Goal: Task Accomplishment & Management: Manage account settings

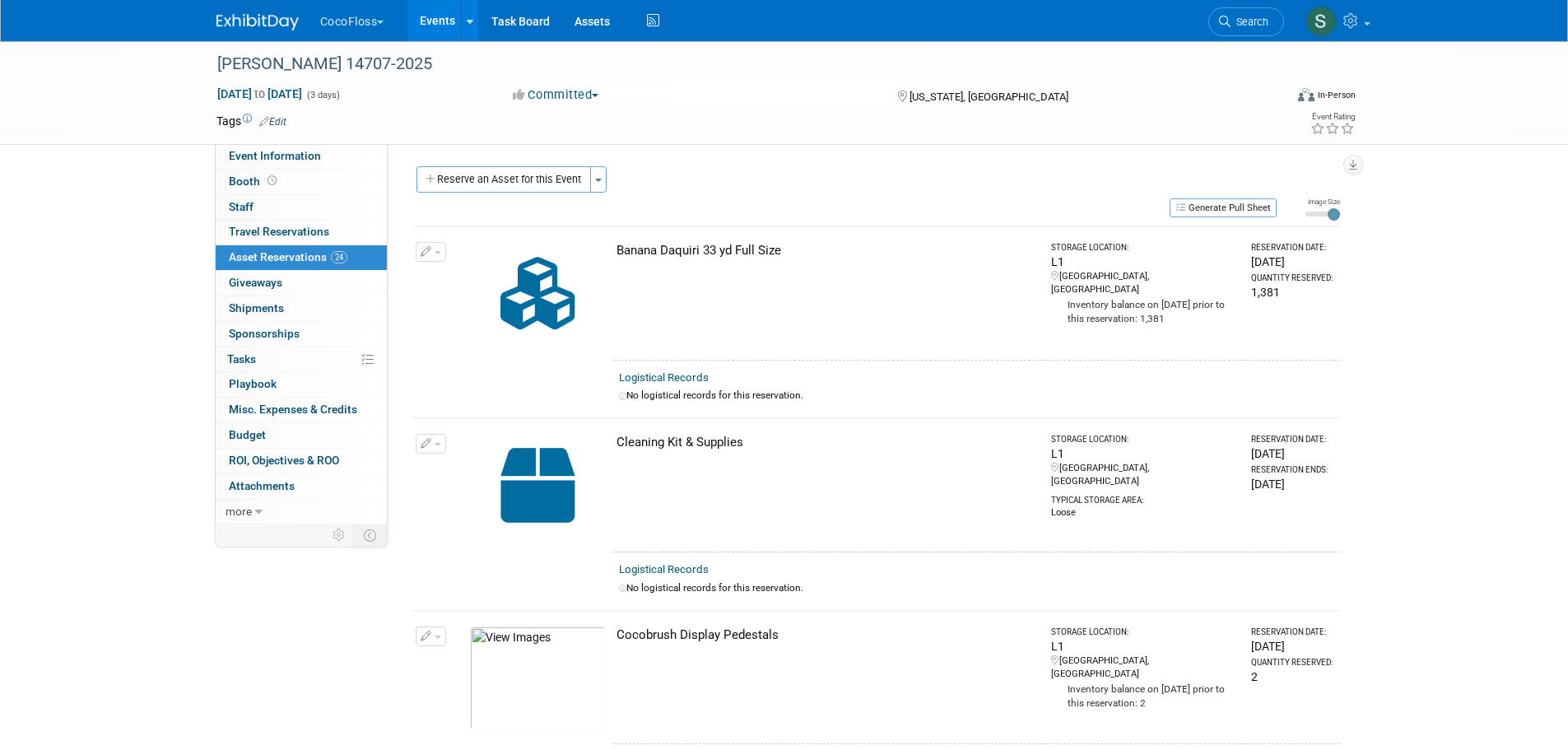
click at [368, 31] on button "CocoFloss" at bounding box center [362, 18] width 87 height 36
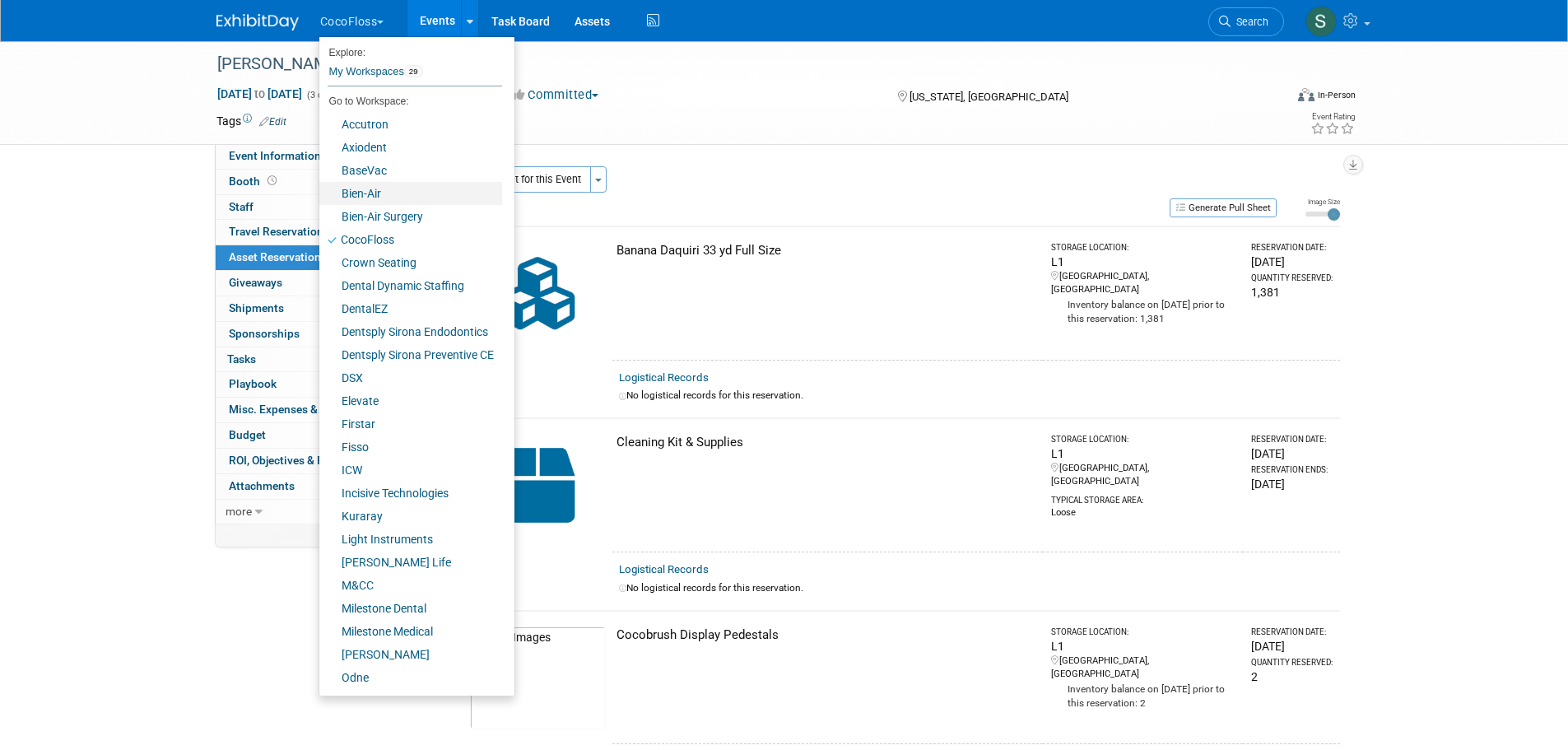
click at [373, 193] on link "Bien-Air" at bounding box center [411, 193] width 183 height 23
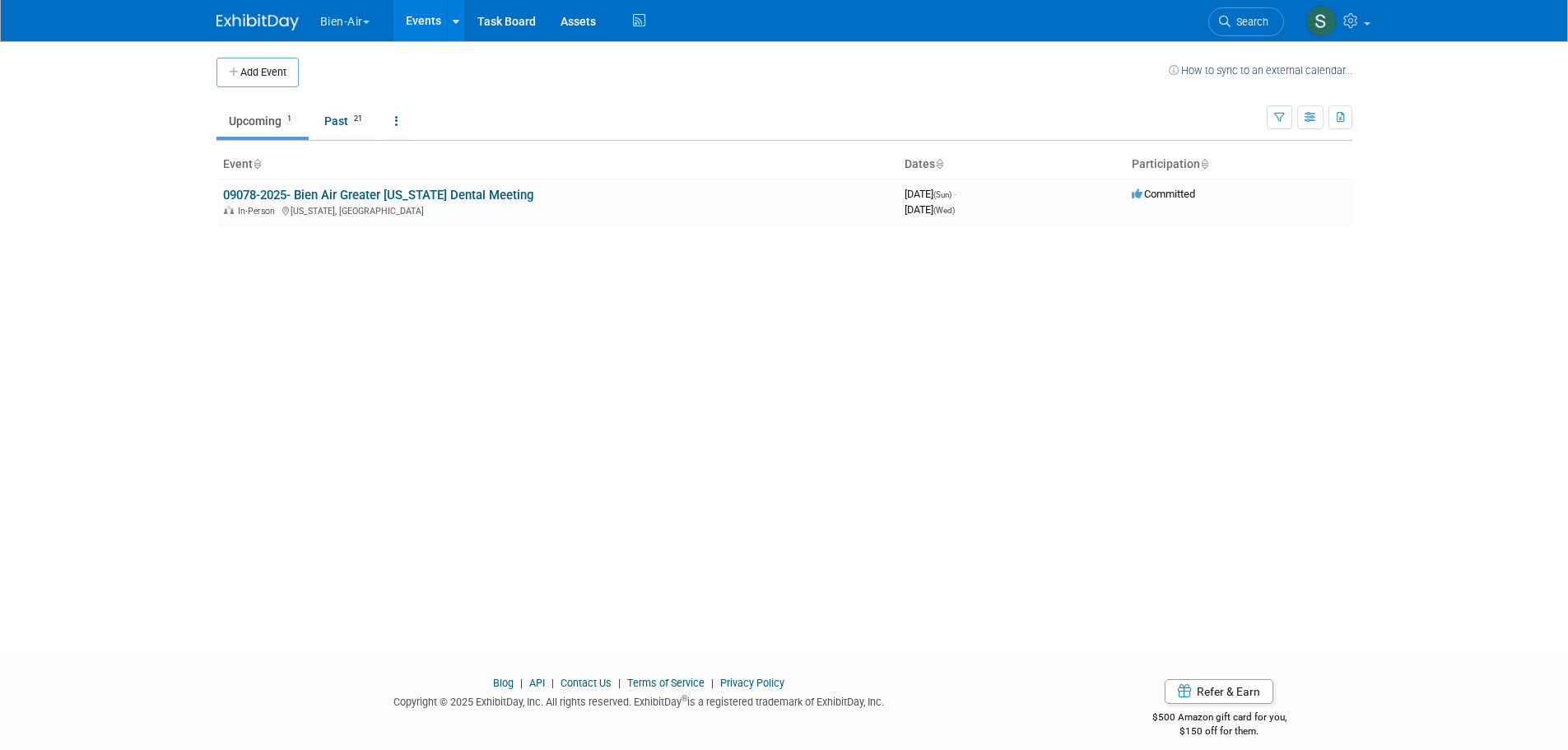
click at [373, 193] on link "09078-2025- Bien Air Greater New York Dental Meeting" at bounding box center [378, 195] width 311 height 15
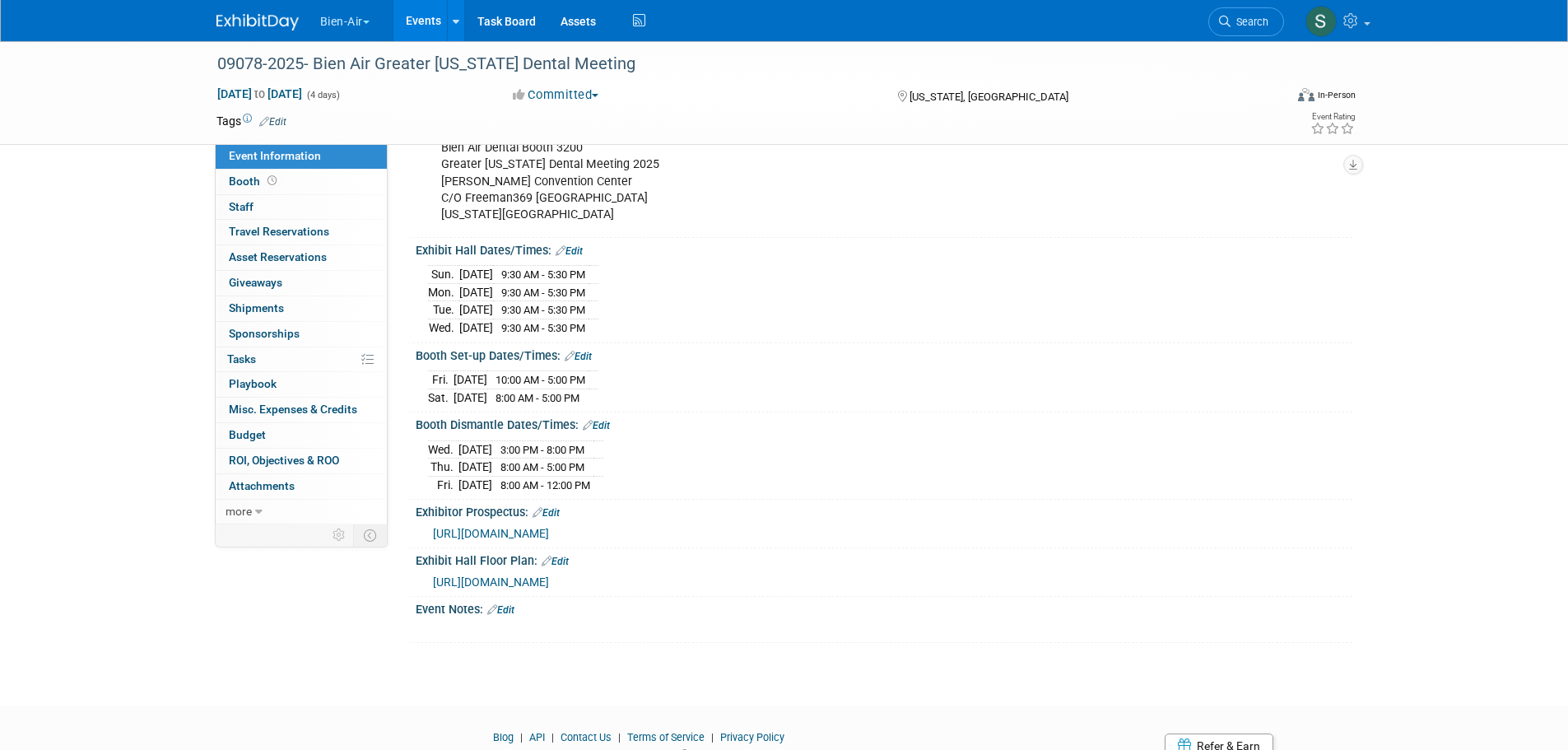
scroll to position [549, 0]
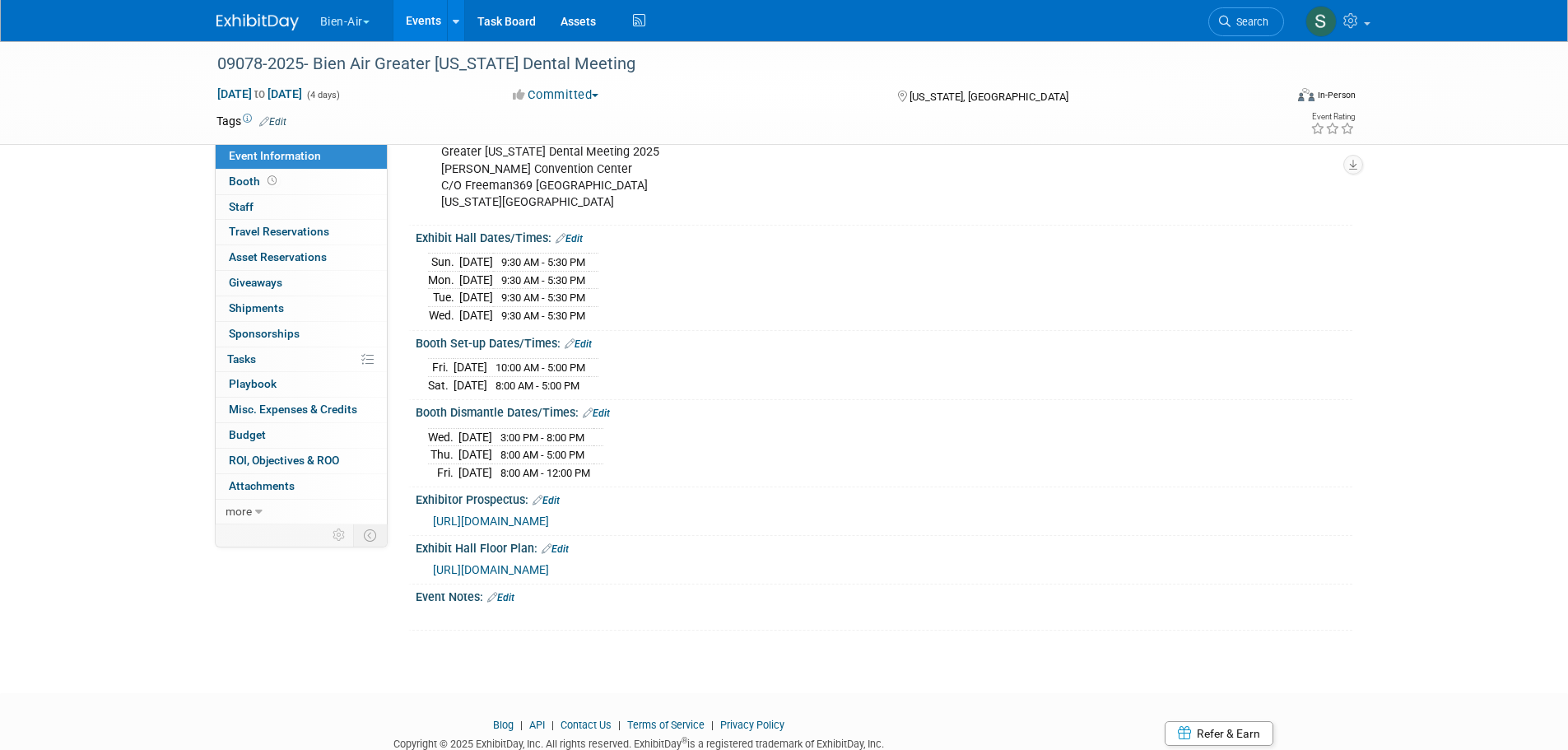
click at [344, 17] on button "Bien-Air" at bounding box center [354, 18] width 72 height 36
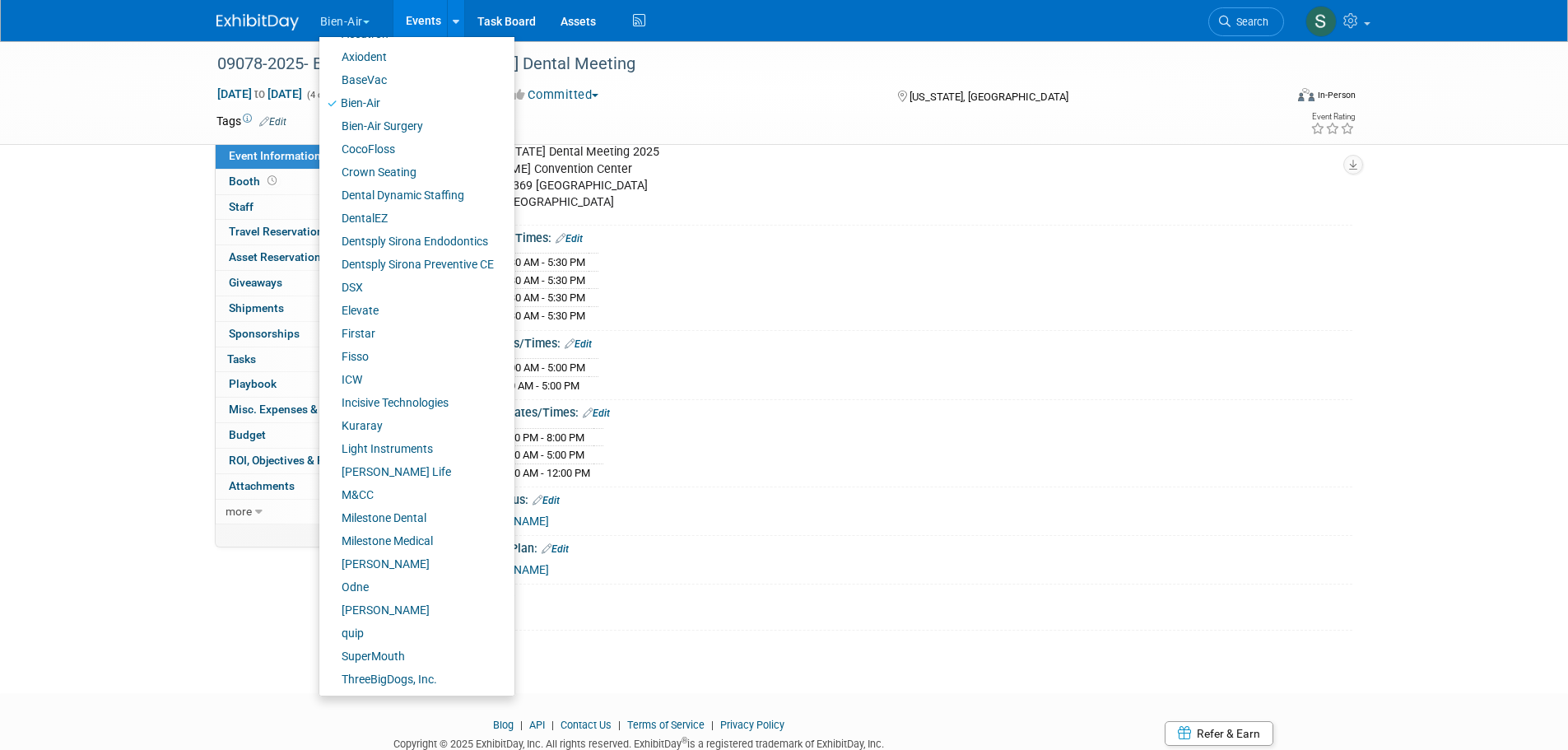
scroll to position [92, 0]
click at [388, 629] on link "quip" at bounding box center [411, 632] width 183 height 23
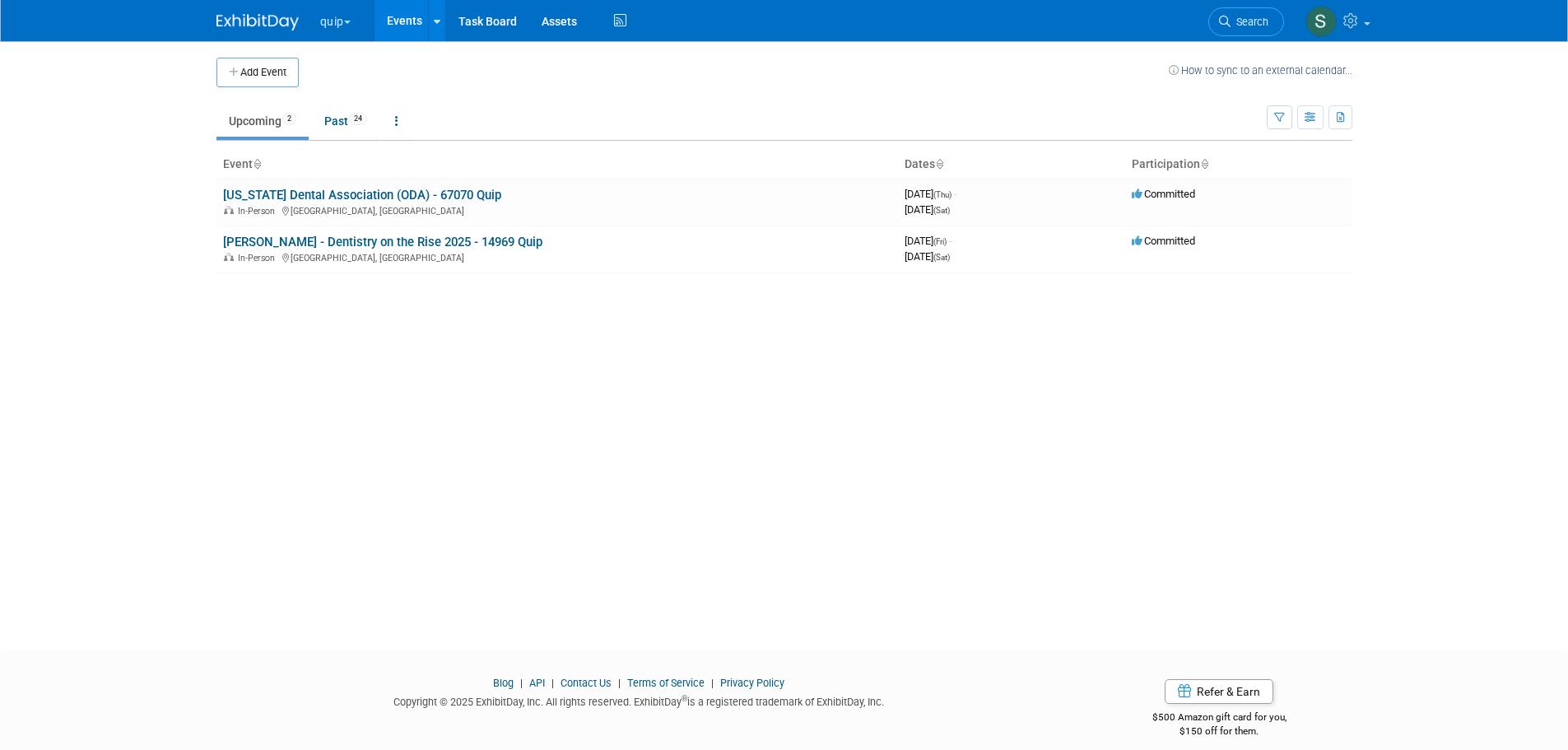
click at [425, 197] on link "[US_STATE] Dental Association (ODA) - 67070 Quip" at bounding box center [362, 195] width 278 height 15
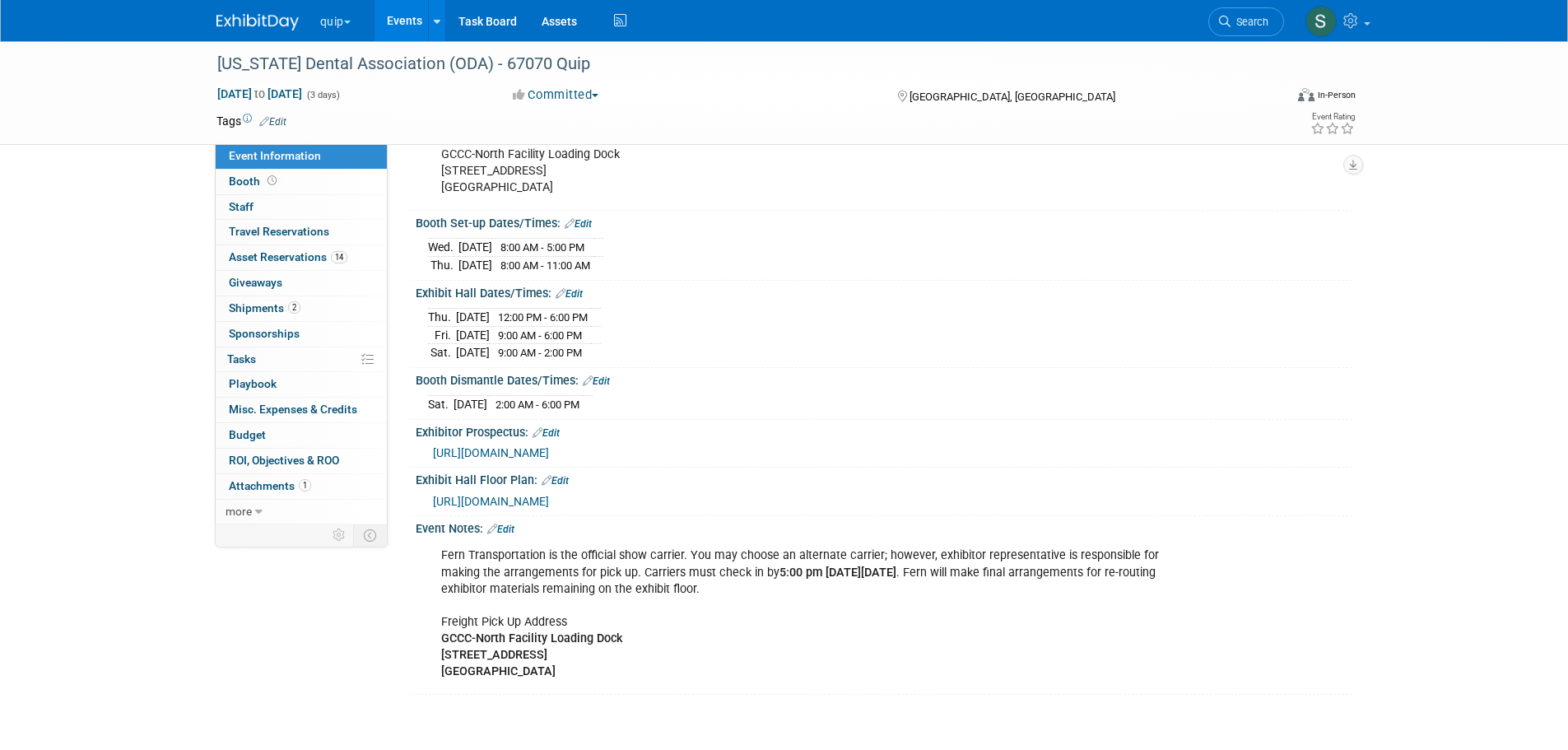
scroll to position [576, 0]
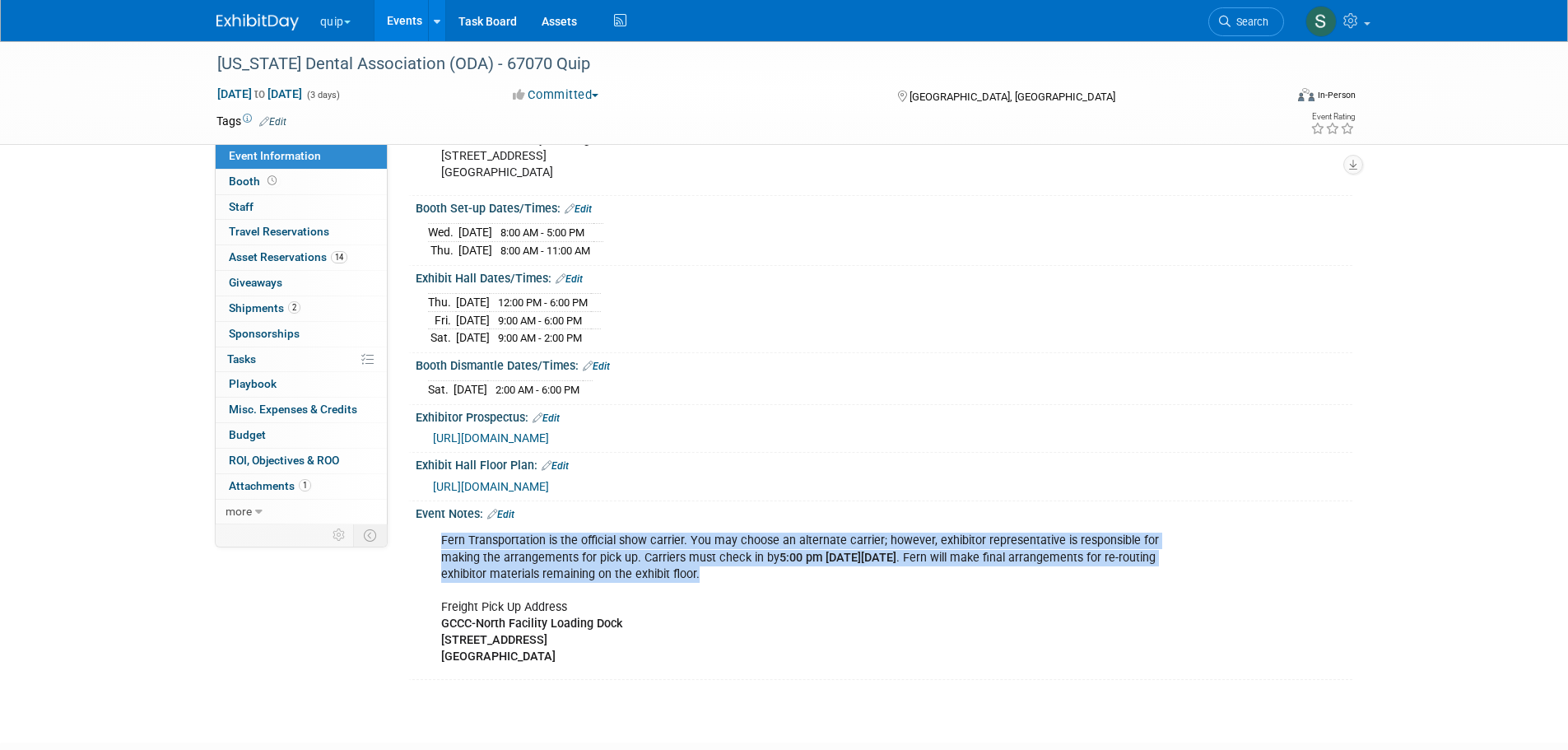
drag, startPoint x: 882, startPoint y: 572, endPoint x: 440, endPoint y: 538, distance: 443.3
click at [440, 538] on div "Fern Transportation is the official show carrier. You may choose an alternate c…" at bounding box center [801, 599] width 742 height 149
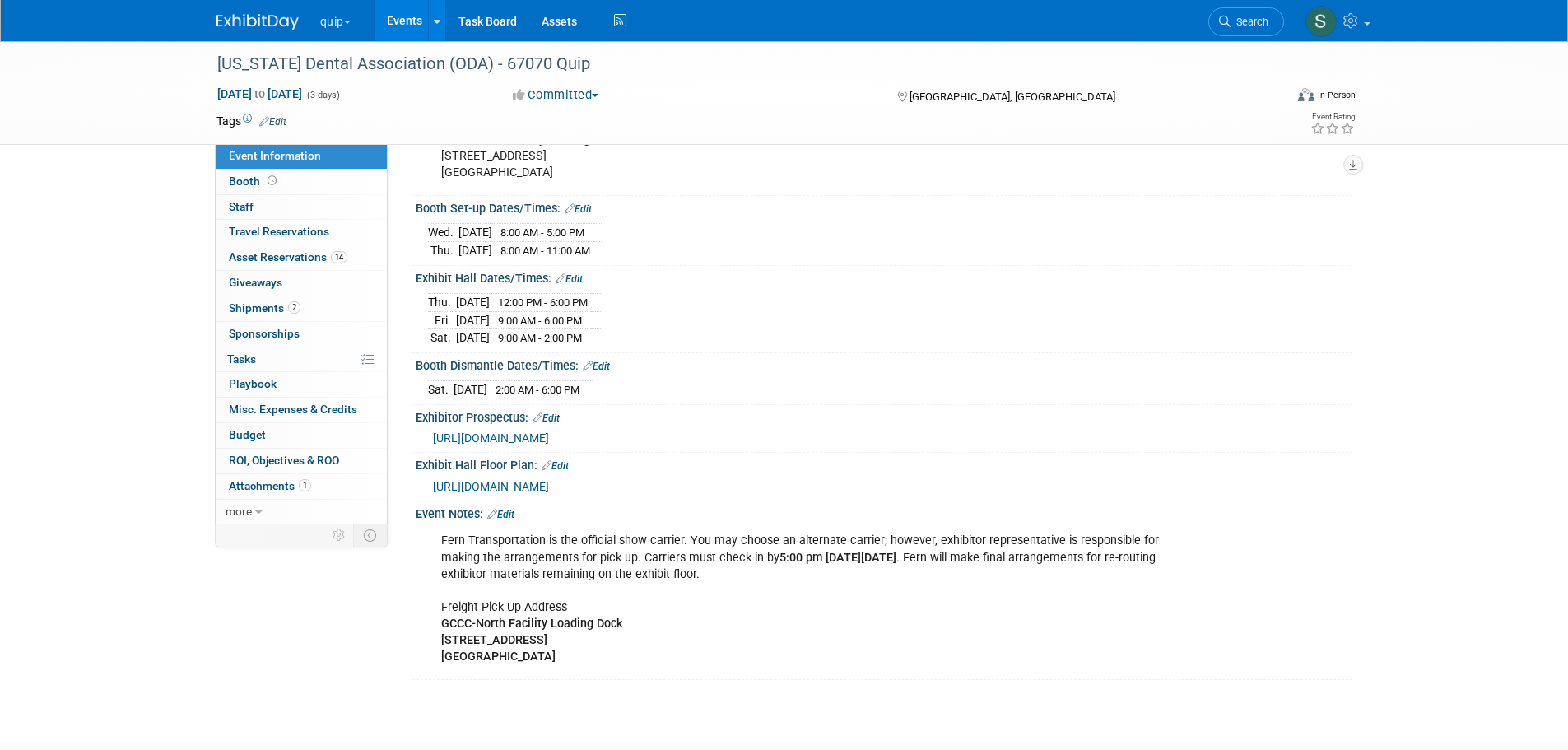
click at [719, 672] on div "Event Notes: Edit Fern Transportation is the official show carrier. You may cho…" at bounding box center [880, 591] width 944 height 178
drag, startPoint x: 627, startPoint y: 665, endPoint x: 413, endPoint y: 545, distance: 245.3
click at [413, 545] on div "Event Notes: Edit Fern Transportation is the official show carrier. You may cho…" at bounding box center [880, 591] width 944 height 178
copy div "Event Notes: Edit Fern Transportation is the official show carrier. You may cho…"
click at [1230, 277] on div "Exhibit Hall Dates/Times: Edit" at bounding box center [884, 277] width 937 height 21
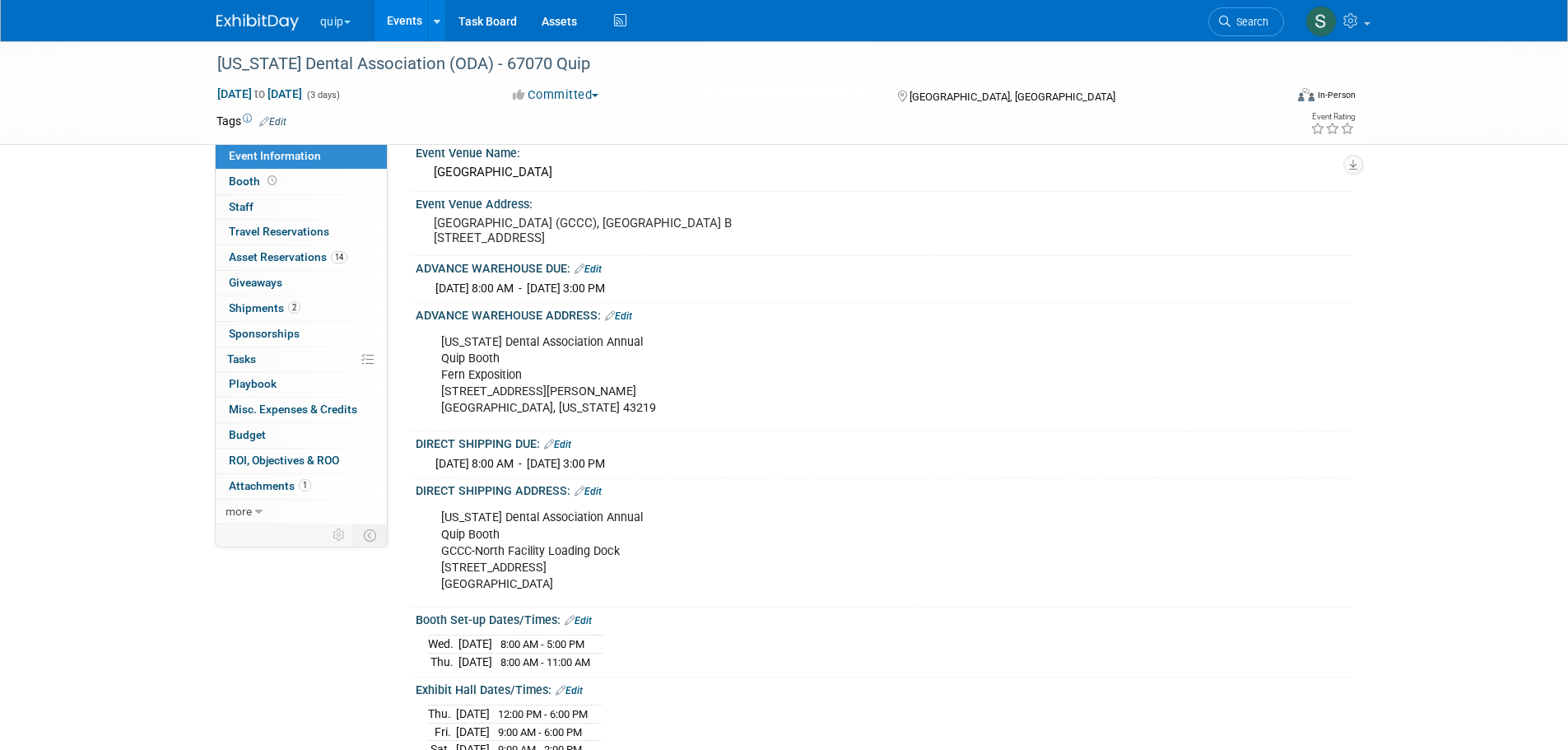
scroll to position [0, 0]
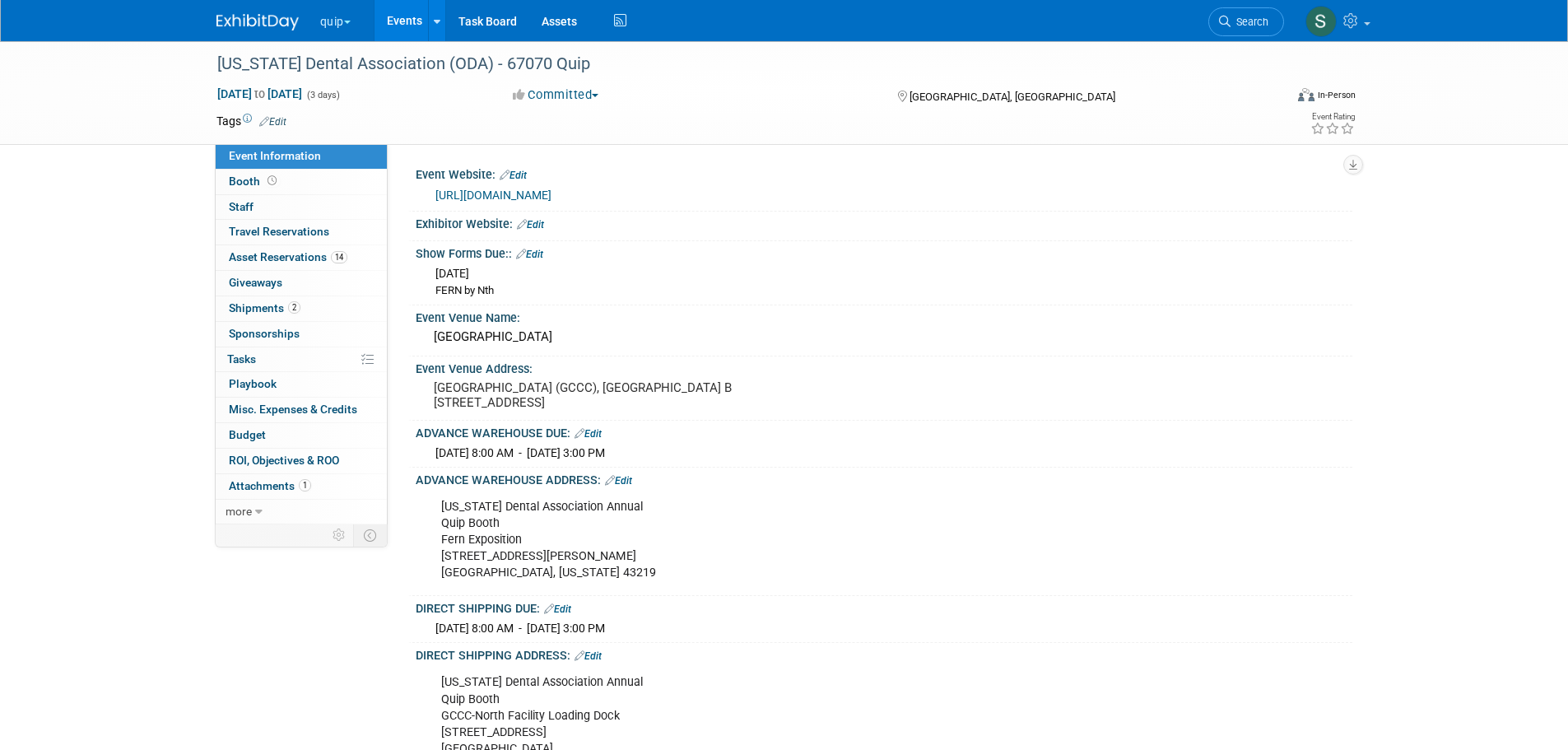
click at [337, 15] on button "quip" at bounding box center [345, 18] width 53 height 36
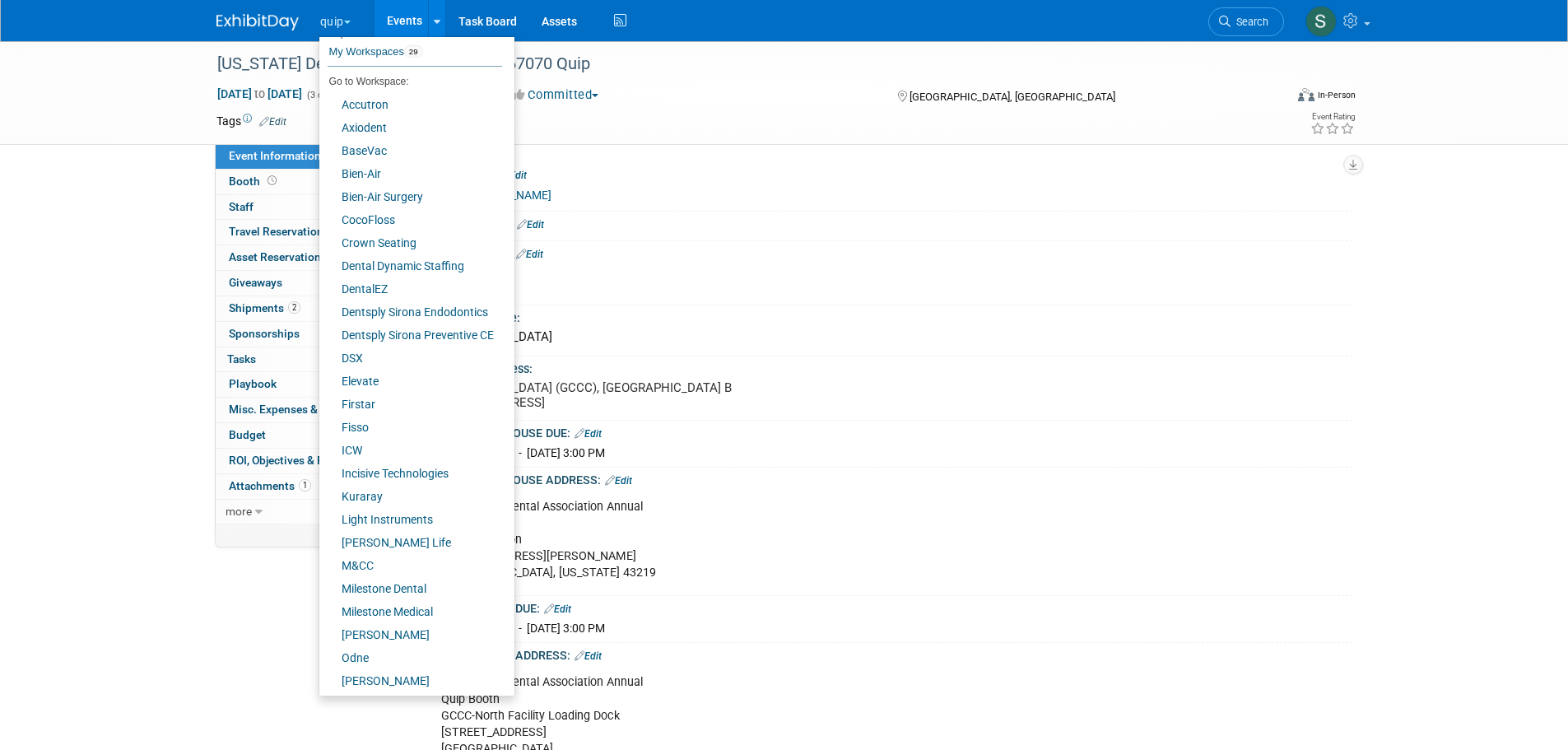
scroll to position [92, 0]
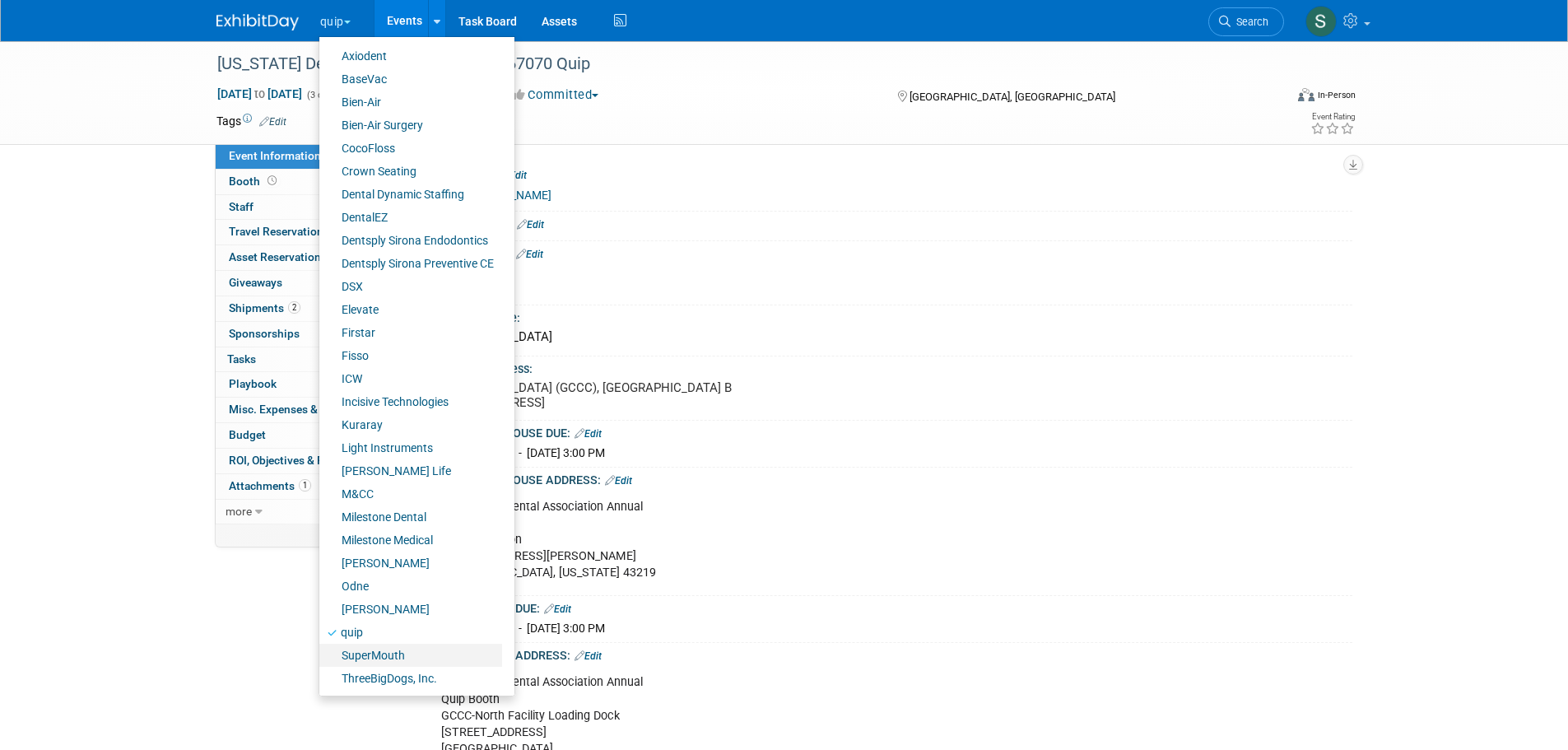
click at [361, 648] on link "SuperMouth" at bounding box center [411, 655] width 183 height 23
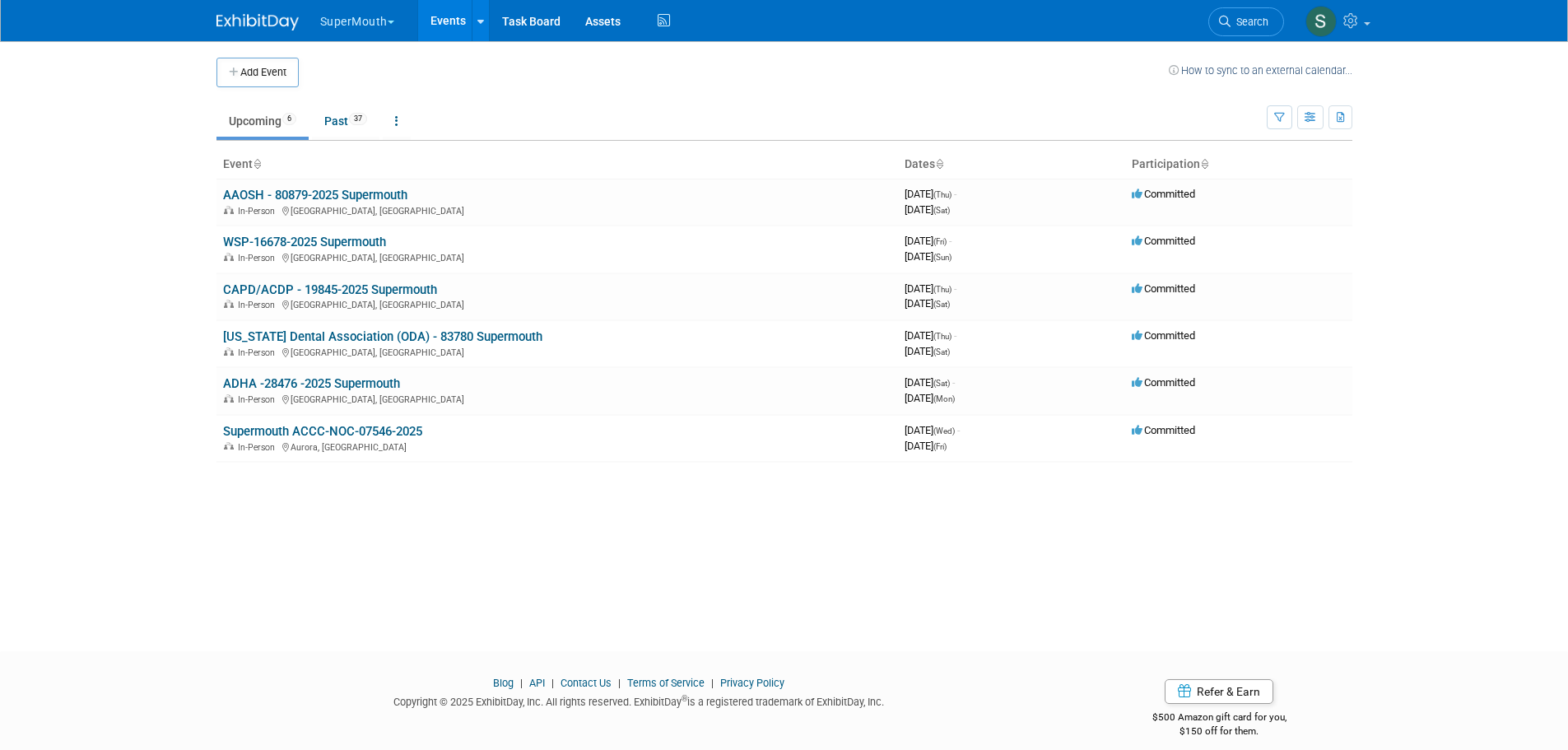
click at [331, 235] on link "WSP-16678-2025 Supermouth" at bounding box center [304, 242] width 163 height 15
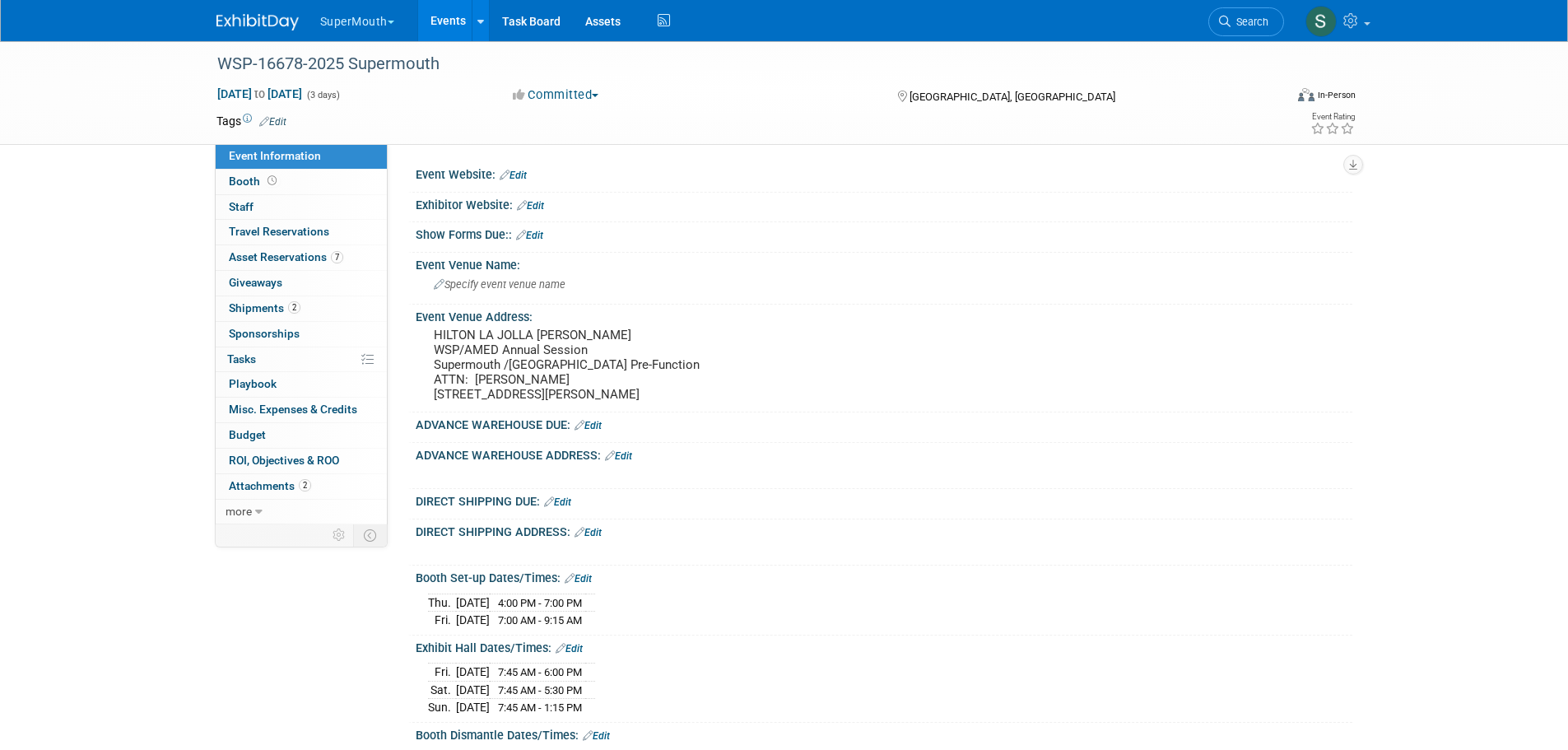
click at [1258, 434] on div "ADVANCE WAREHOUSE DUE: Edit" at bounding box center [884, 423] width 937 height 21
click at [368, 12] on button "SuperMouth" at bounding box center [367, 18] width 97 height 36
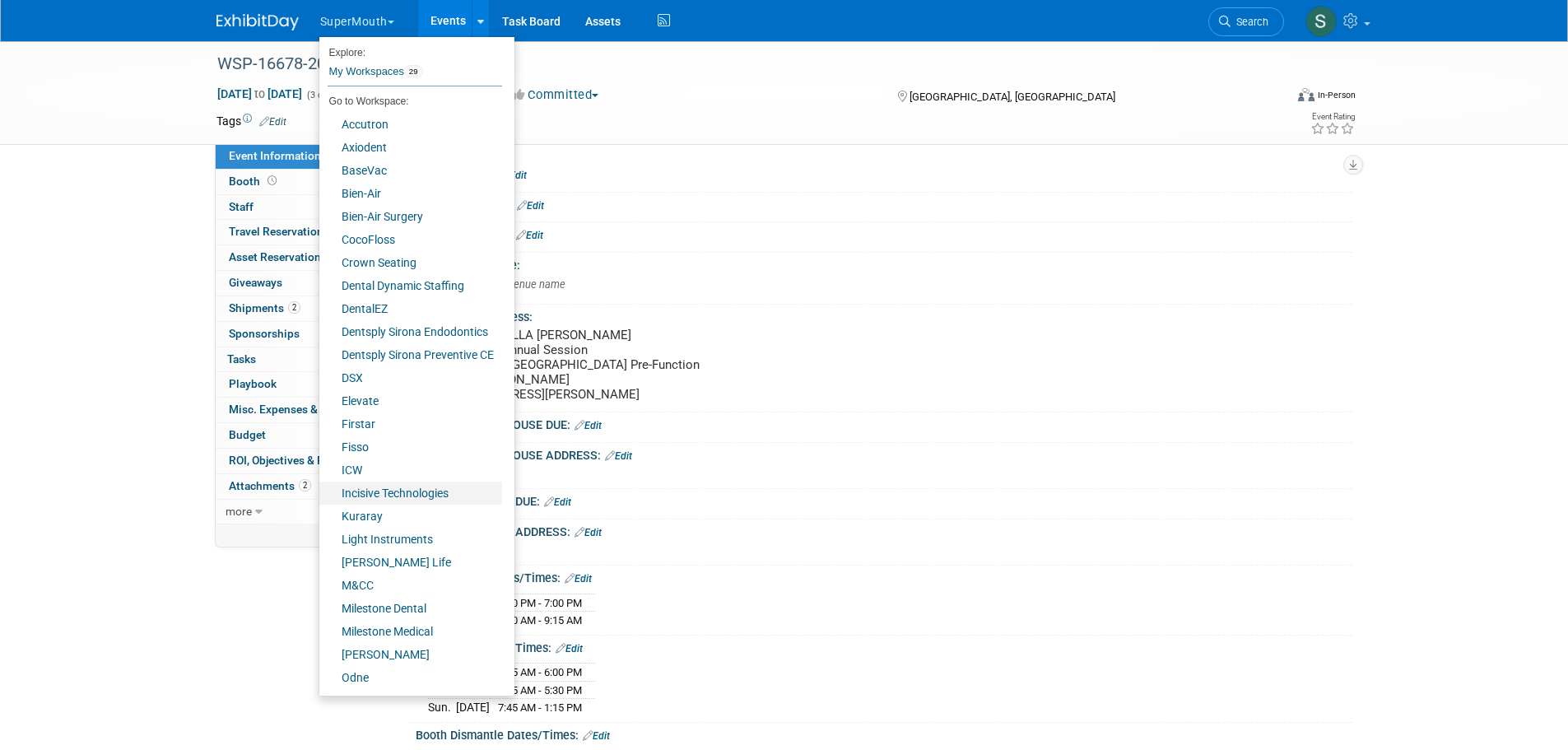
click at [387, 490] on link "Incisive Technologies" at bounding box center [411, 493] width 183 height 23
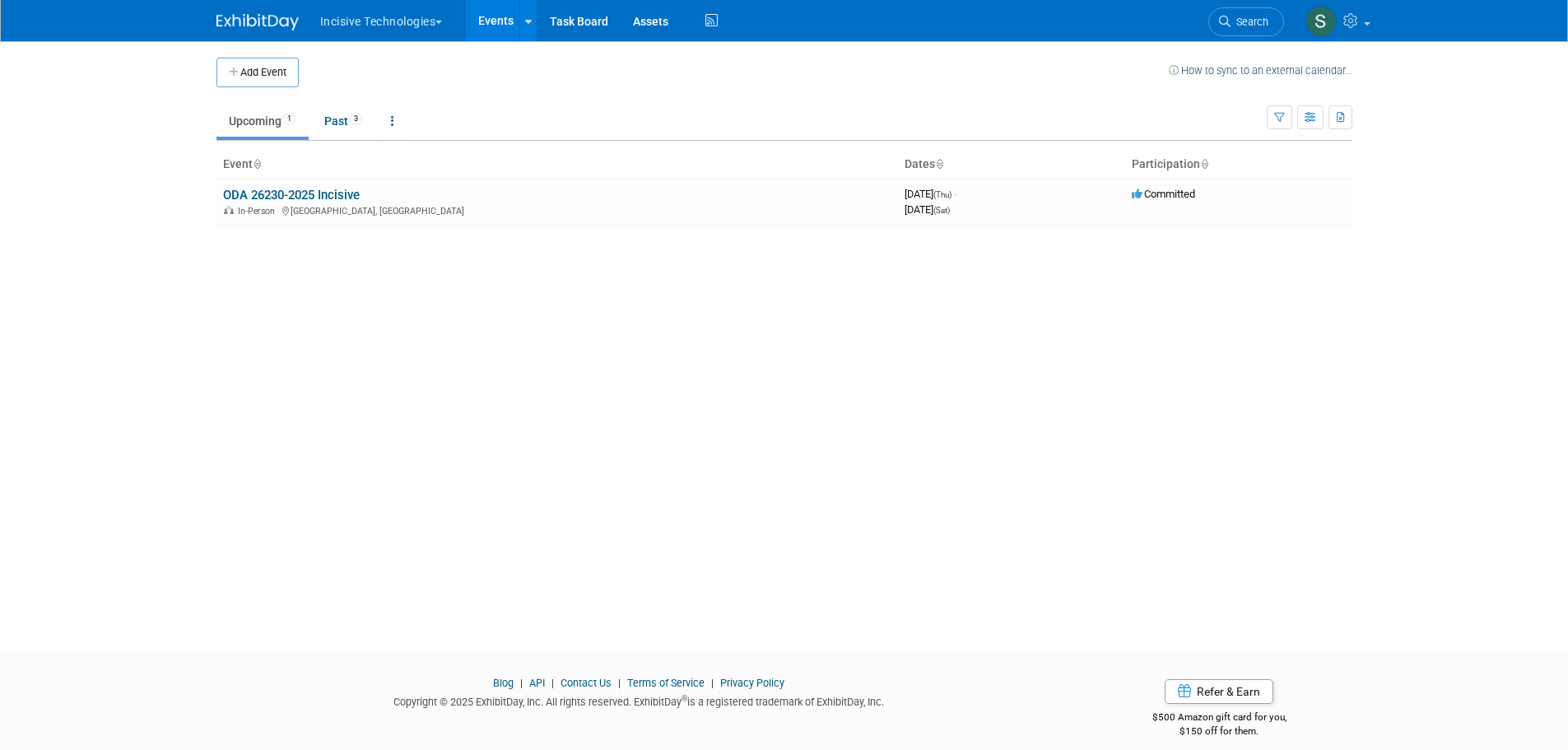
click at [318, 190] on link "ODA 26230-2025 Incisive" at bounding box center [291, 195] width 136 height 15
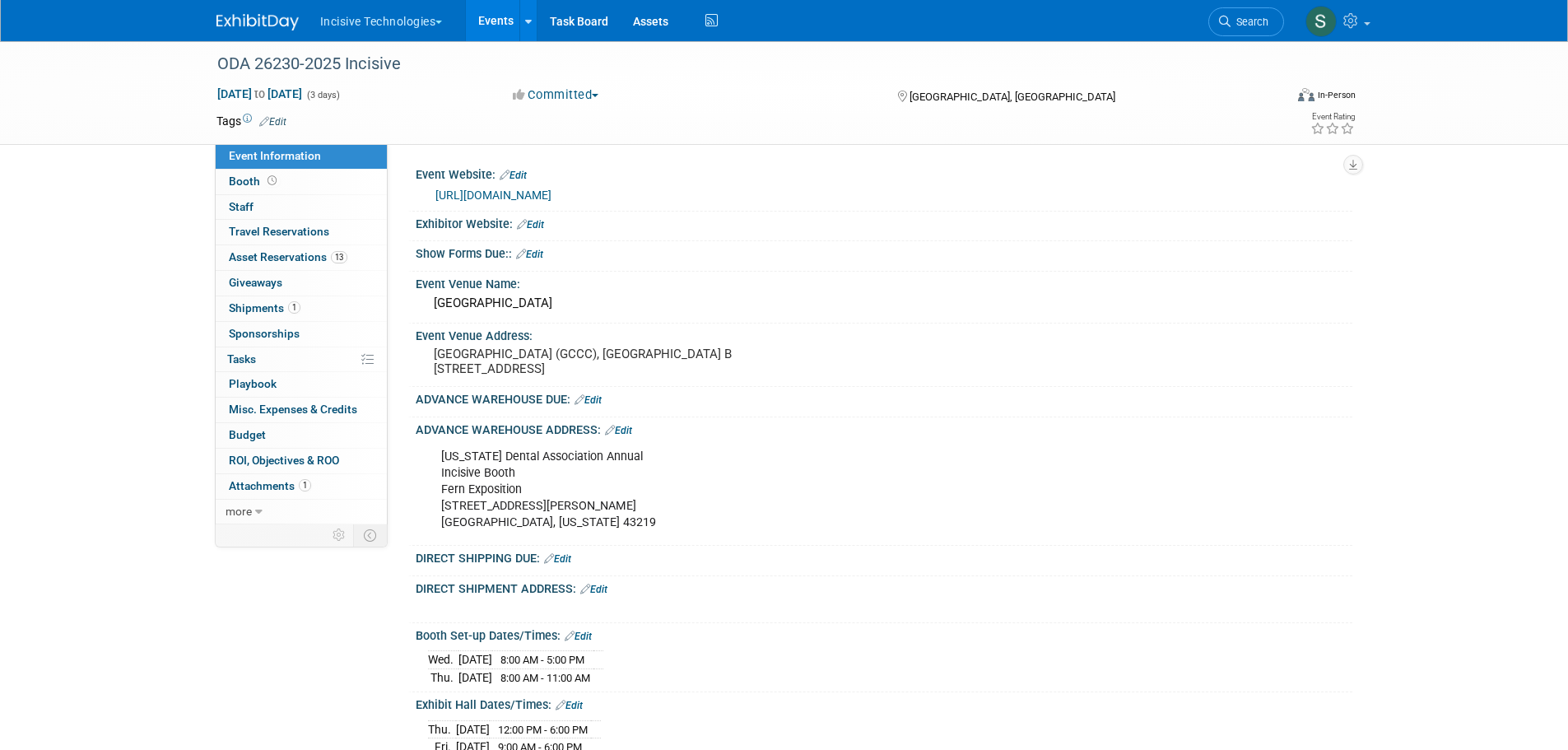
click at [324, 183] on link "Booth" at bounding box center [301, 182] width 171 height 25
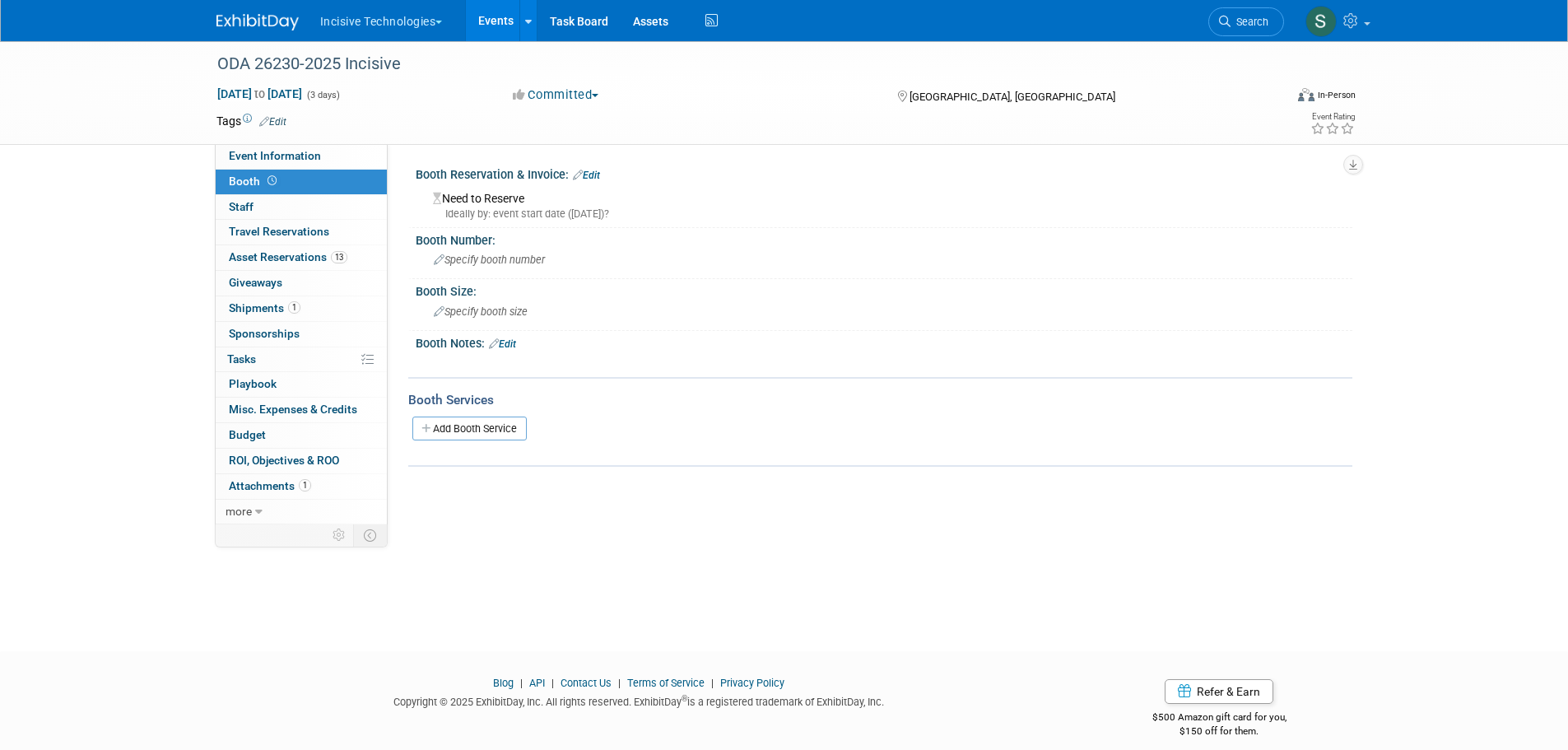
click at [330, 159] on link "Event Information" at bounding box center [301, 156] width 171 height 25
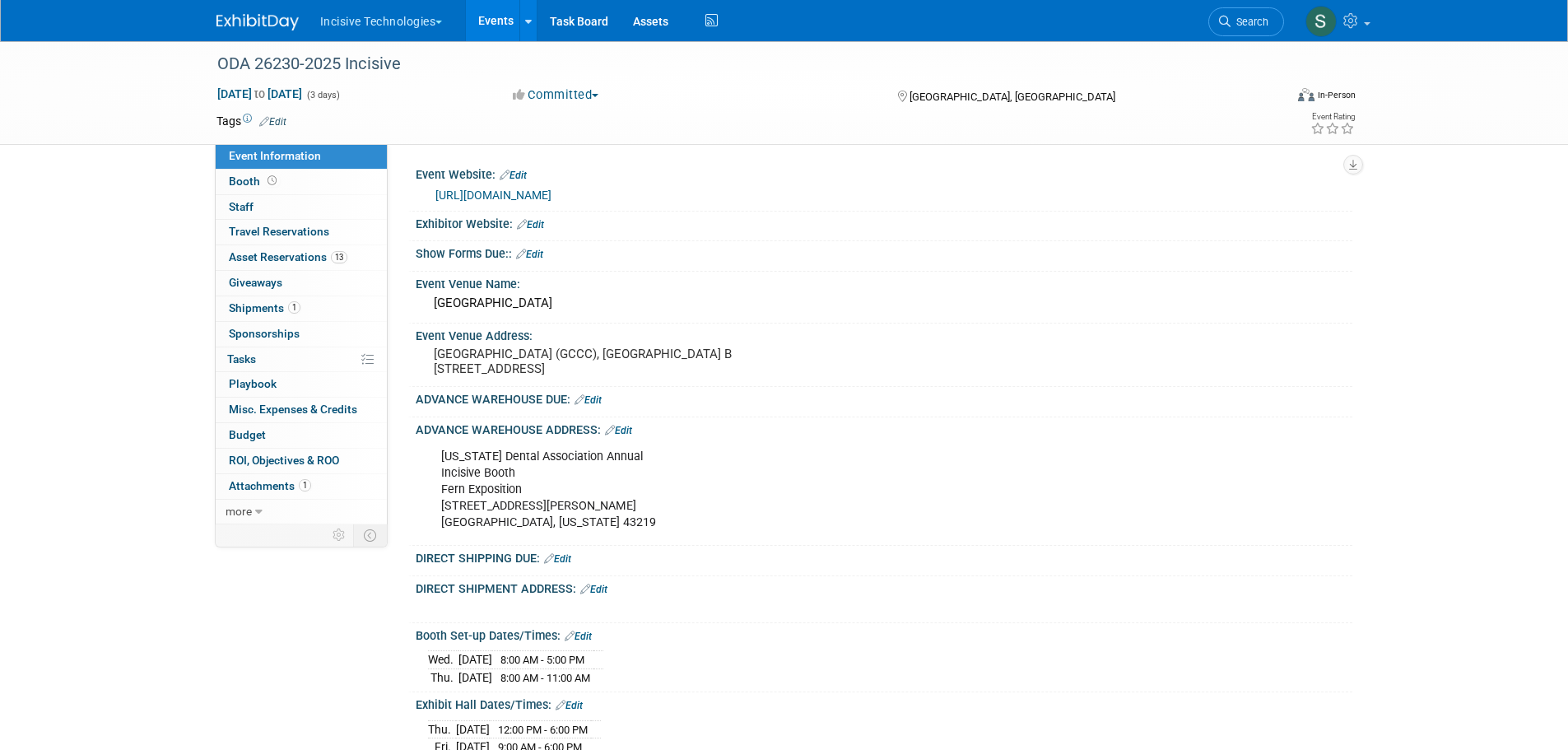
click at [398, 19] on button "Incisive Technologies" at bounding box center [391, 18] width 145 height 36
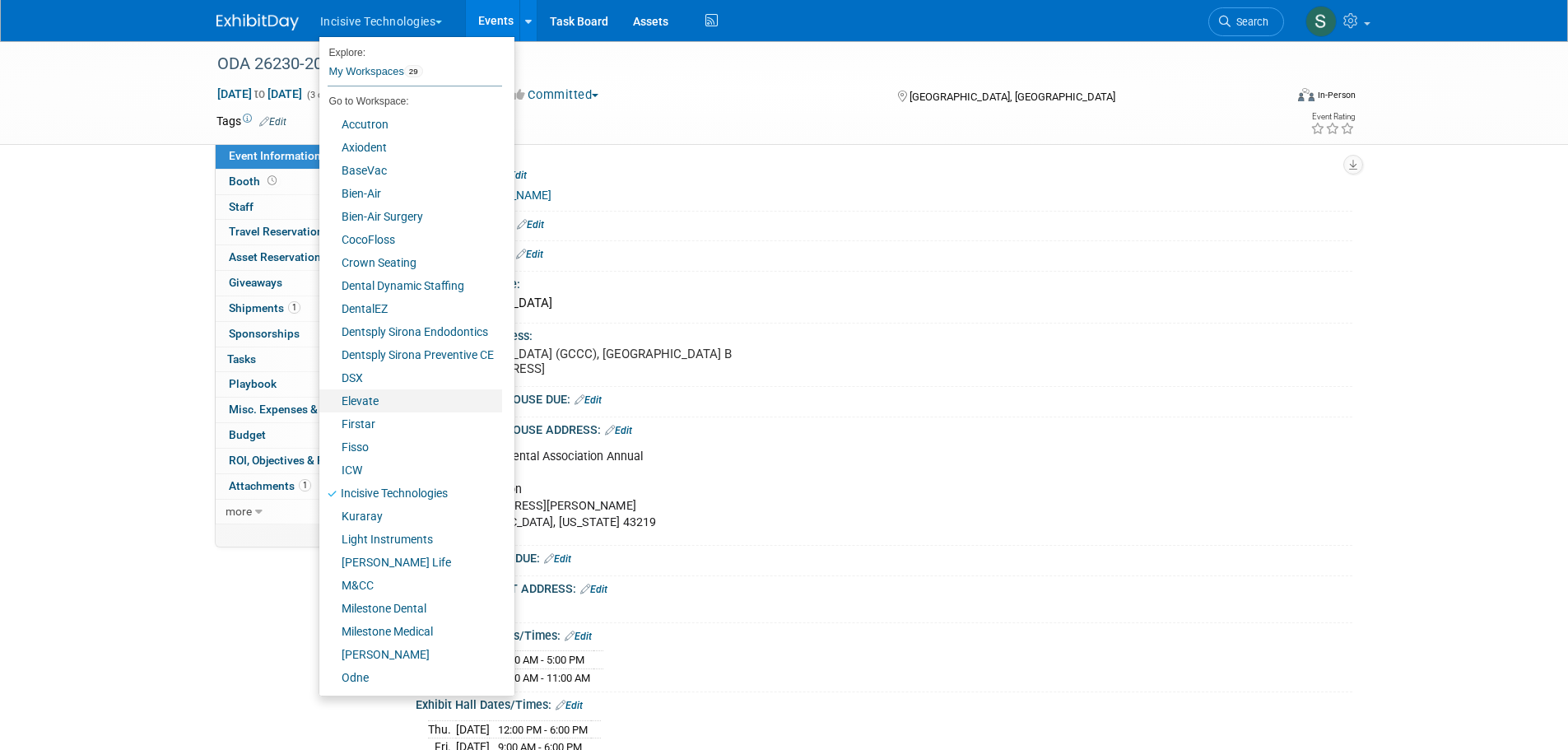
click at [380, 400] on link "Elevate" at bounding box center [411, 401] width 183 height 23
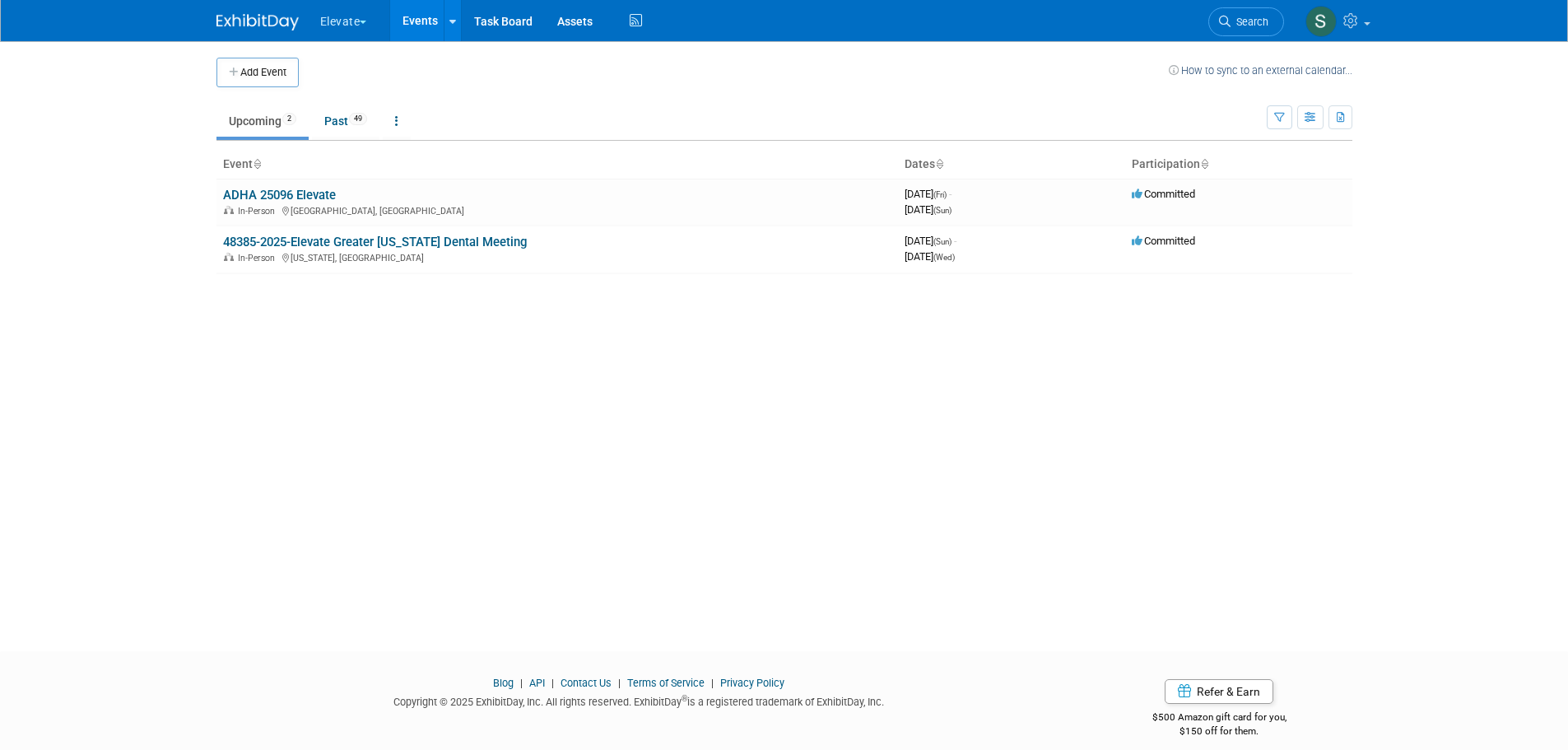
click at [354, 11] on button "Elevate" at bounding box center [354, 18] width 69 height 36
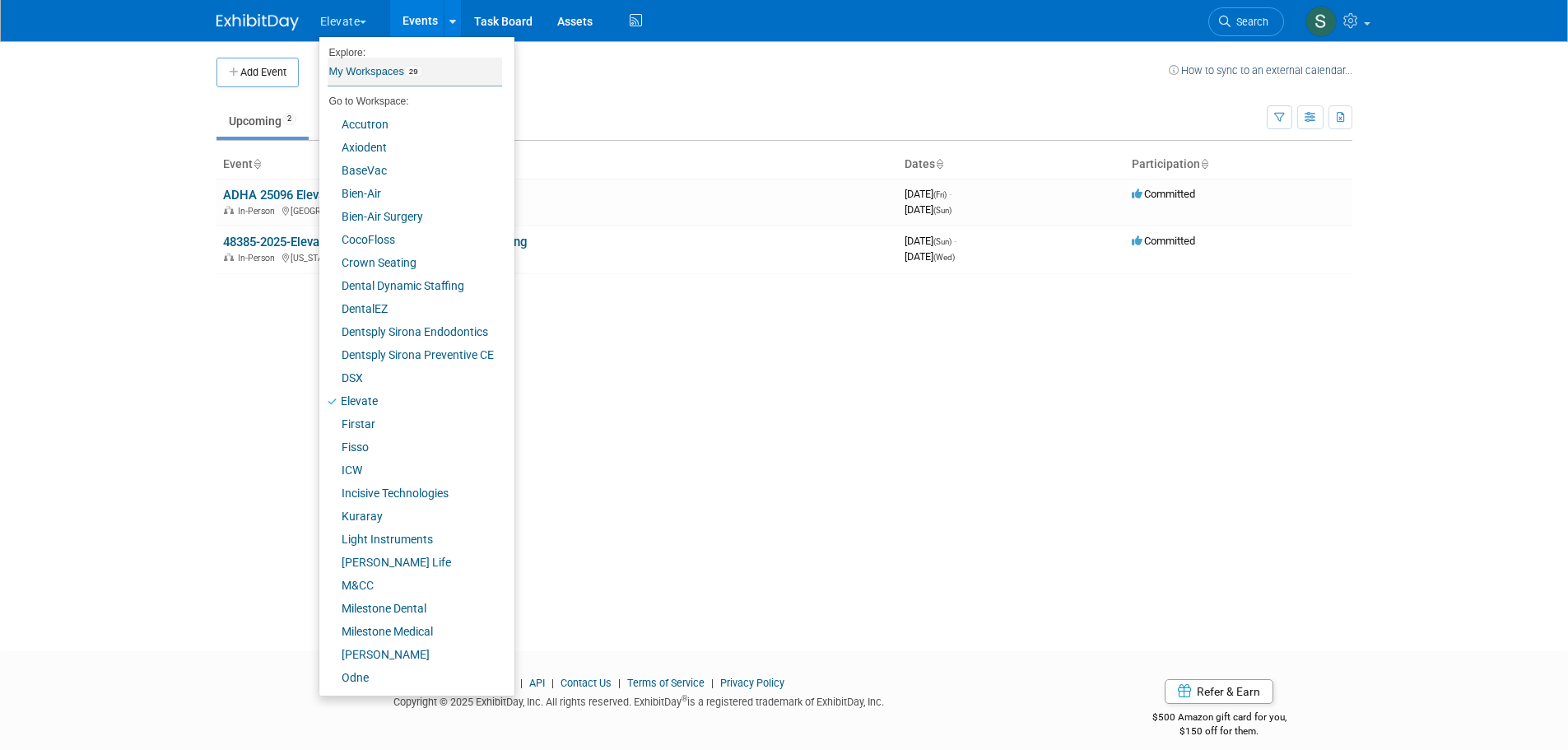
click at [368, 78] on link "My Workspaces 29" at bounding box center [415, 72] width 174 height 28
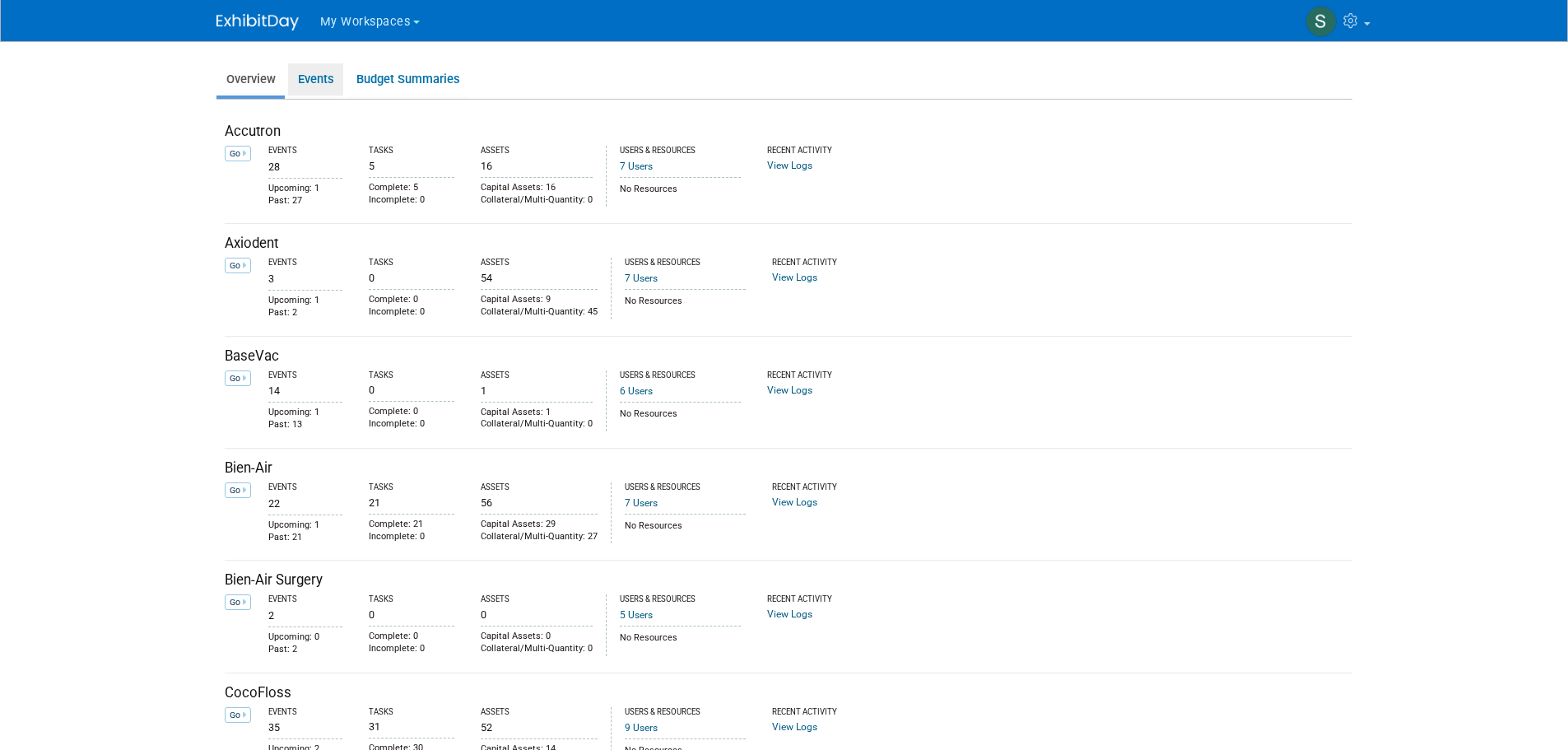
click at [314, 84] on link "Events" at bounding box center [316, 79] width 55 height 32
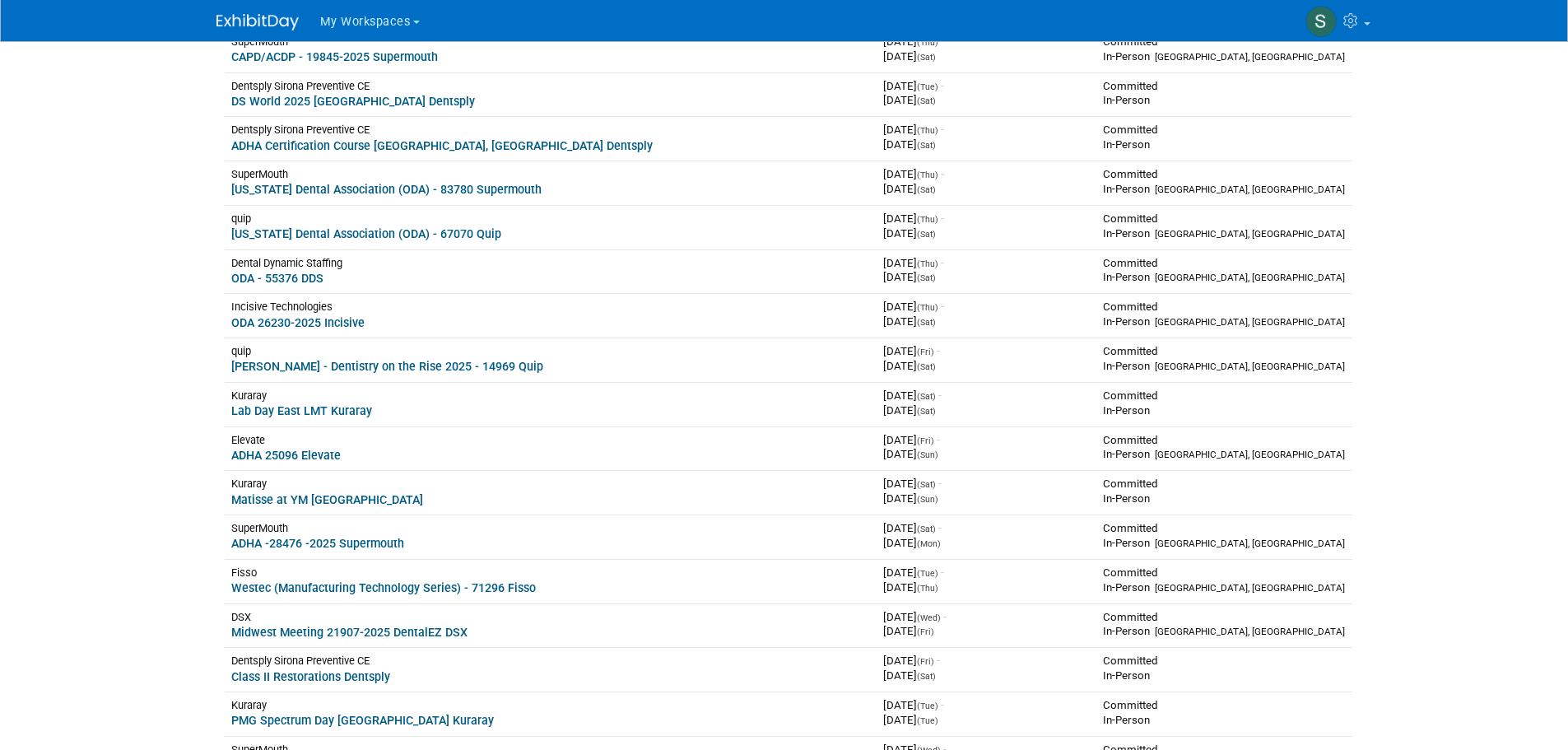
scroll to position [411, 0]
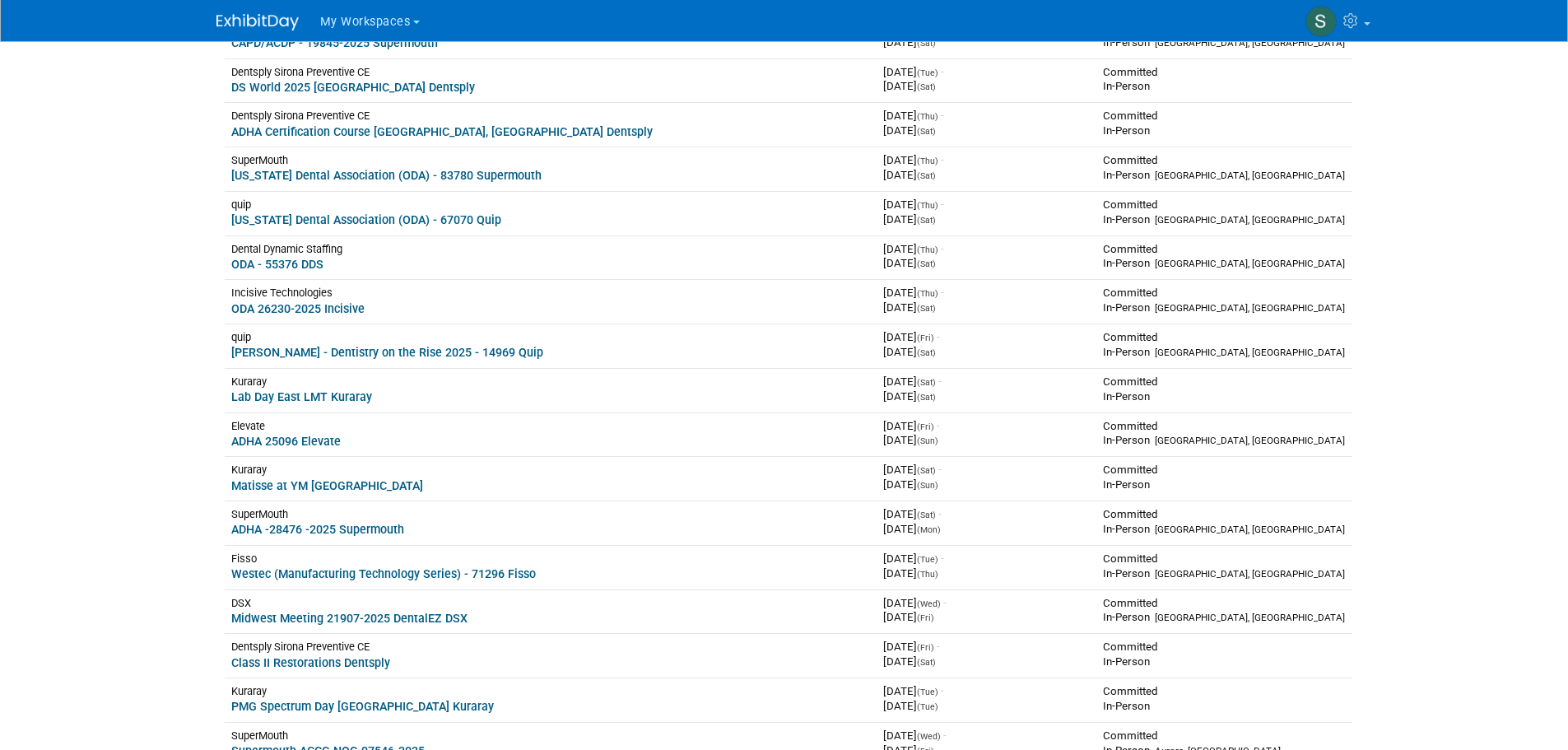
click at [328, 446] on link "ADHA 25096 Elevate" at bounding box center [286, 441] width 110 height 13
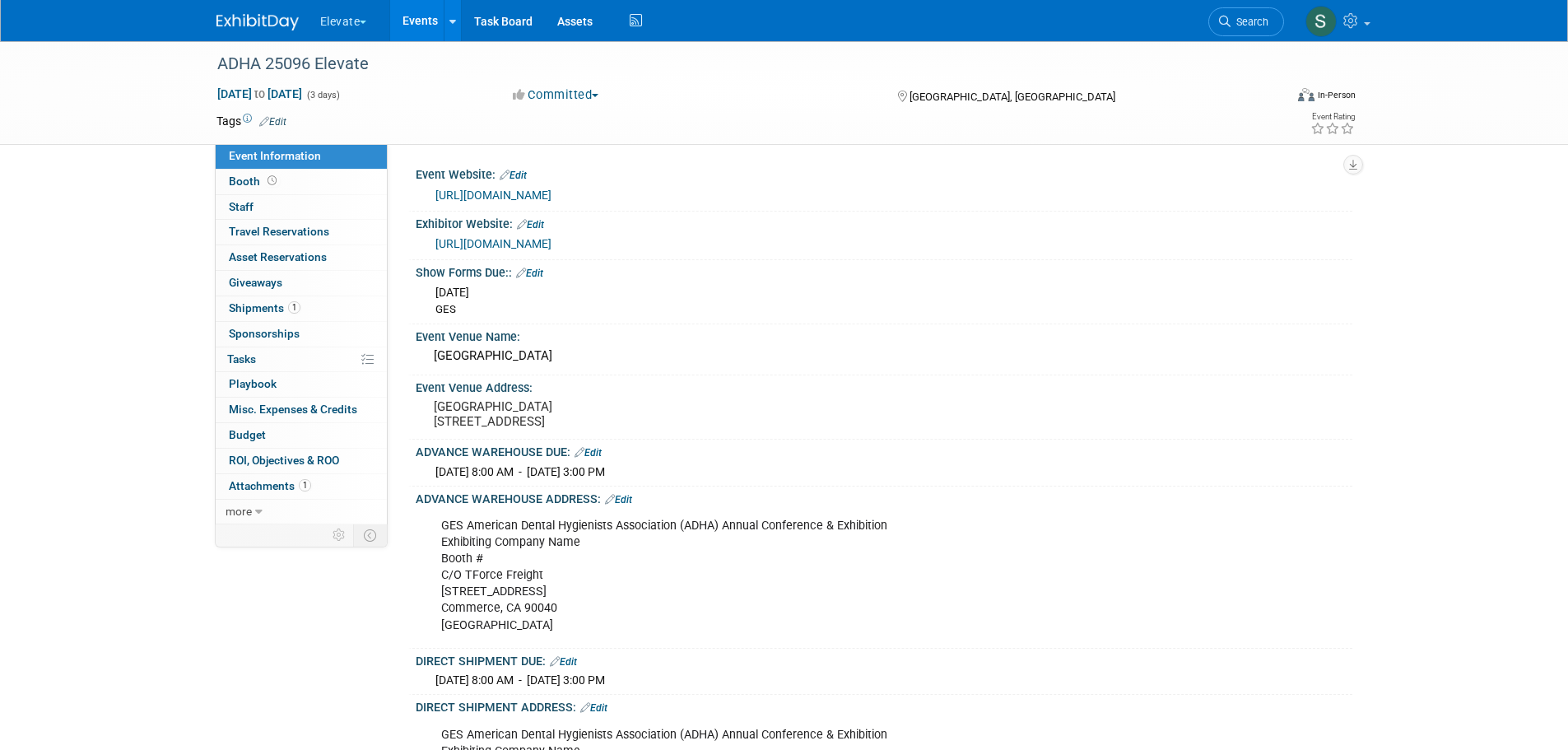
click at [247, 182] on span "Booth" at bounding box center [254, 181] width 51 height 13
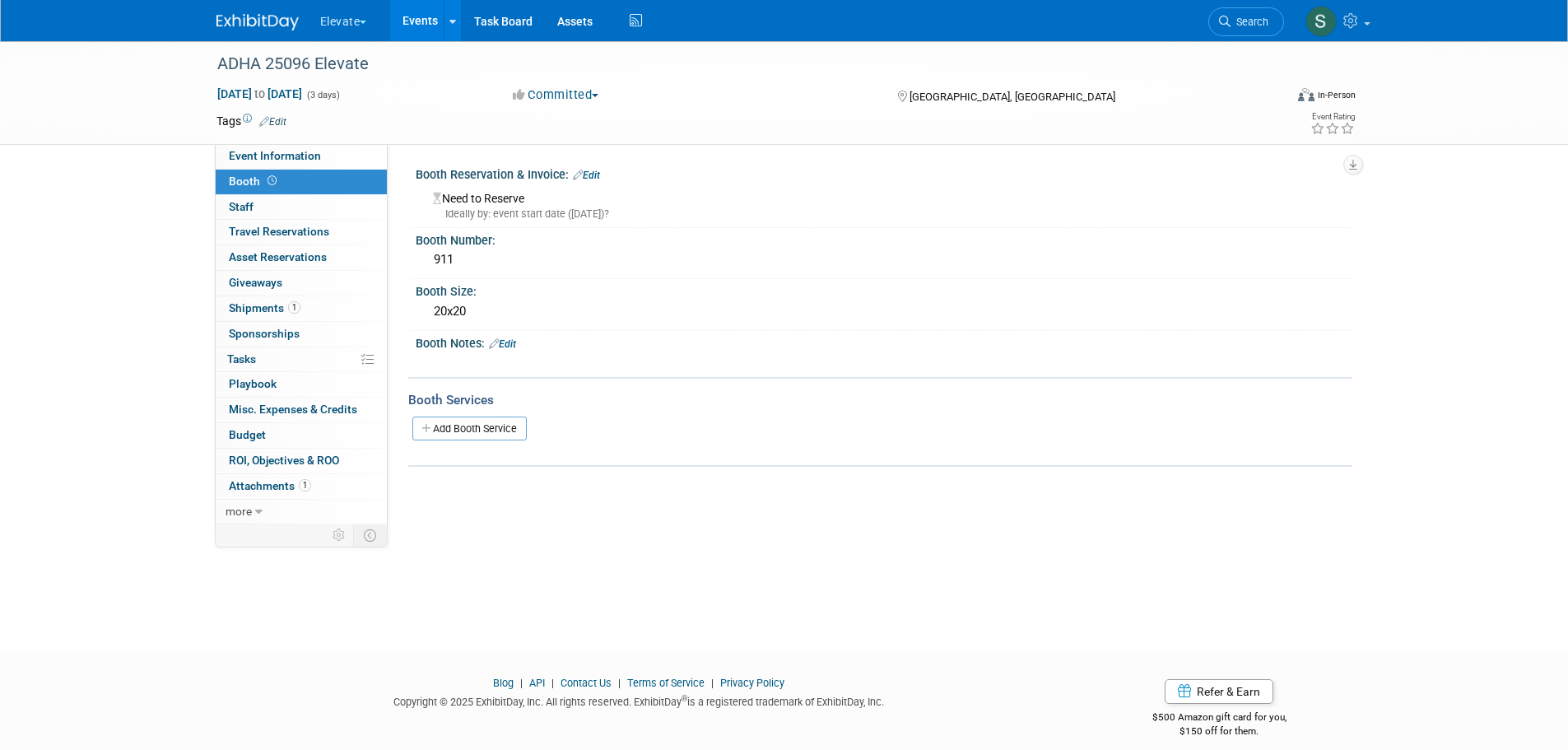
click at [255, 158] on span "Event Information" at bounding box center [275, 155] width 93 height 13
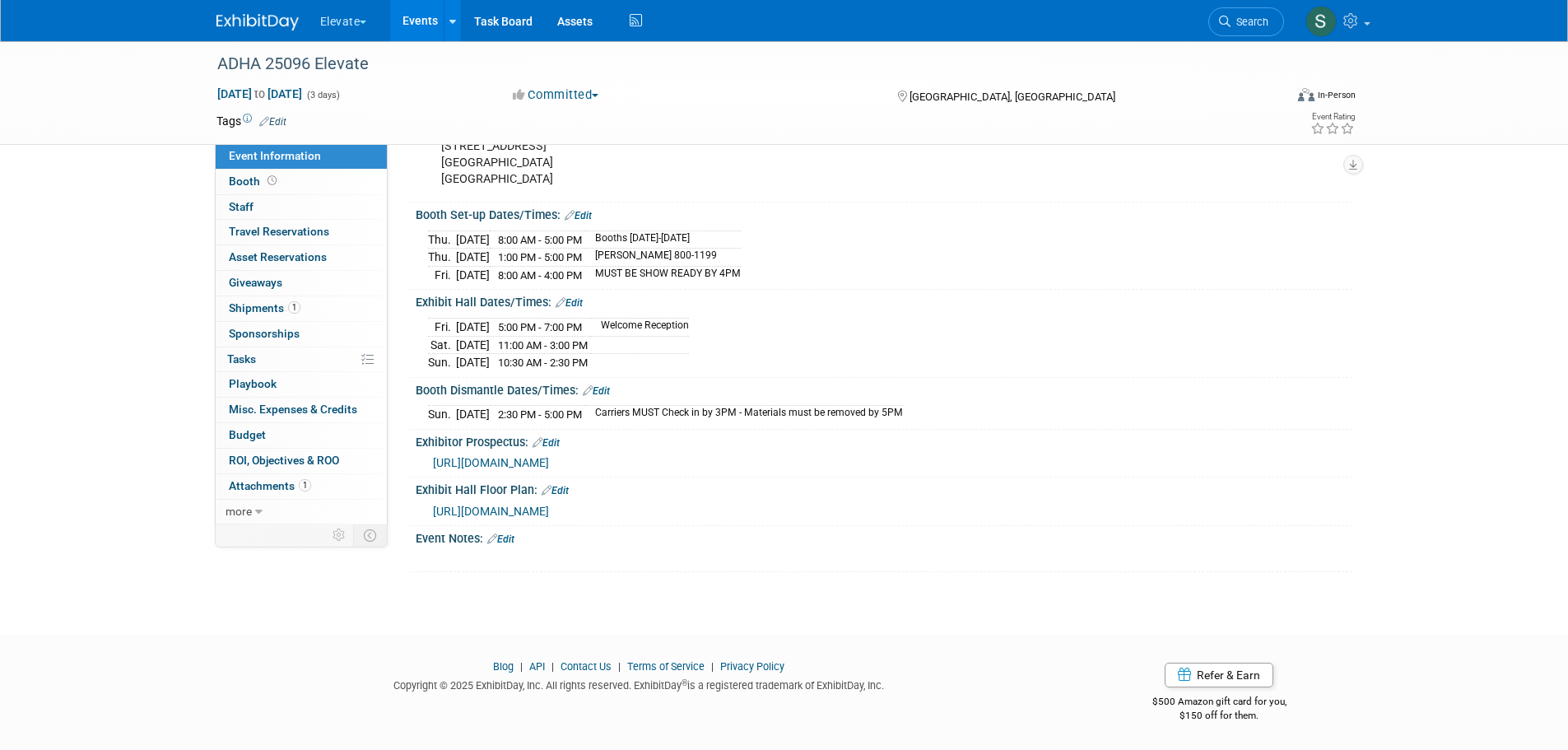
scroll to position [681, 0]
click at [365, 17] on button "Elevate" at bounding box center [354, 18] width 69 height 36
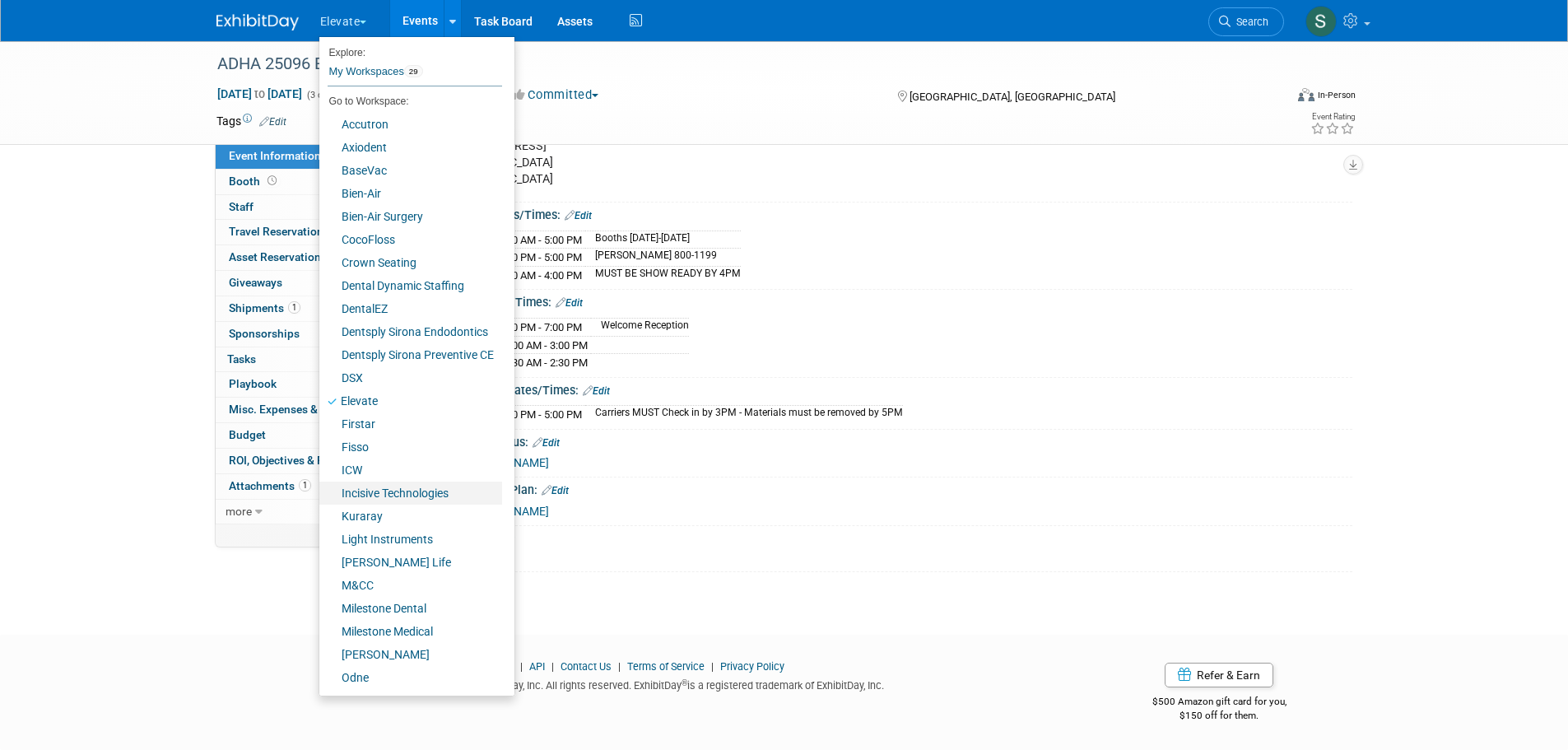
click at [385, 483] on link "Incisive Technologies" at bounding box center [411, 493] width 183 height 23
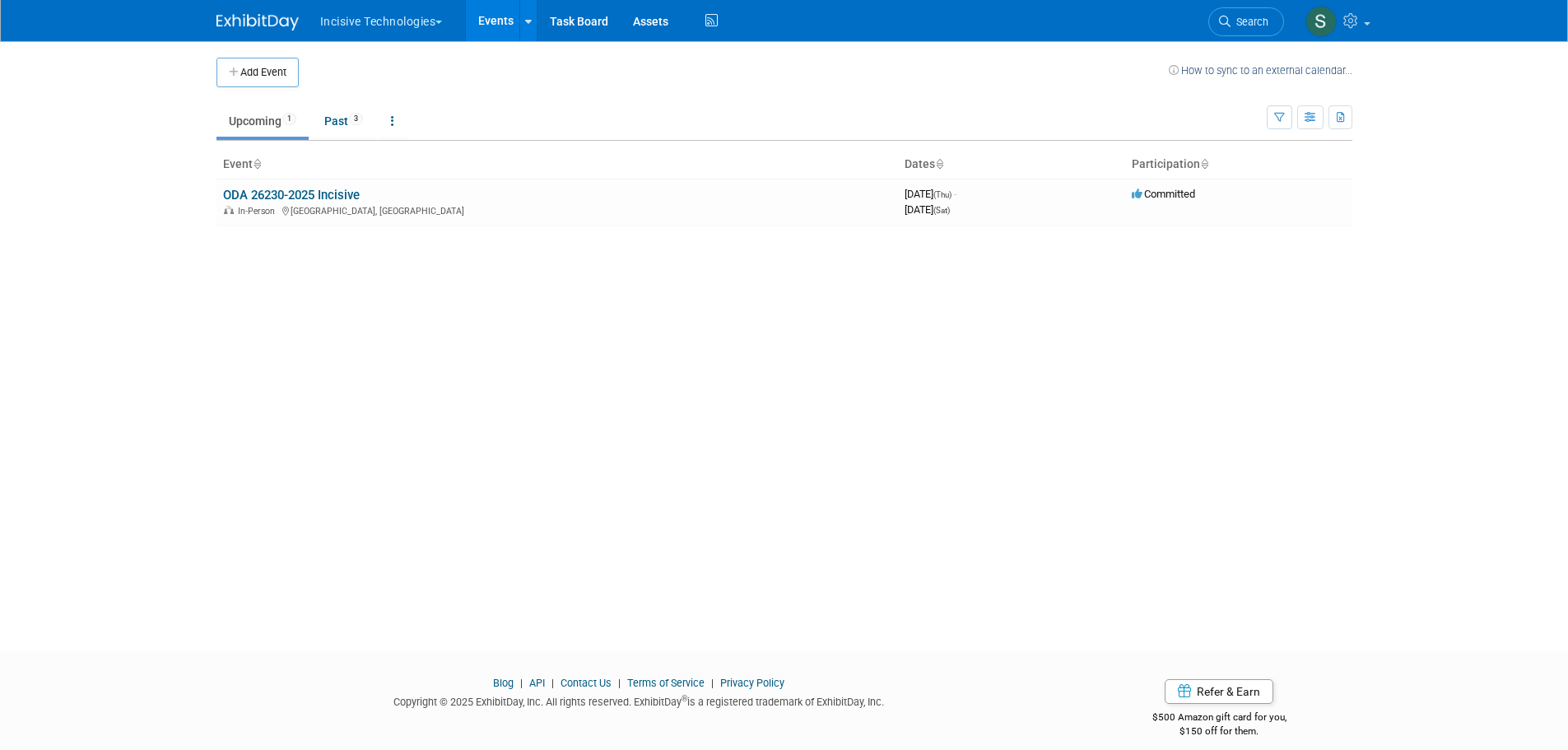
click at [349, 197] on link "ODA 26230-2025 Incisive" at bounding box center [291, 195] width 136 height 15
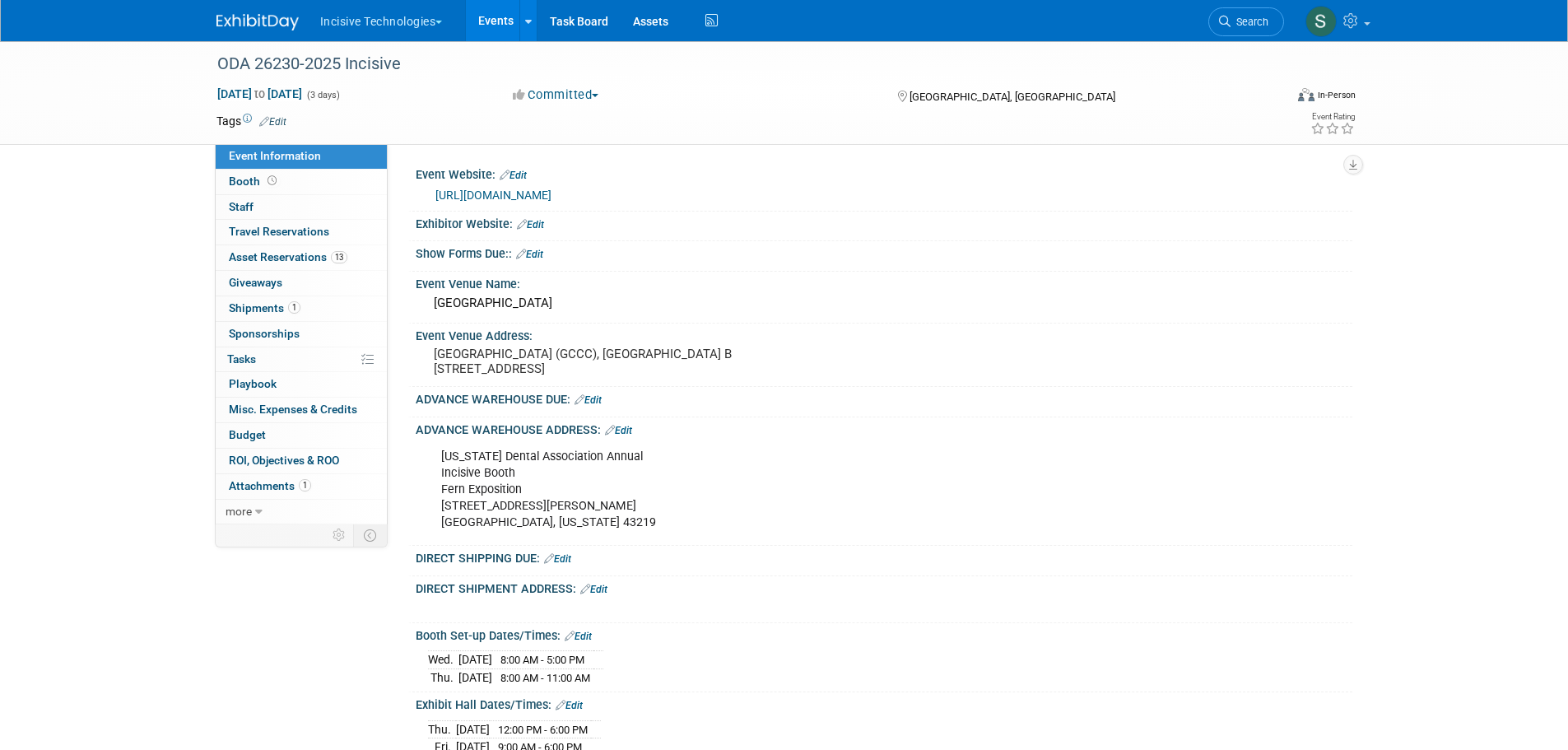
click at [349, 186] on link "Booth" at bounding box center [301, 182] width 171 height 25
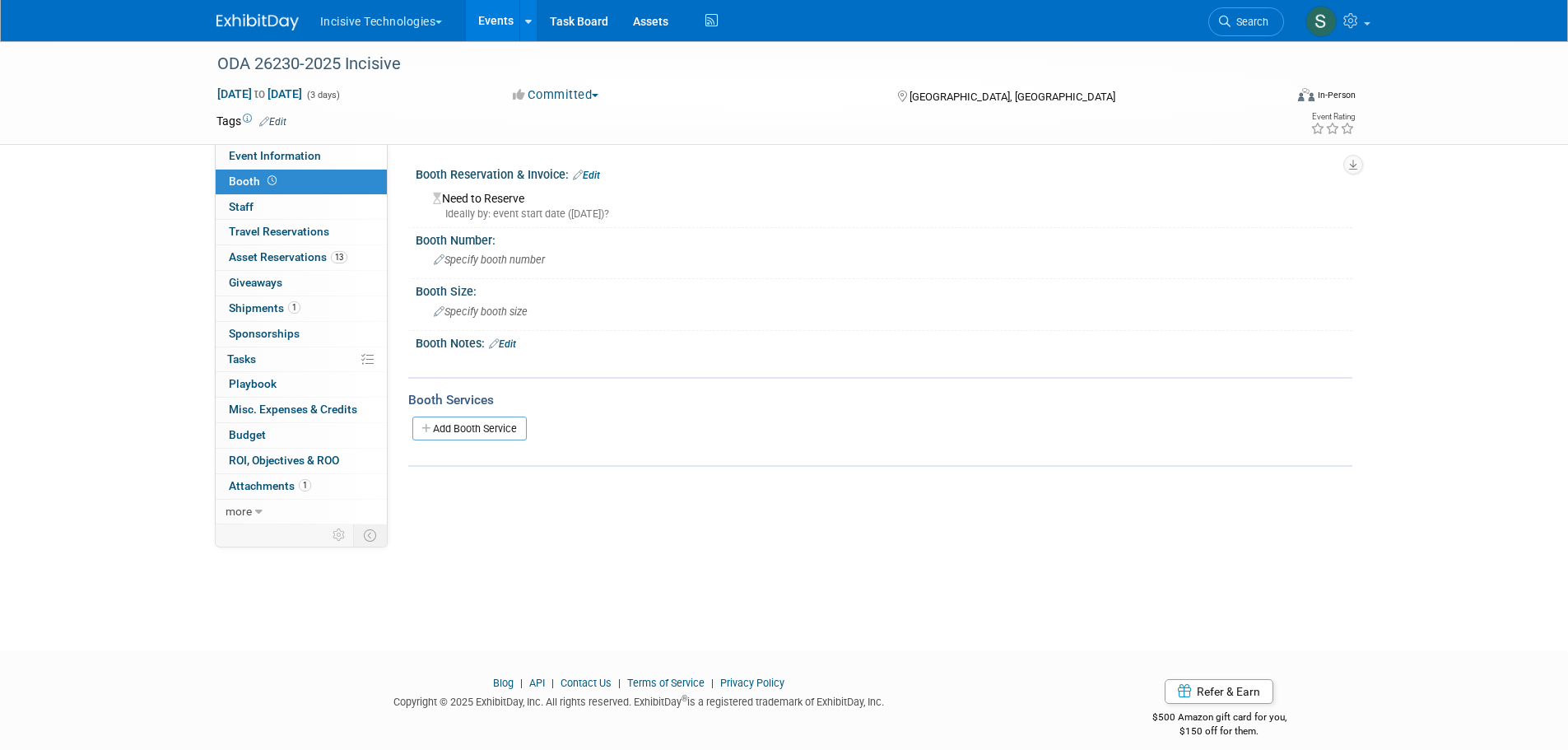
click at [509, 22] on link "Events" at bounding box center [496, 21] width 60 height 41
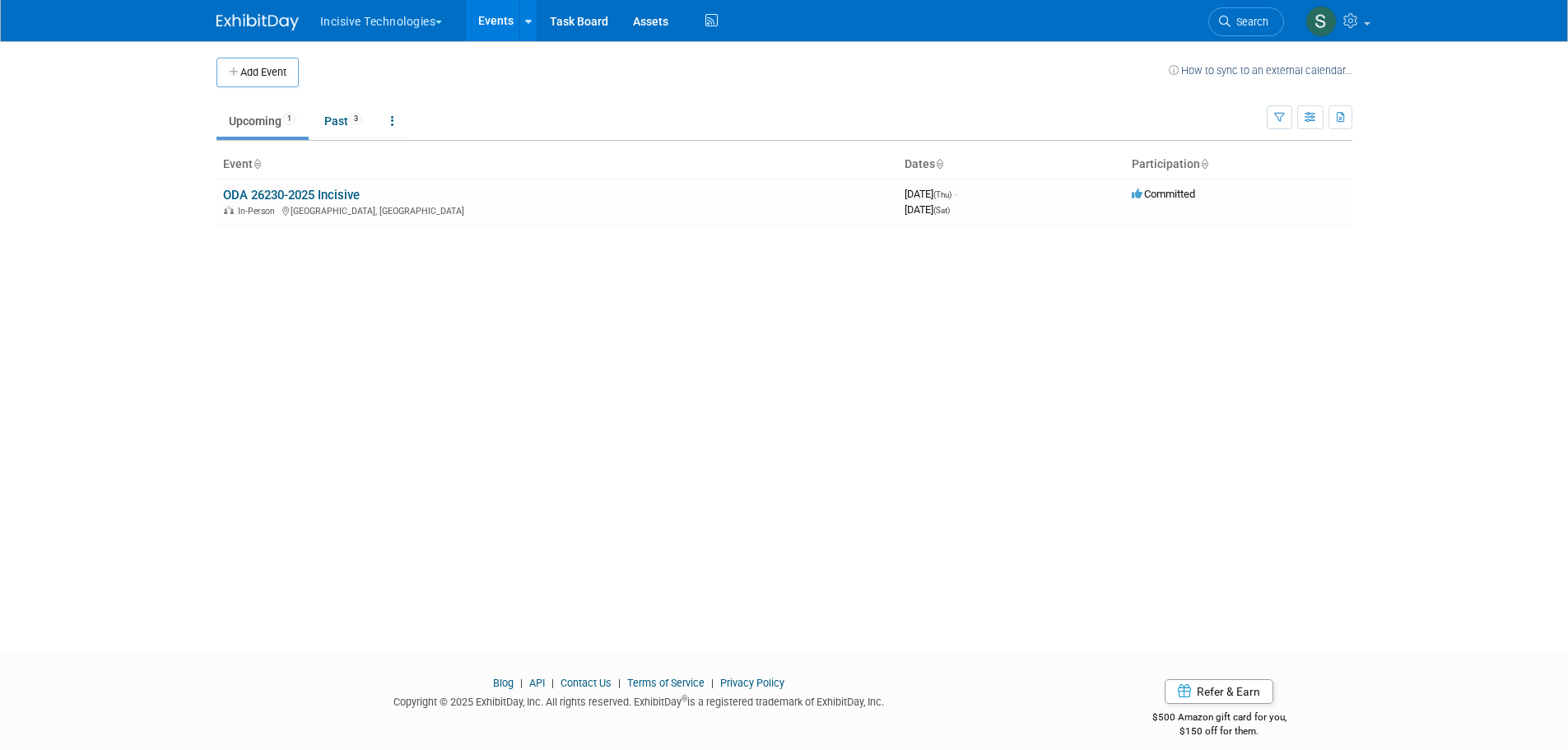
click at [409, 19] on button "Incisive Technologies" at bounding box center [391, 18] width 145 height 36
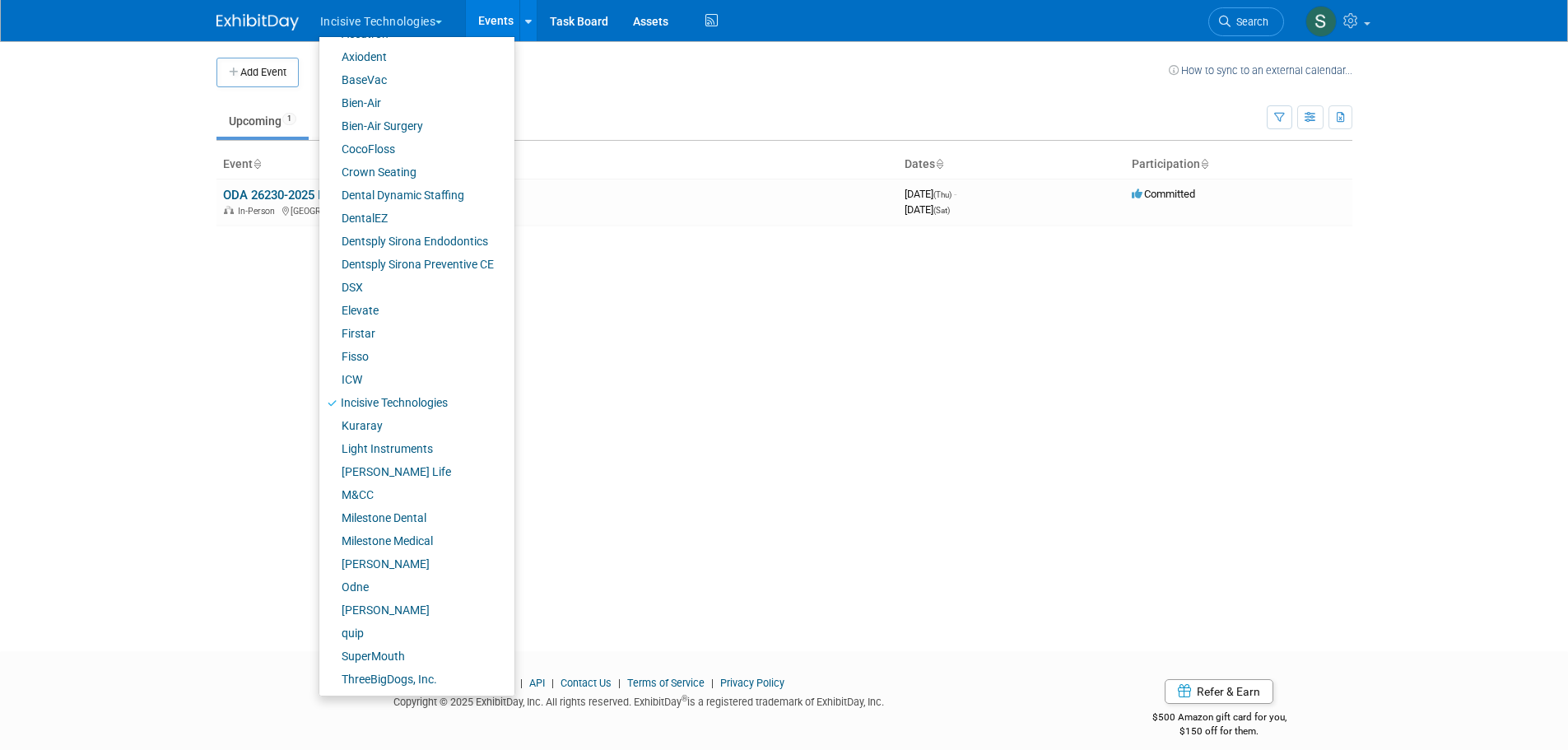
scroll to position [92, 0]
click at [377, 656] on link "SuperMouth" at bounding box center [411, 655] width 183 height 23
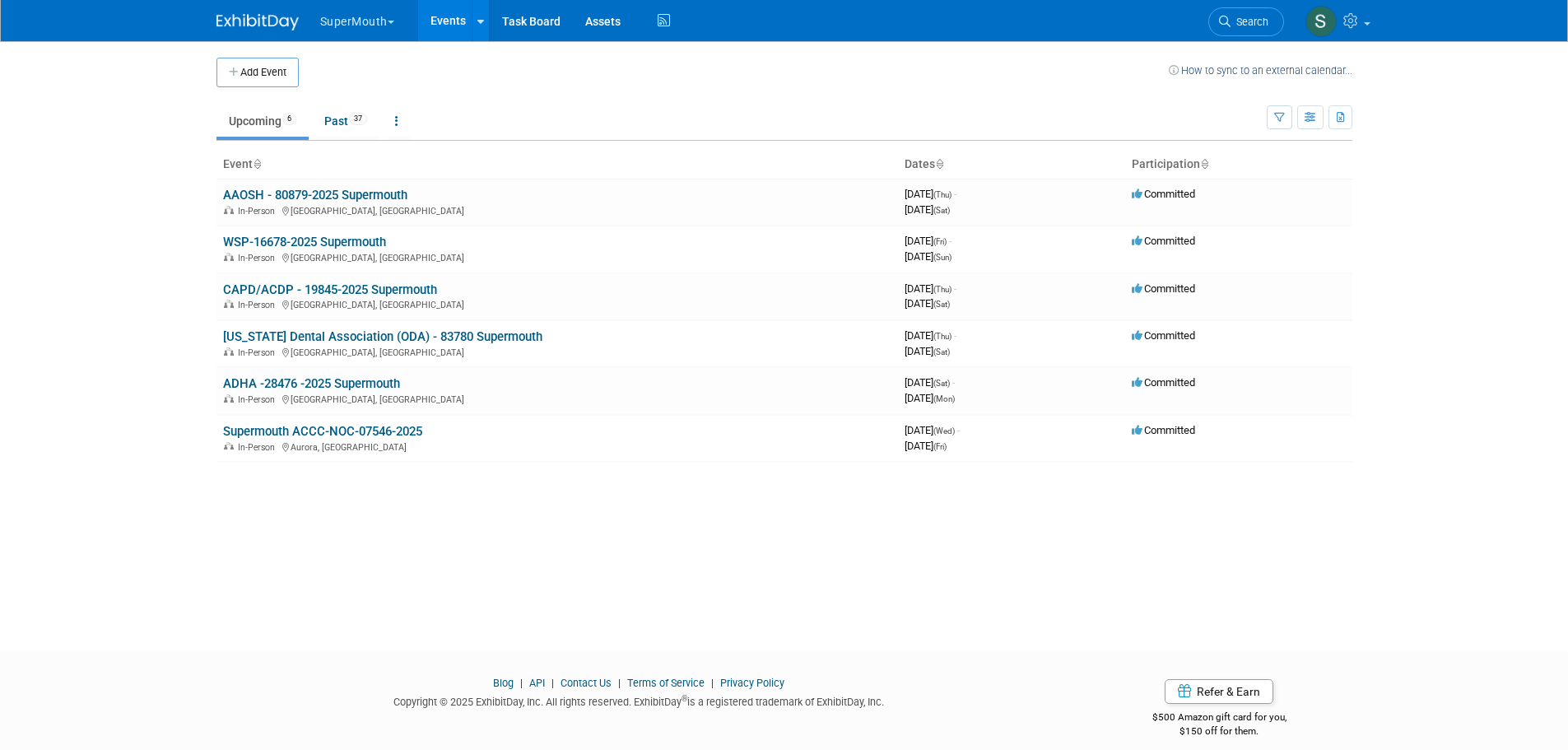
click at [370, 378] on link "ADHA -28476 -2025 Supermouth" at bounding box center [311, 383] width 177 height 15
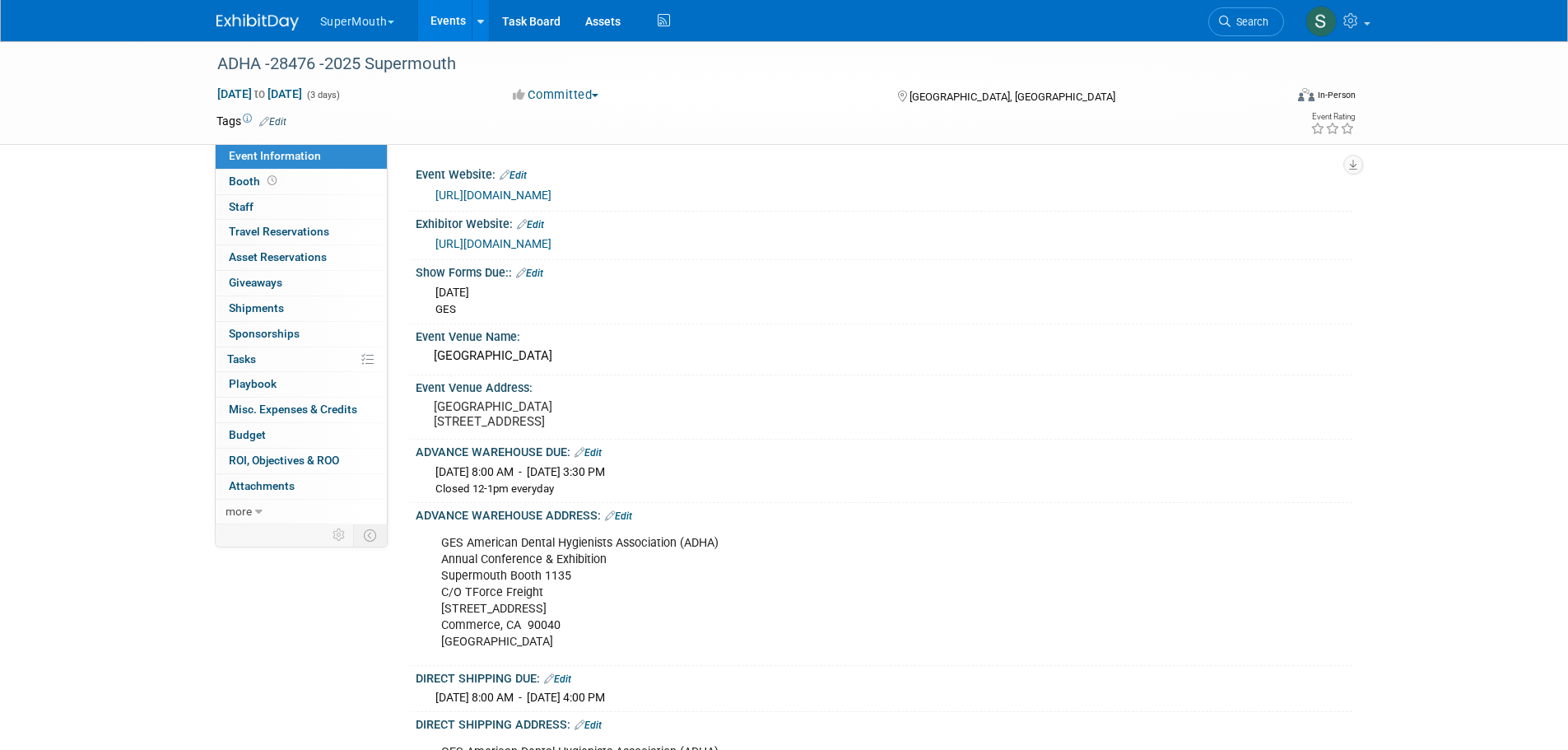
click at [373, 24] on button "SuperMouth" at bounding box center [367, 18] width 97 height 36
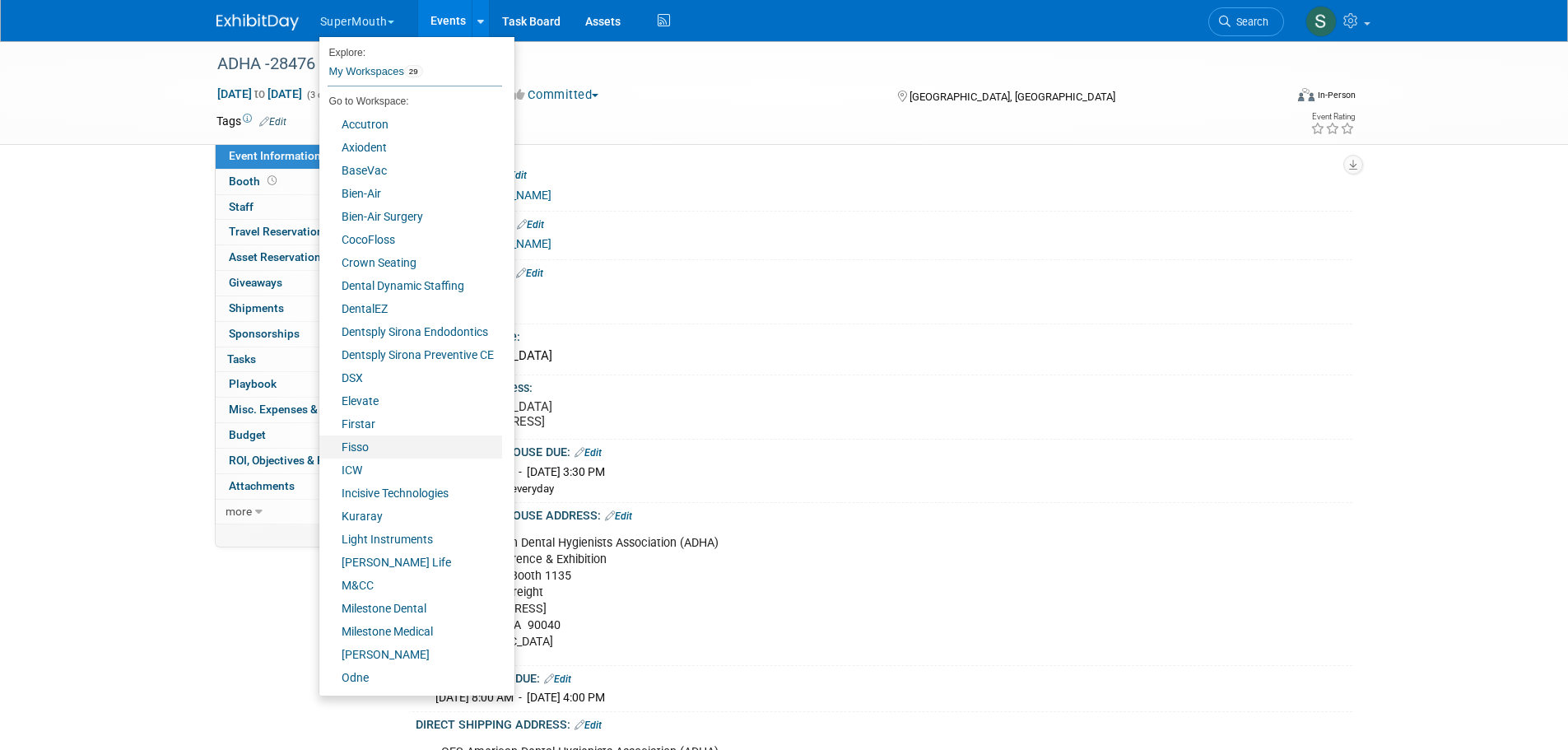
click at [396, 443] on link "Fisso" at bounding box center [411, 447] width 183 height 23
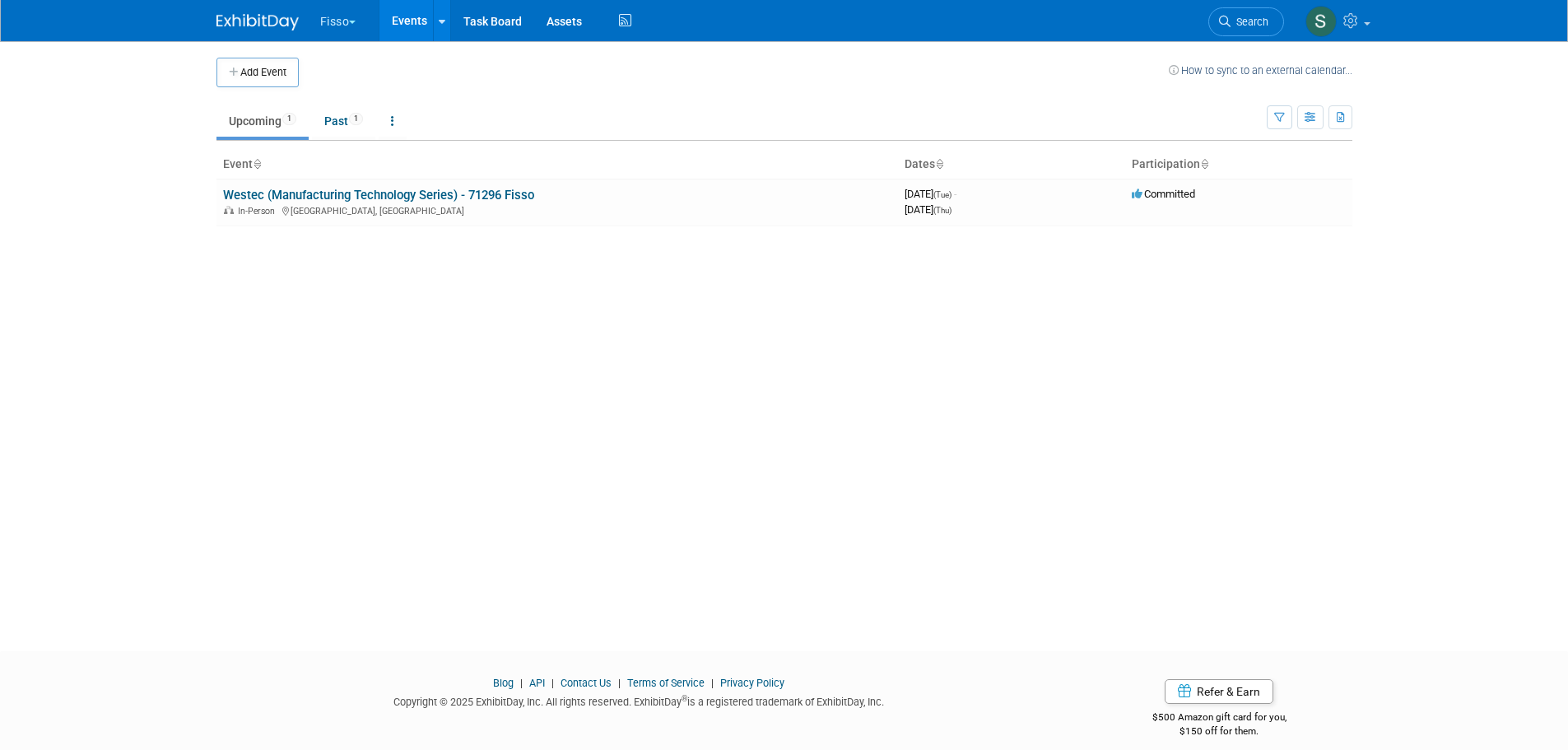
click at [392, 192] on link "Westec (Manufacturing Technology Series) - 71296 Fisso" at bounding box center [378, 195] width 311 height 15
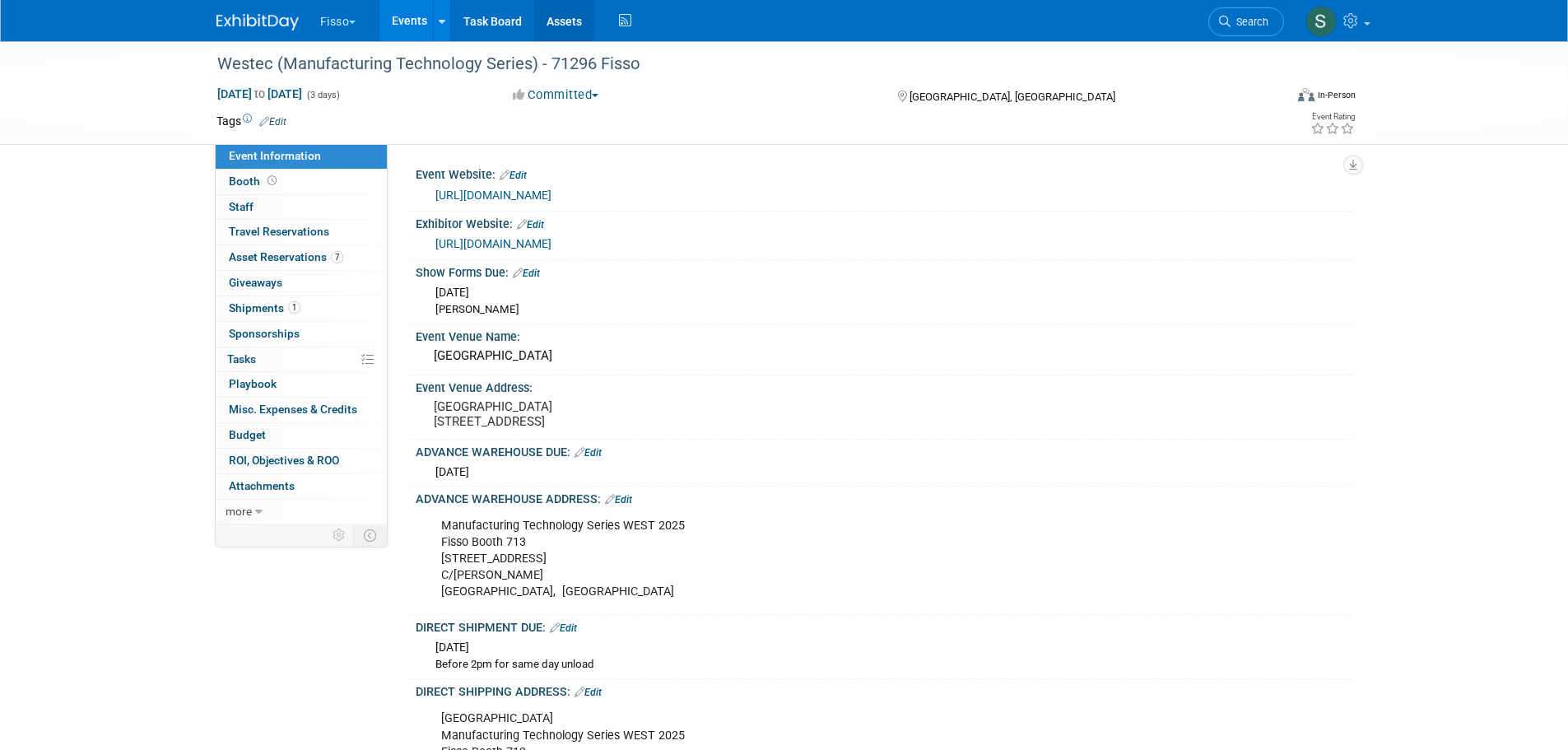
click at [569, 26] on link "Assets" at bounding box center [564, 21] width 60 height 41
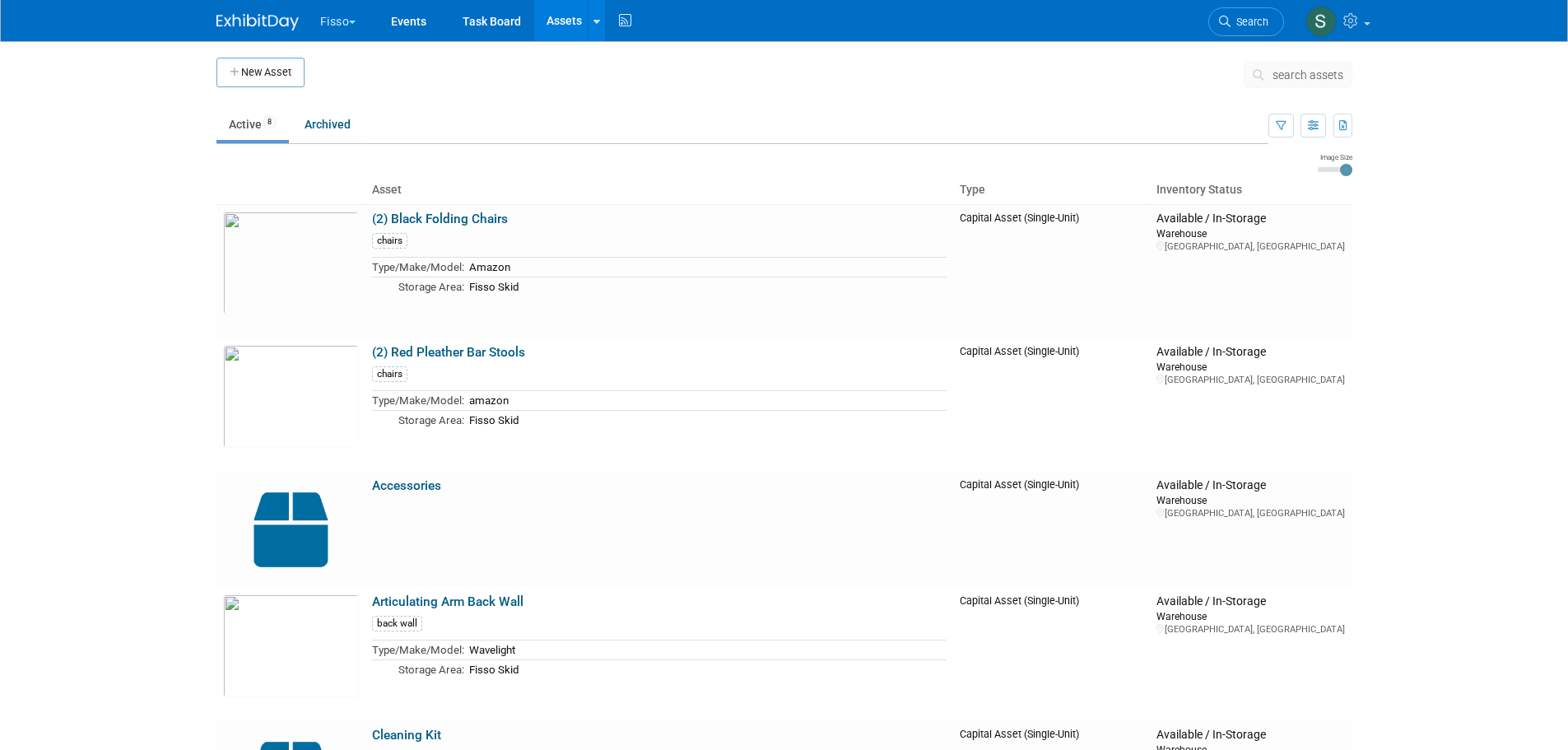
click at [302, 77] on button "New Asset" at bounding box center [260, 73] width 88 height 30
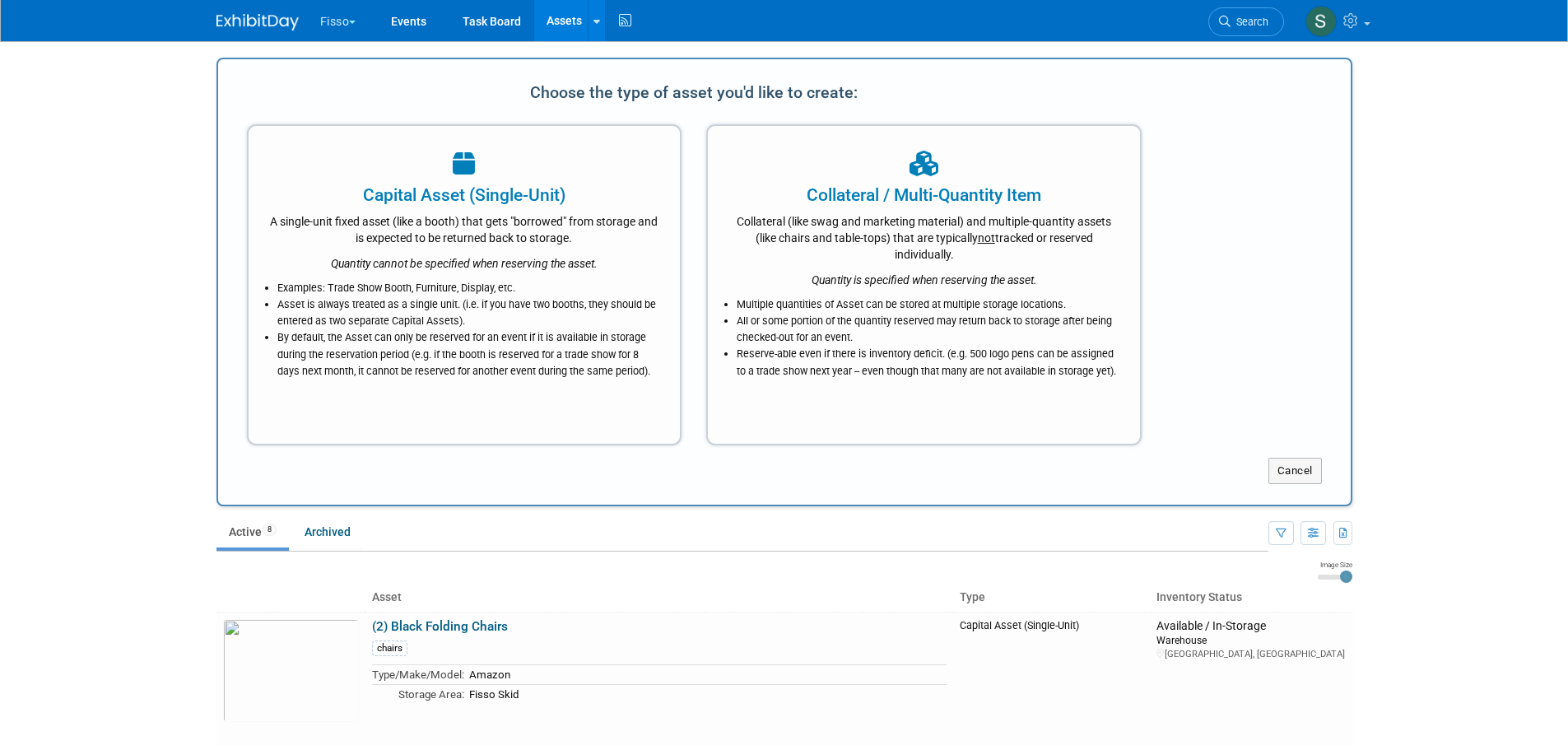
click at [501, 280] on li "Examples: Trade Show Booth, Furniture, Display, etc." at bounding box center [468, 288] width 382 height 17
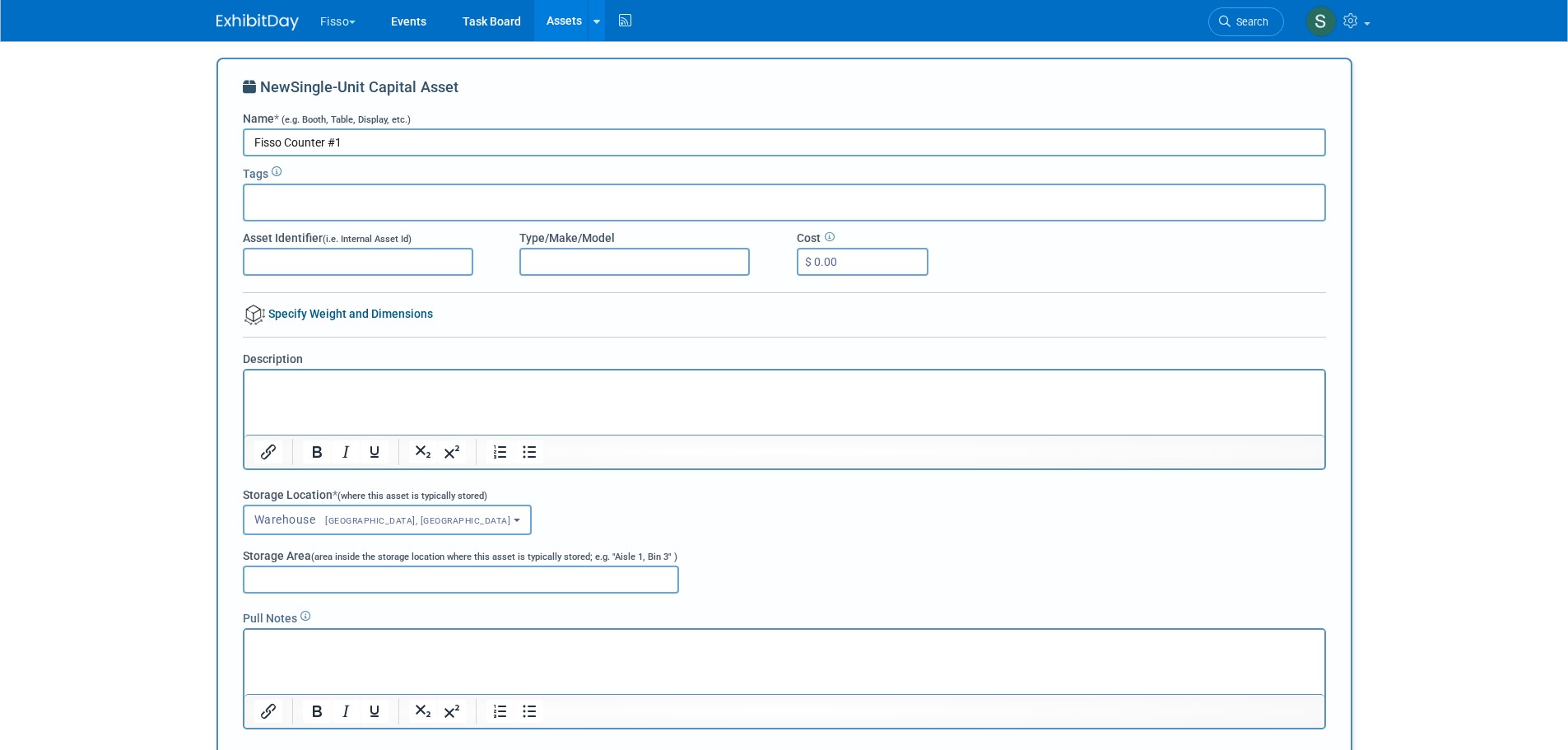
type input "Fisso Counter #1"
click at [260, 386] on p "Rich Text Area. Press ALT-0 for help." at bounding box center [784, 385] width 1061 height 17
drag, startPoint x: 527, startPoint y: 387, endPoint x: 247, endPoint y: 388, distance: 280.0
click at [247, 388] on html "Fisso's wooden cabinets made by Accordex 2025" at bounding box center [783, 382] width 1080 height 23
copy p "Fisso's wooden cabinets made by Accordex 2025"
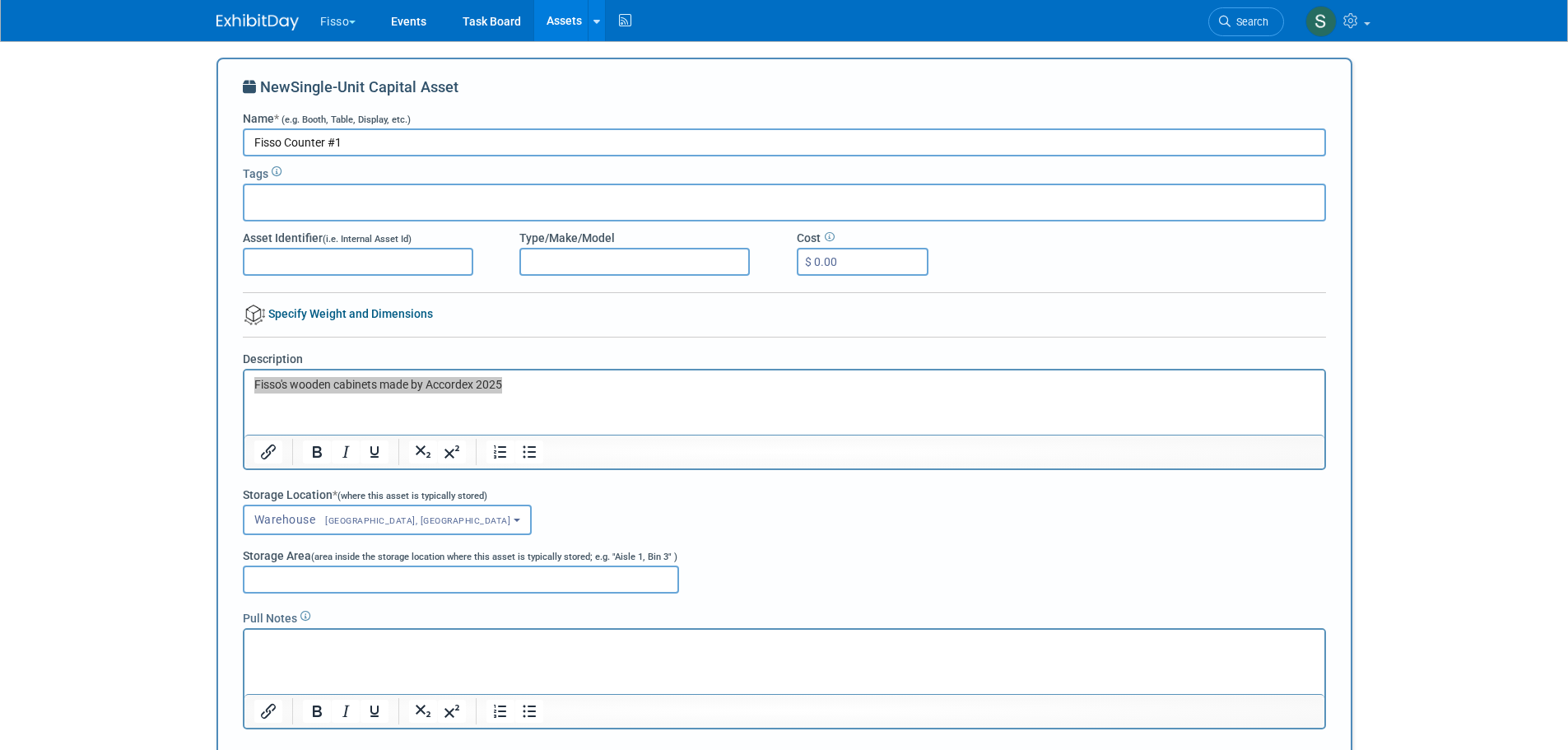
click at [304, 644] on p "Rich Text Area. Press ALT-0 for help." at bounding box center [784, 644] width 1061 height 17
click at [596, 393] on html "Fisso's wooden cabinets made by Accordex 2025" at bounding box center [783, 382] width 1080 height 23
click at [582, 651] on p "Fisso's wooden cabinets made by Accordex 2025" at bounding box center [784, 644] width 1061 height 17
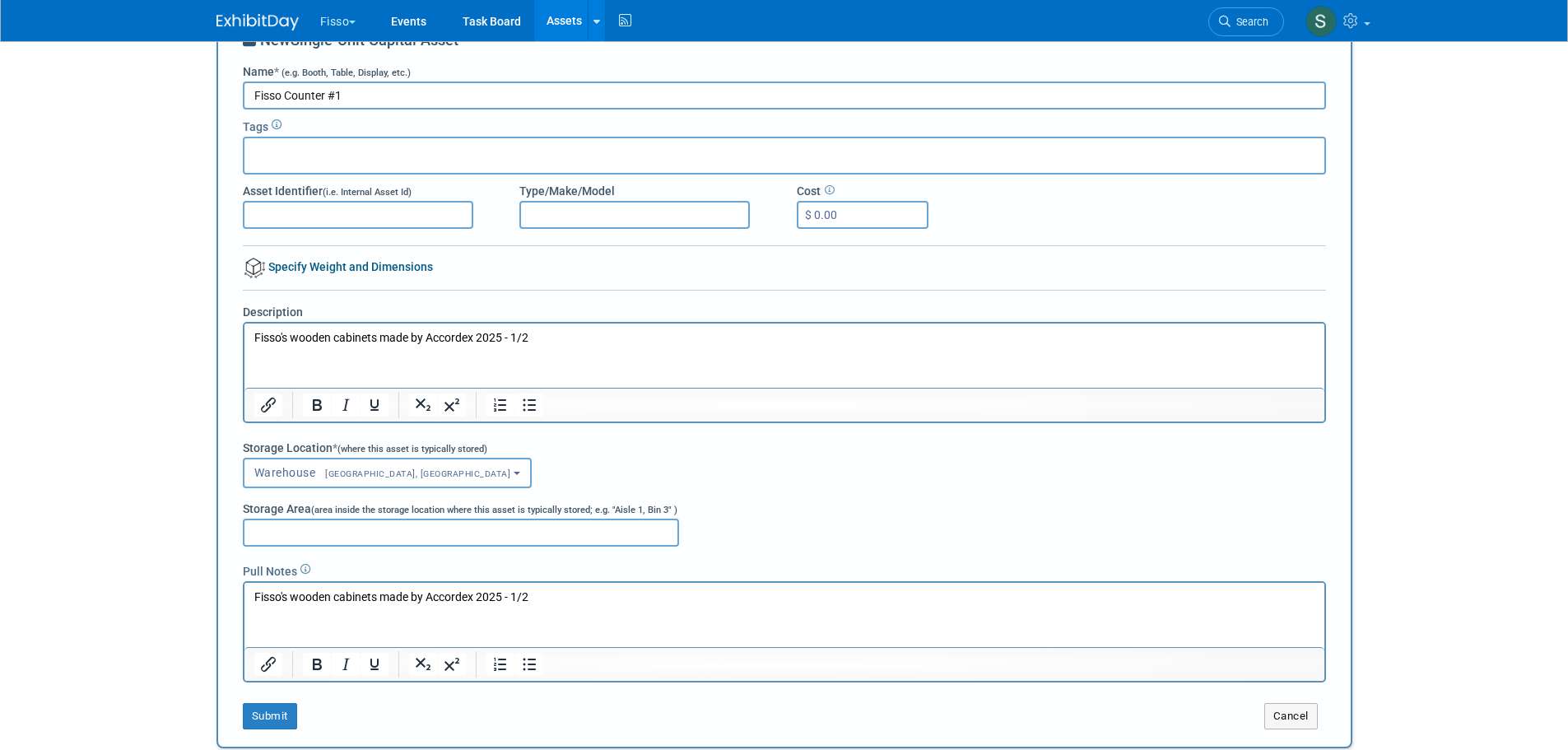
scroll to position [220, 0]
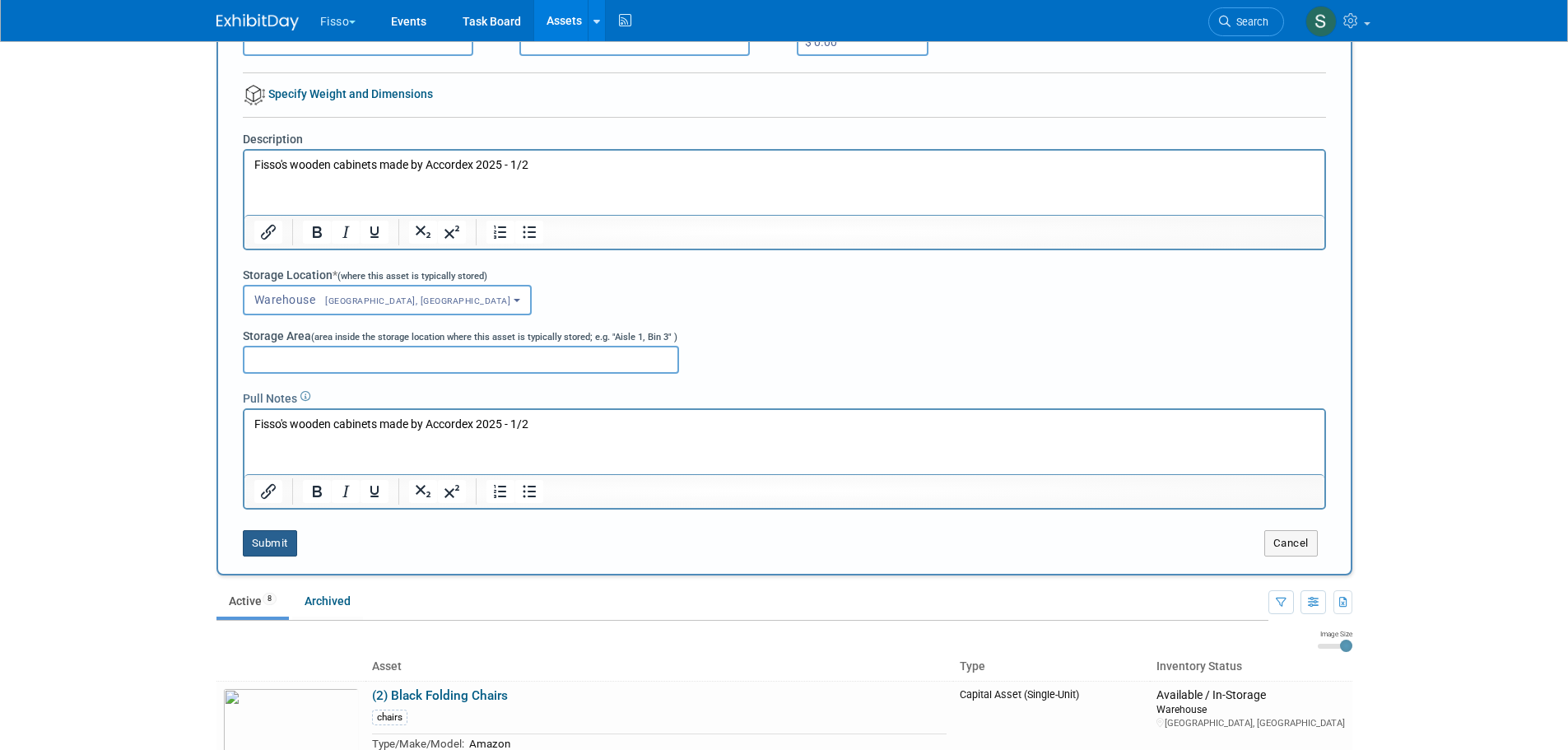
click at [292, 543] on button "Submit" at bounding box center [270, 544] width 55 height 26
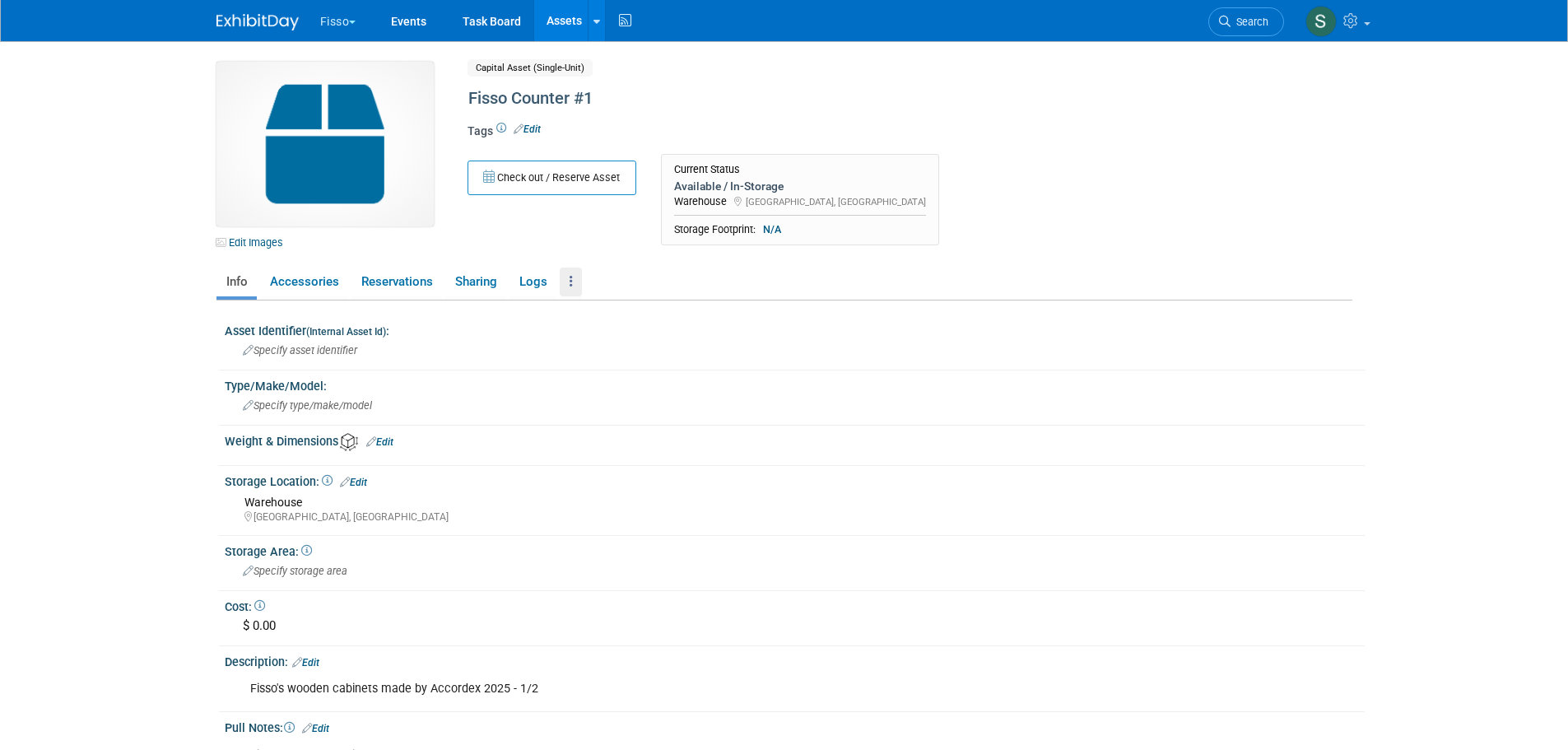
click at [571, 276] on icon at bounding box center [571, 281] width 3 height 12
click at [611, 248] on div "Check out / Reserve Asset Current Status Available / In-Storage [GEOGRAPHIC_DAT…" at bounding box center [842, 204] width 774 height 101
click at [261, 244] on link "Edit Images" at bounding box center [253, 242] width 74 height 21
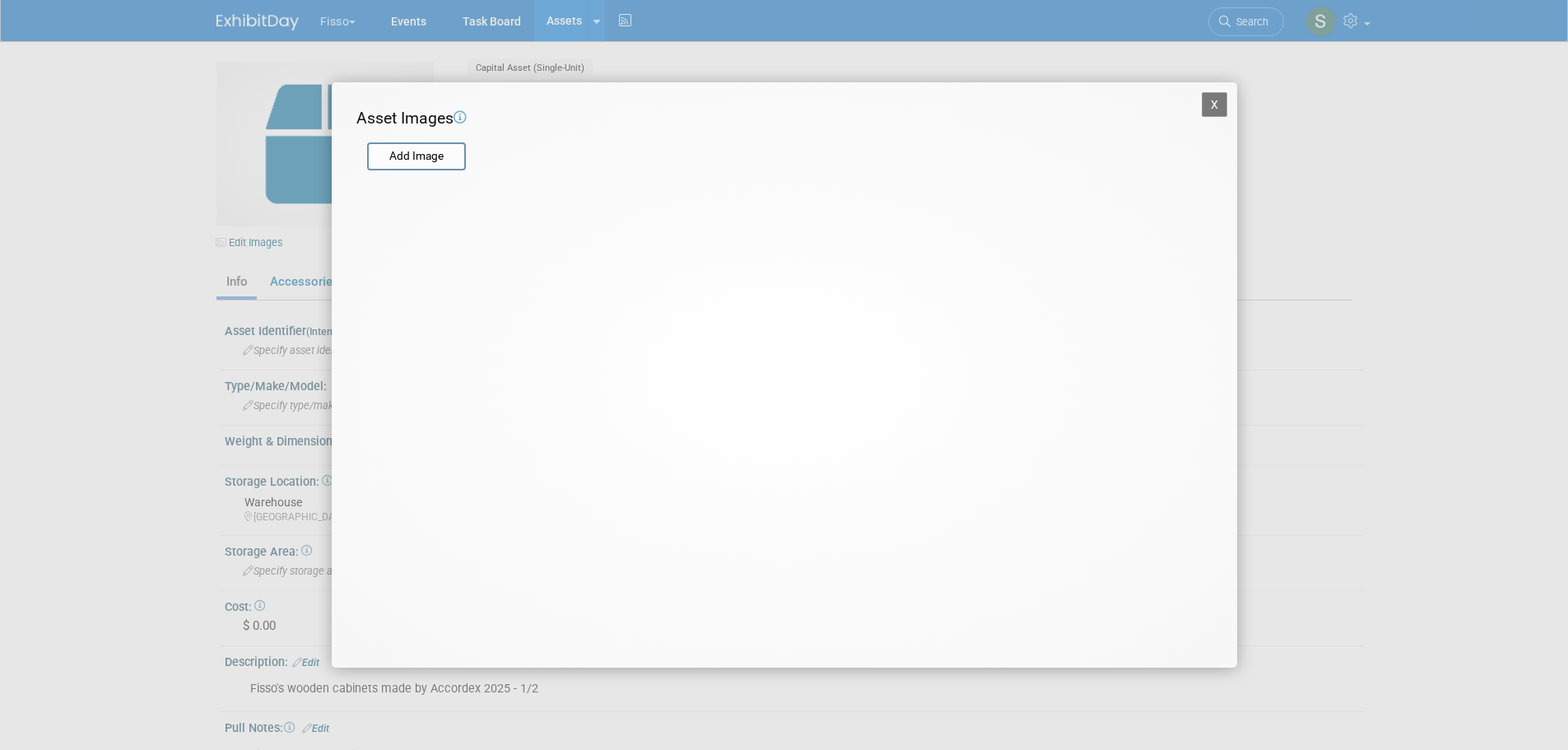
click at [397, 162] on input "file" at bounding box center [366, 156] width 196 height 25
click at [420, 151] on input "file" at bounding box center [366, 156] width 196 height 25
click at [1209, 105] on button "X" at bounding box center [1215, 105] width 26 height 25
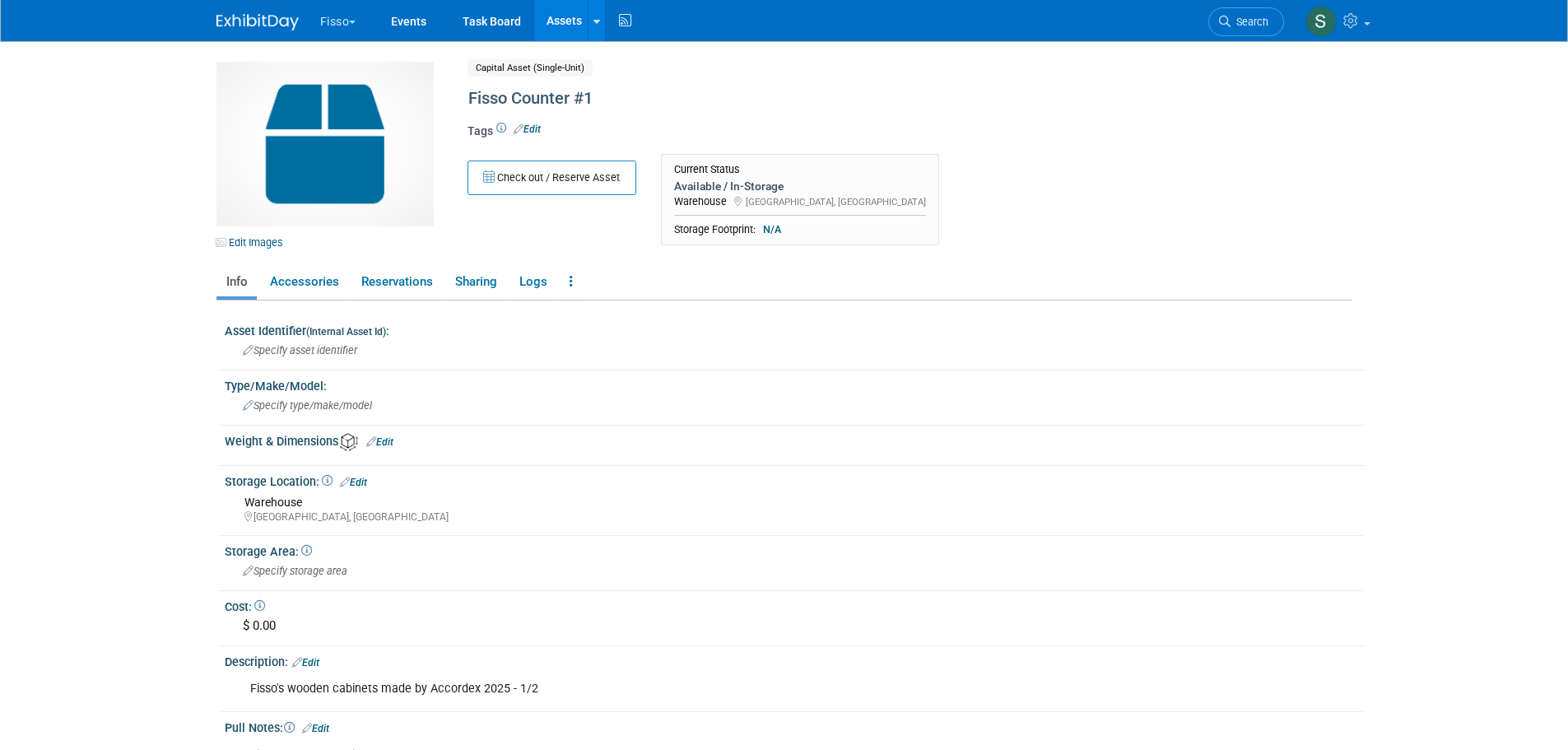
drag, startPoint x: 1209, startPoint y: 105, endPoint x: 1146, endPoint y: 148, distance: 76.3
click at [1146, 148] on div "Tags Edit" at bounding box center [842, 136] width 749 height 28
click at [279, 239] on link "Edit Images" at bounding box center [253, 242] width 74 height 21
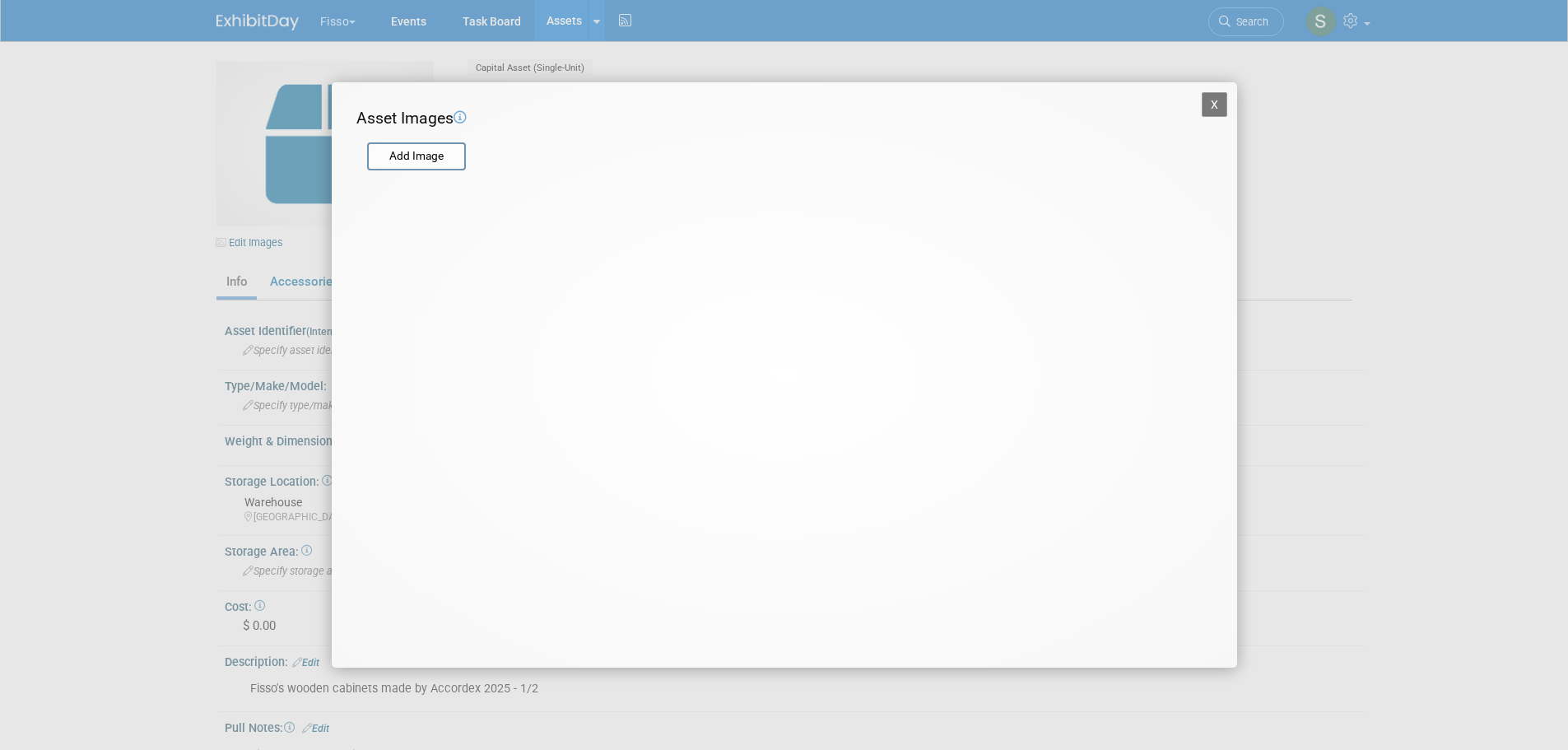
click at [444, 154] on input "file" at bounding box center [366, 156] width 196 height 25
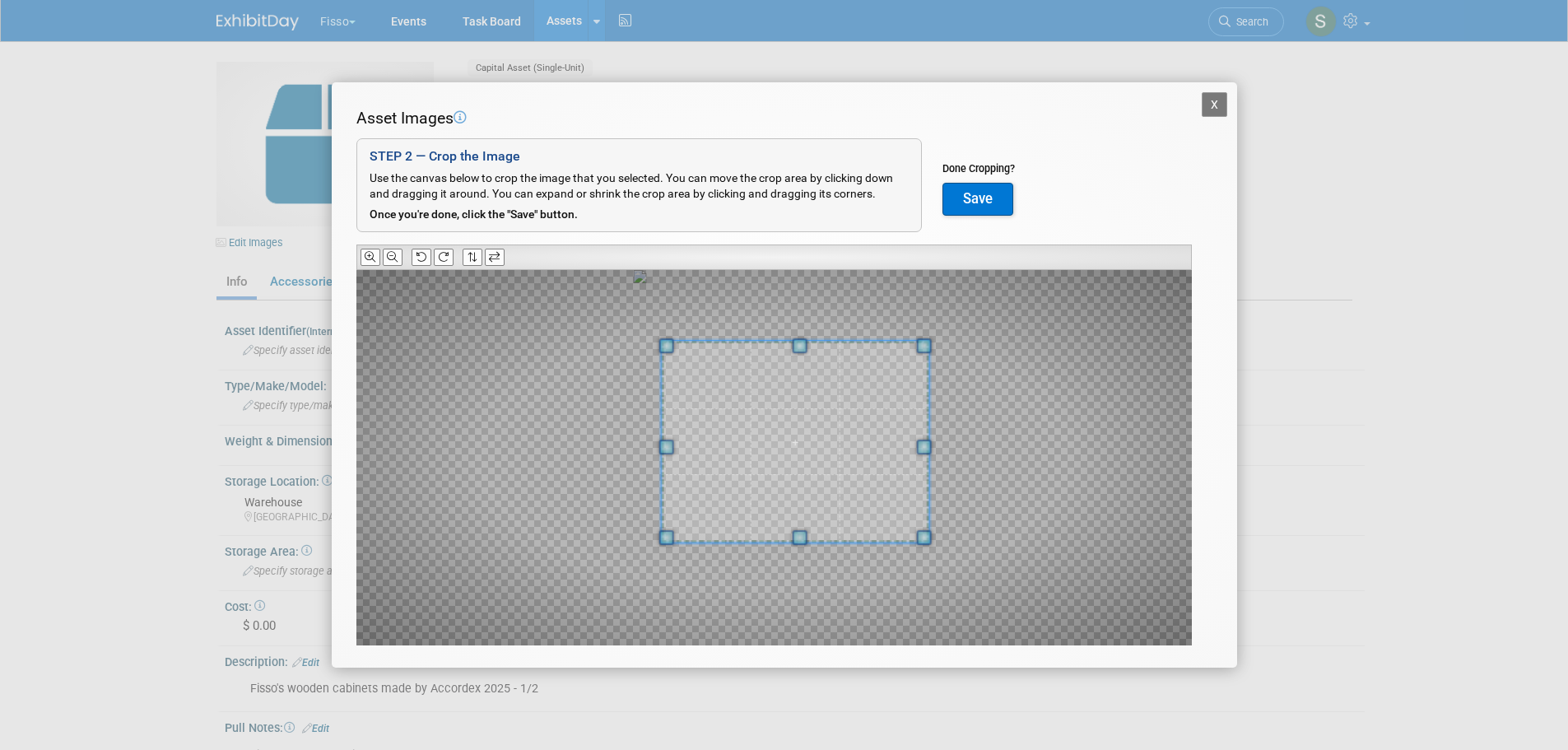
click at [900, 346] on div at bounding box center [795, 441] width 268 height 202
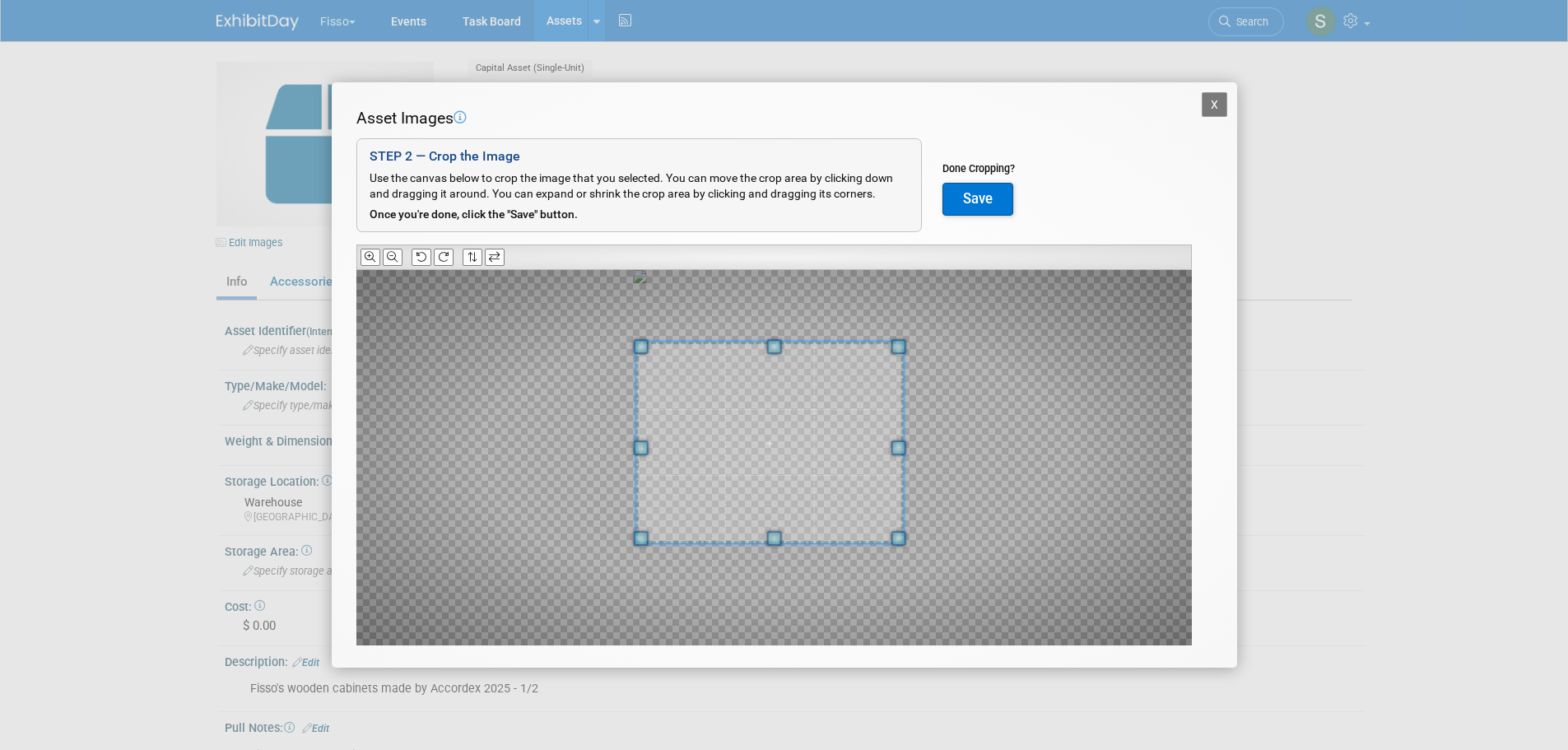
click at [791, 453] on span at bounding box center [769, 442] width 268 height 202
click at [915, 554] on span at bounding box center [915, 551] width 15 height 15
click at [929, 338] on div at bounding box center [773, 458] width 835 height 375
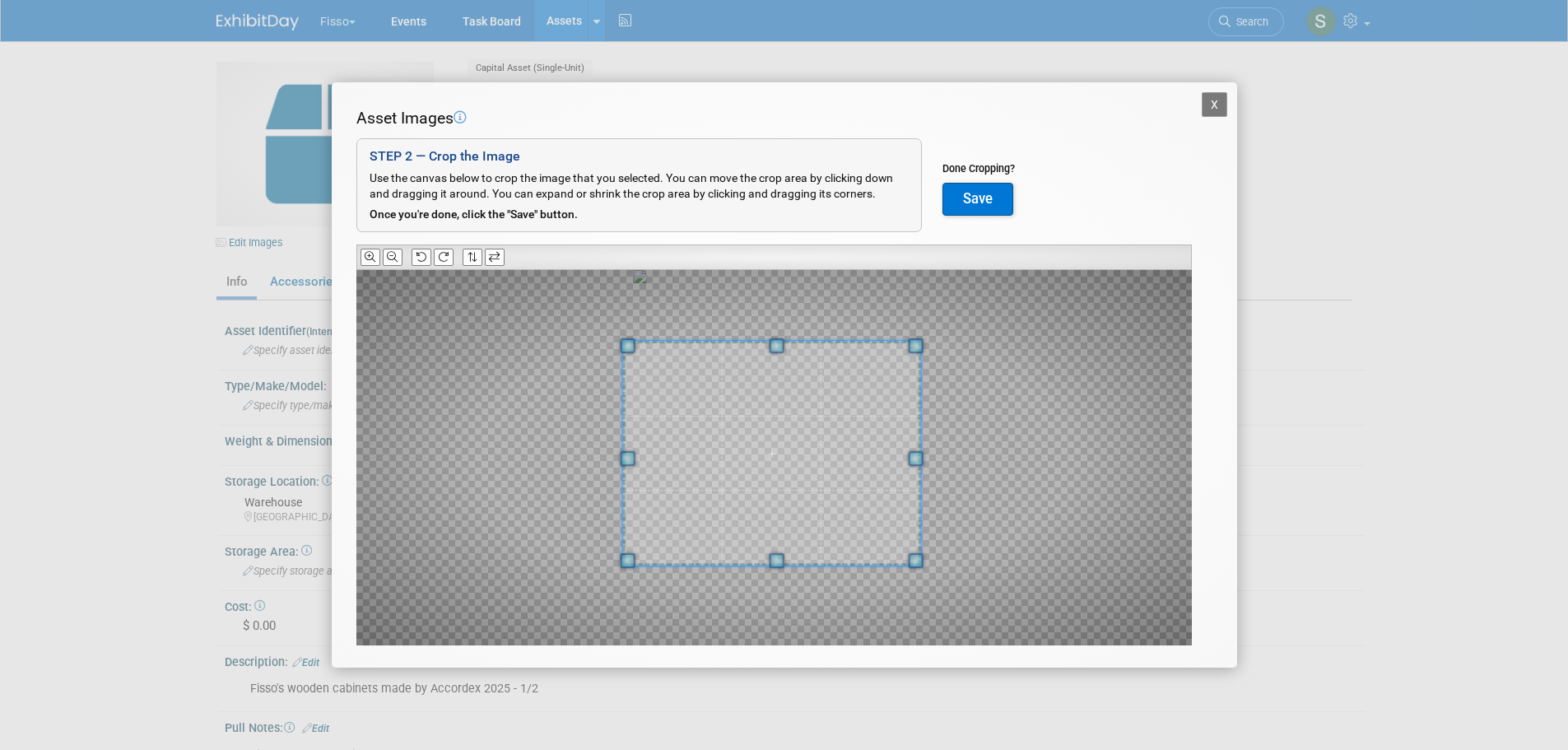
click at [628, 556] on span at bounding box center [627, 561] width 15 height 15
click at [812, 486] on span at bounding box center [772, 448] width 299 height 225
click at [995, 195] on button "Save" at bounding box center [978, 199] width 71 height 33
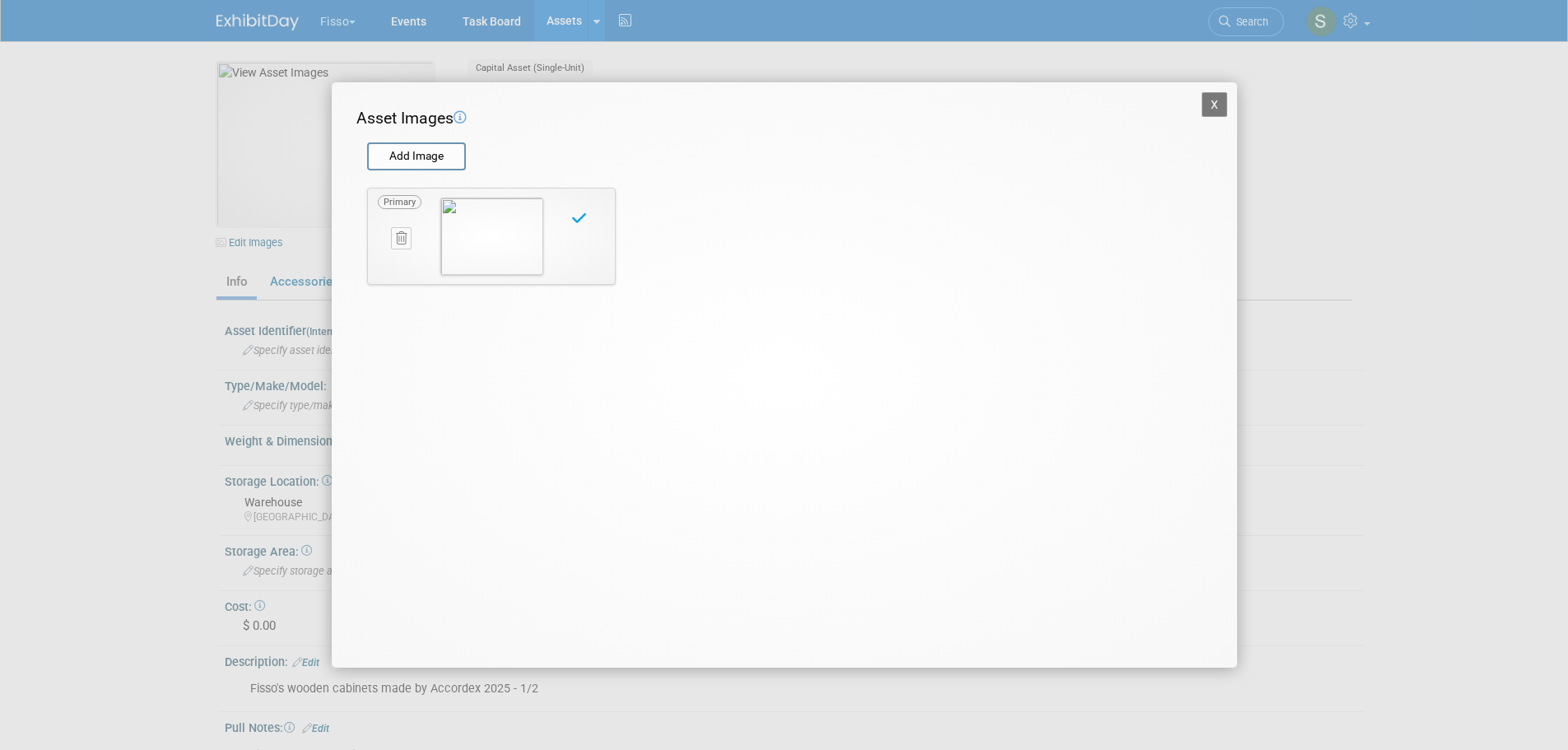
click at [1214, 107] on button "X" at bounding box center [1215, 105] width 26 height 25
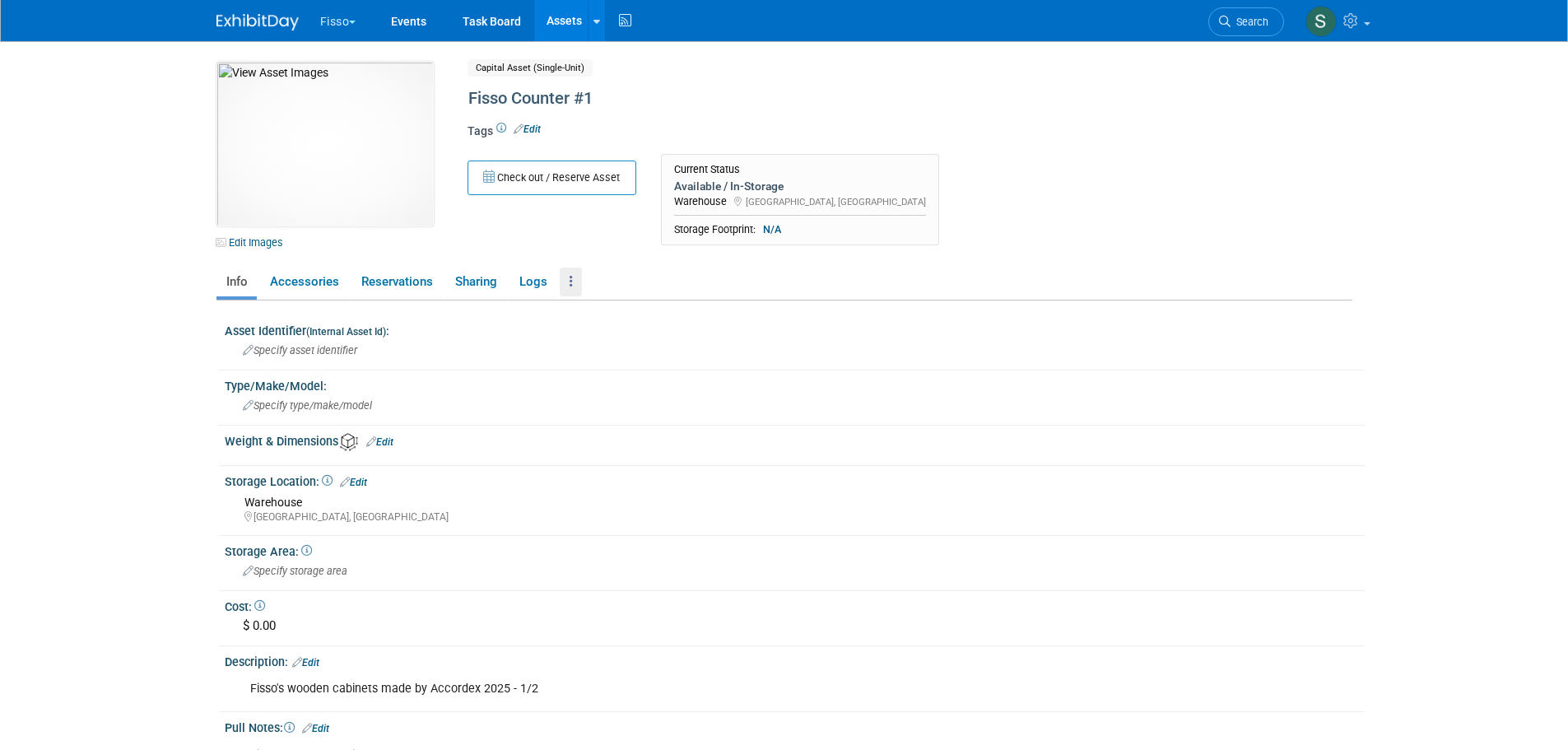
click at [566, 292] on link at bounding box center [571, 282] width 22 height 29
click at [608, 339] on link "Copy/Duplicate Asset" at bounding box center [631, 342] width 143 height 28
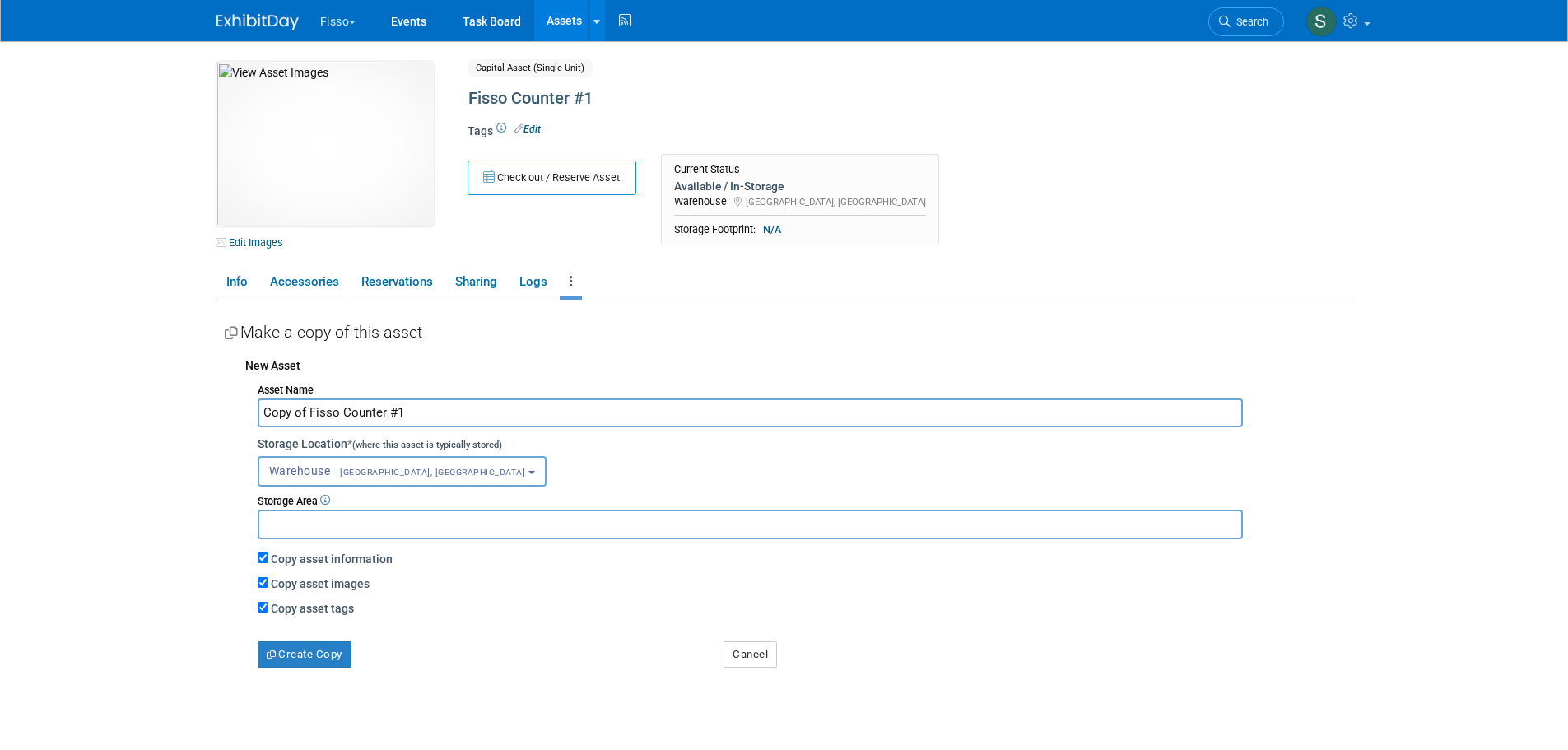
click at [448, 418] on input "Copy of Fisso Counter #1" at bounding box center [750, 412] width 986 height 29
click at [309, 408] on input "Copy of Fisso Counter #2" at bounding box center [750, 412] width 986 height 29
type input "Fisso Counter #2"
click at [306, 654] on button "Create Copy" at bounding box center [305, 654] width 94 height 26
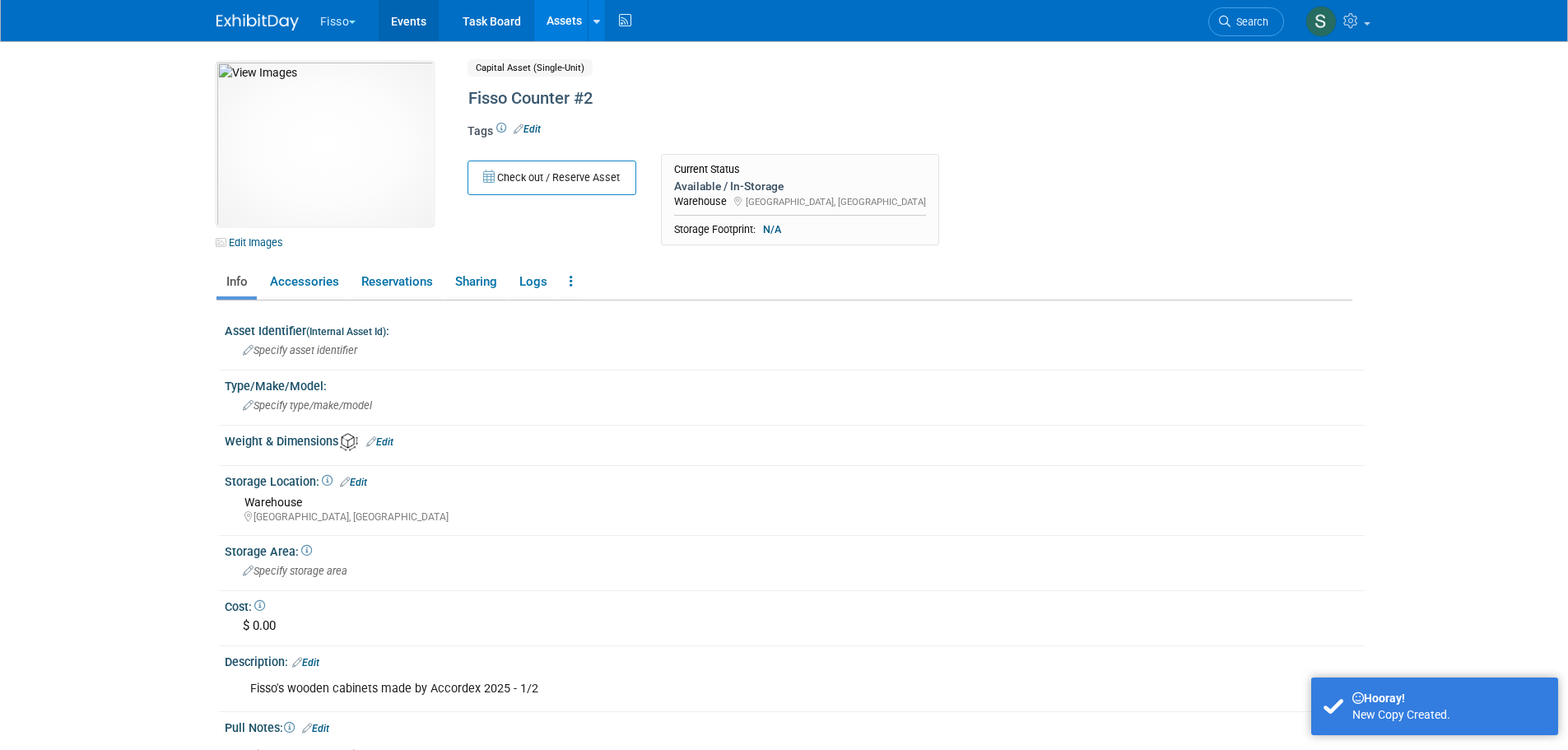
click at [418, 20] on link "Events" at bounding box center [408, 21] width 60 height 41
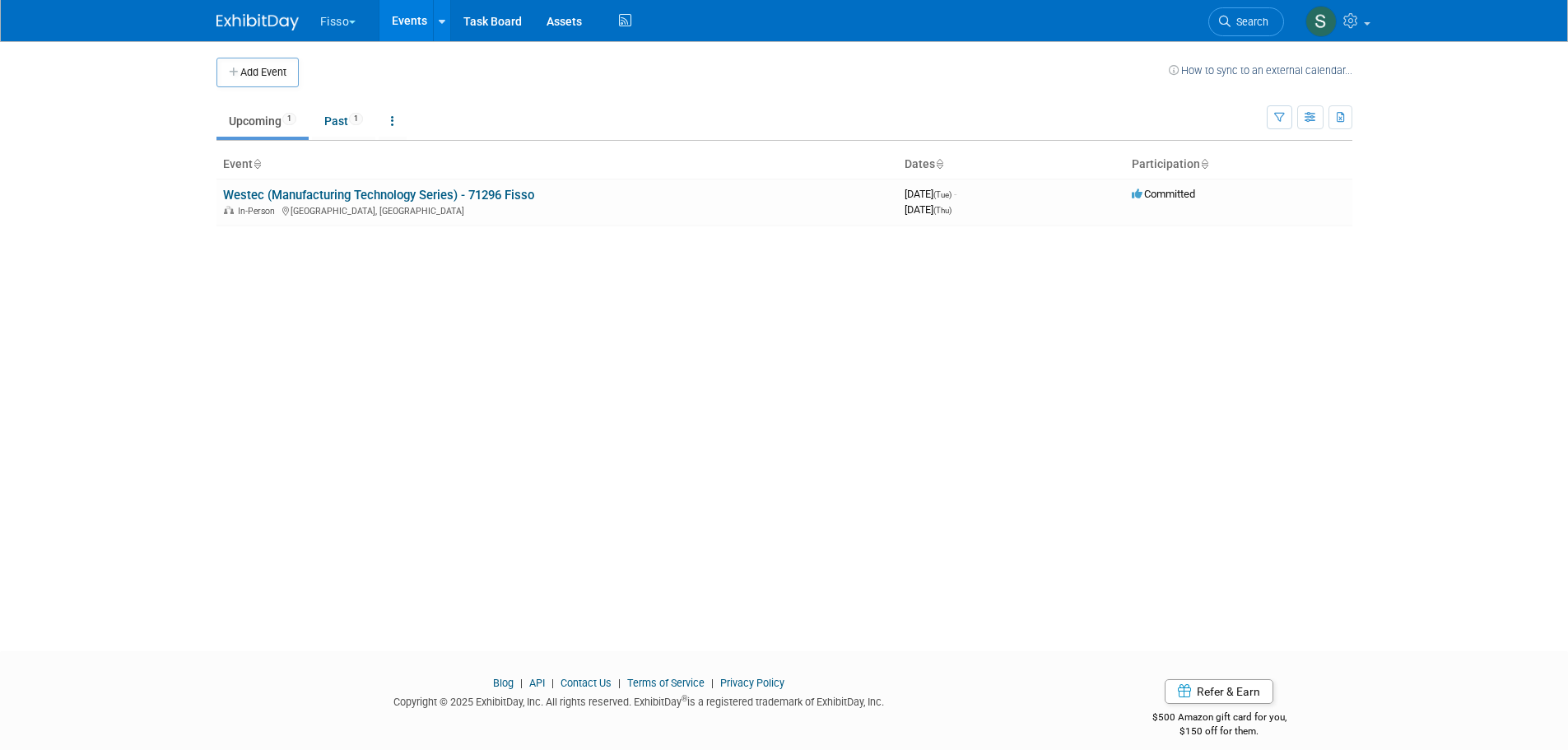
click at [402, 195] on link "Westec (Manufacturing Technology Series) - 71296 Fisso" at bounding box center [378, 195] width 311 height 15
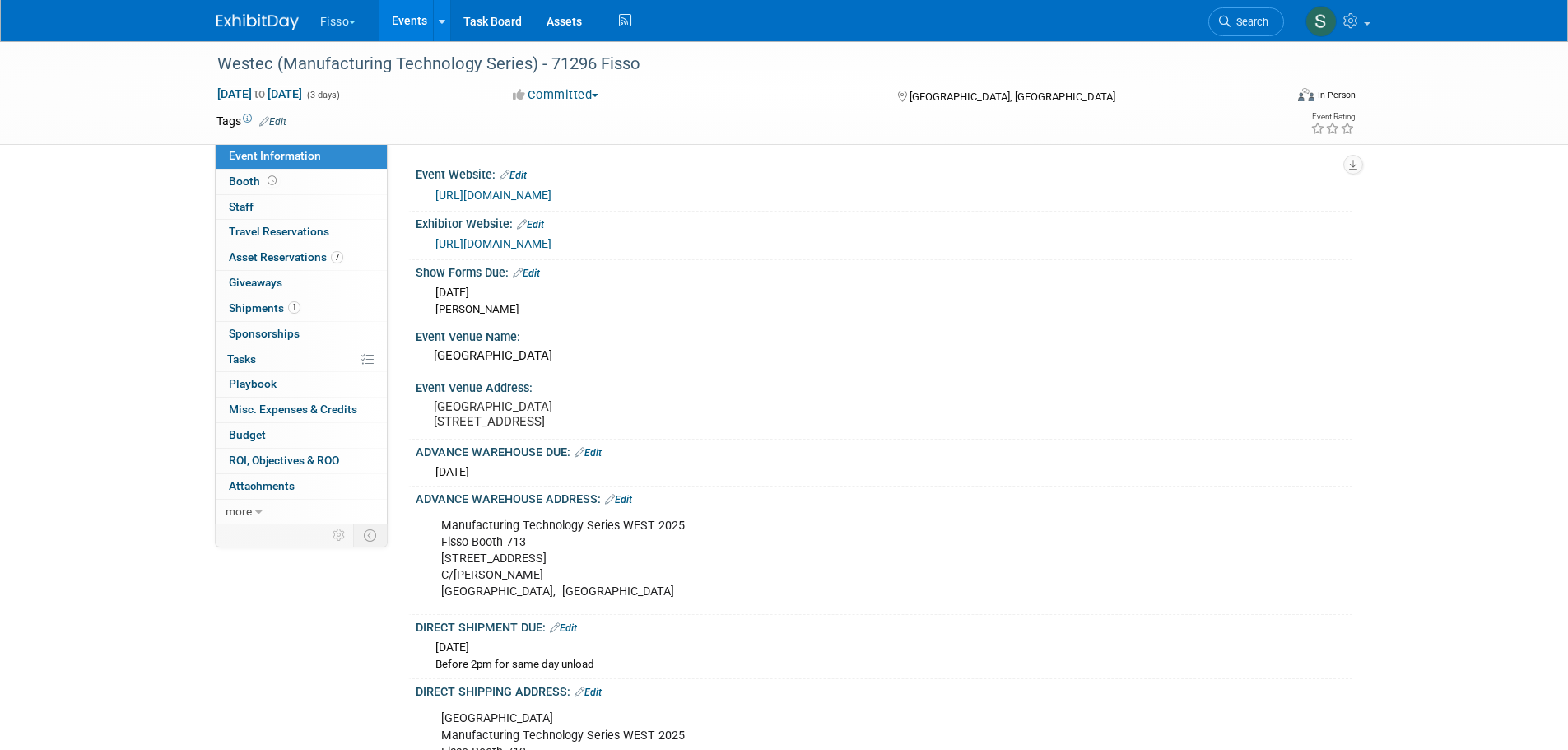
click at [285, 253] on span "Asset Reservations 7" at bounding box center [286, 257] width 114 height 13
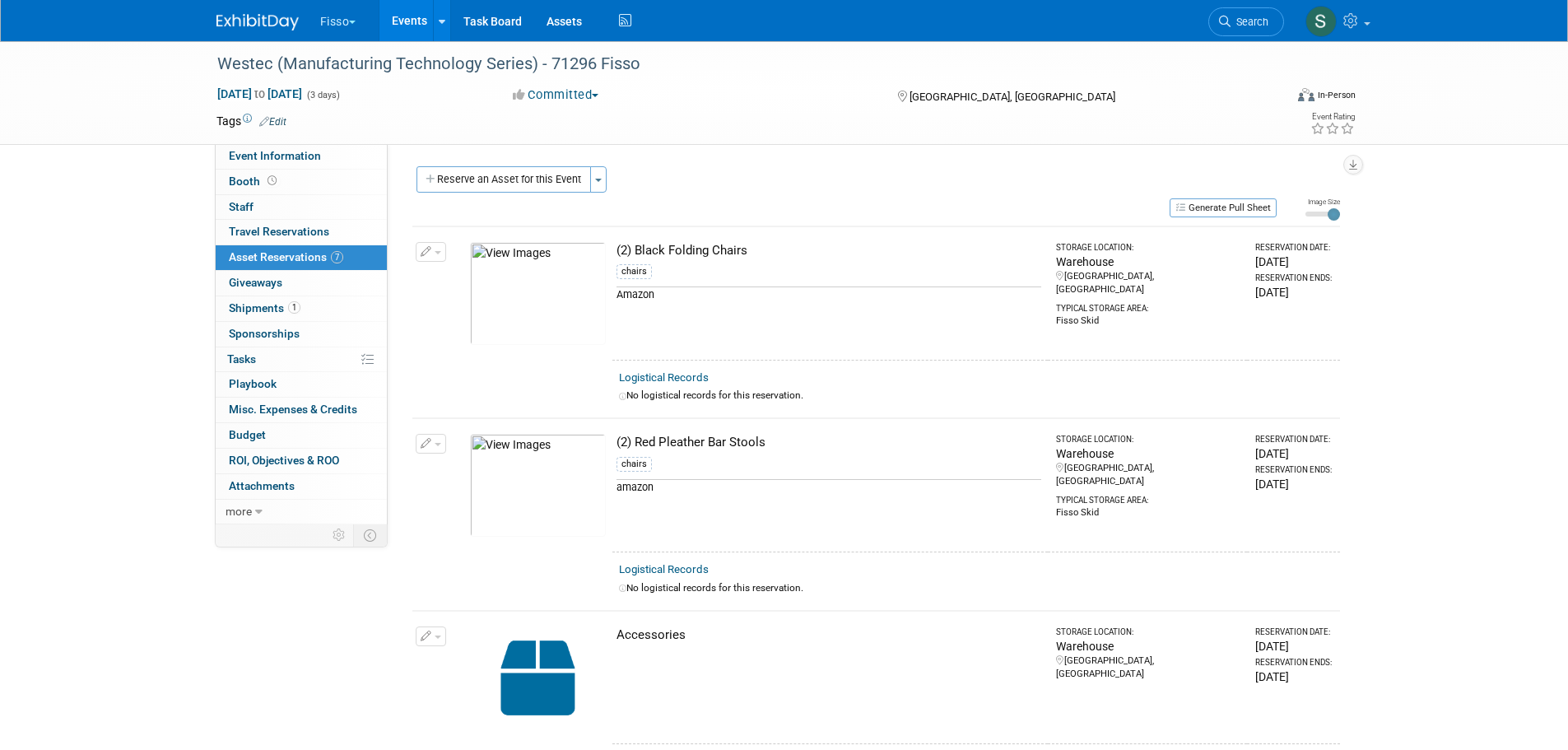
click at [544, 164] on div "Event Website: Edit [URL][DOMAIN_NAME] Exhibitor Website: Edit [URL][DOMAIN_NAM…" at bounding box center [870, 334] width 965 height 380
click at [541, 191] on button "Reserve an Asset for this Event" at bounding box center [503, 179] width 174 height 26
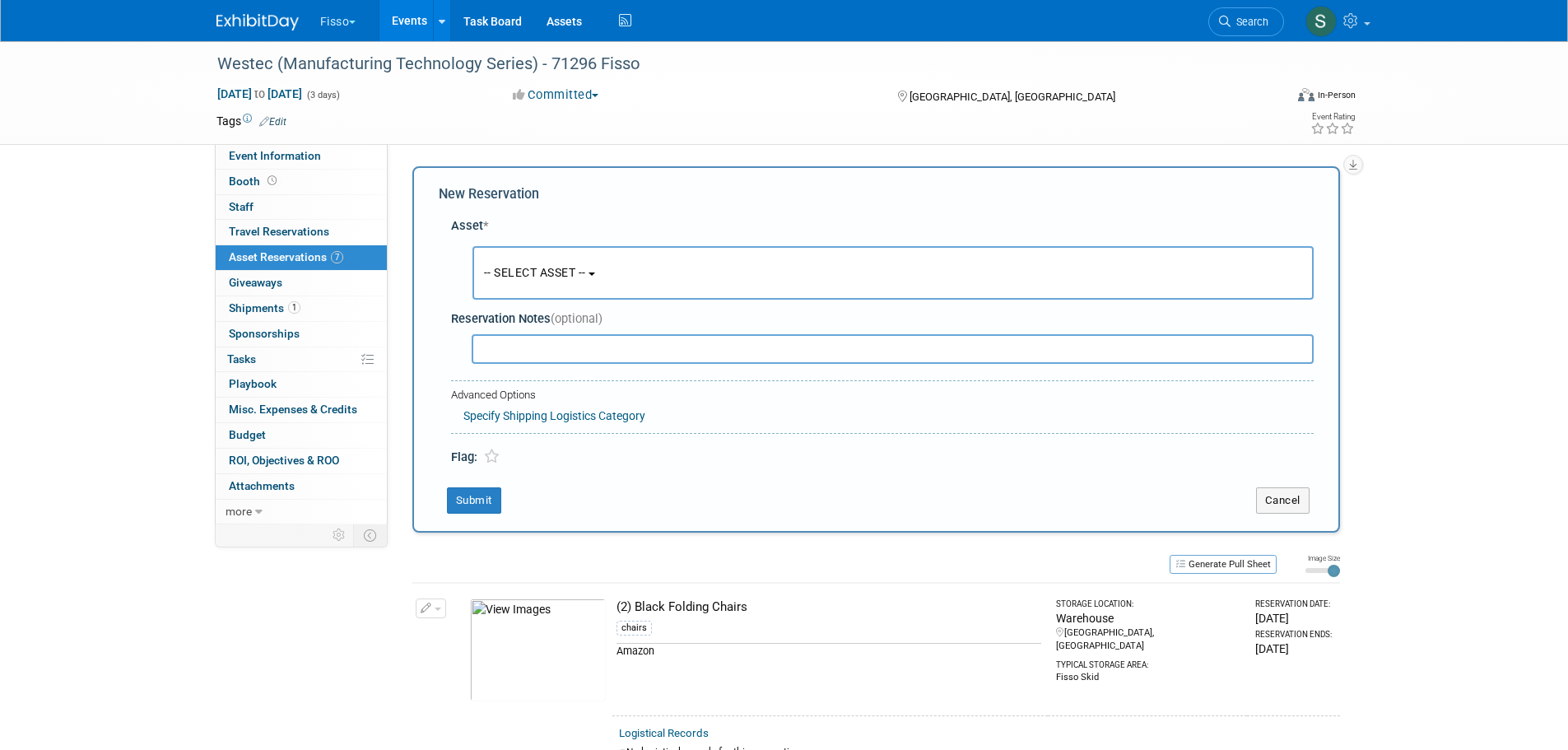
scroll to position [16, 0]
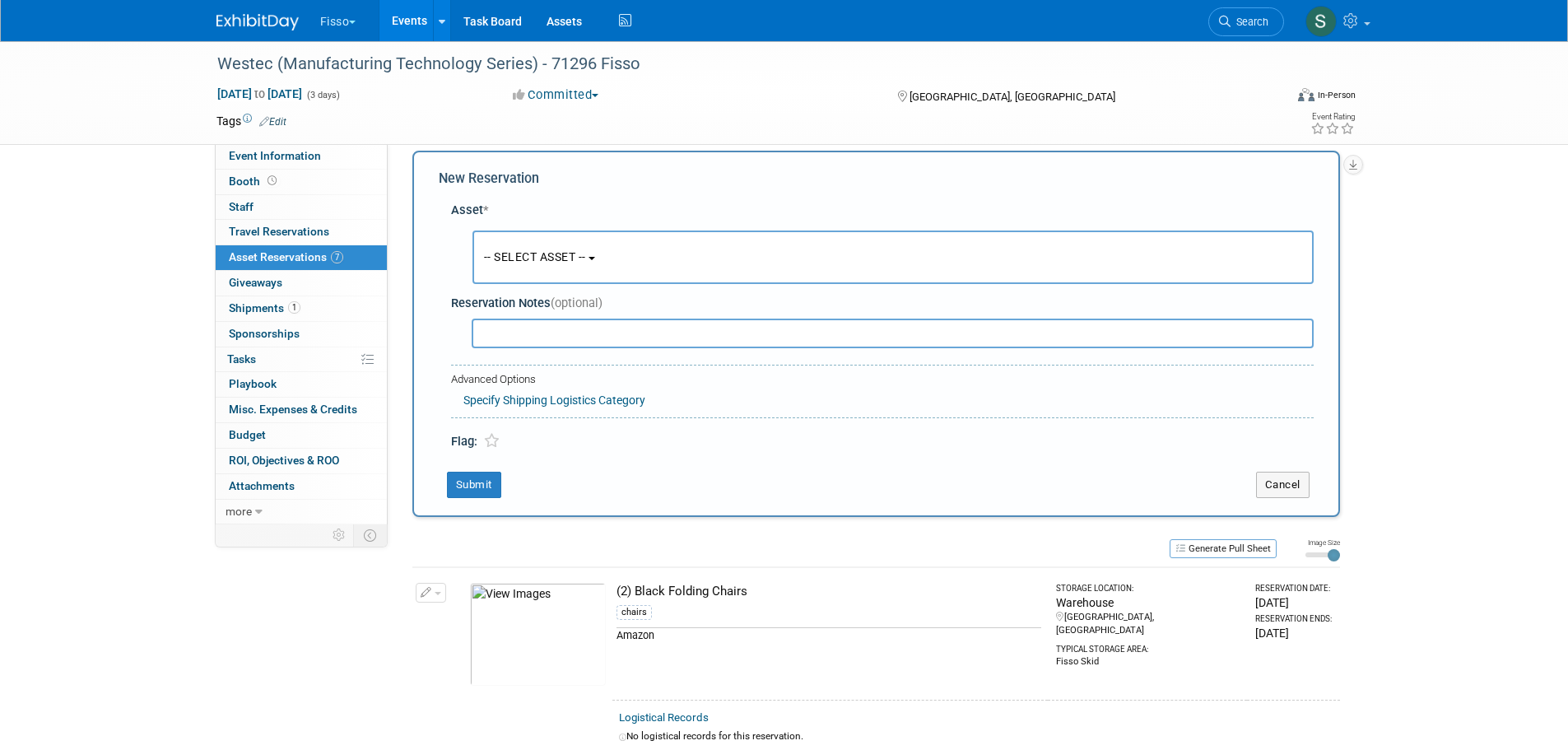
click at [563, 246] on button "-- SELECT ASSET --" at bounding box center [893, 257] width 841 height 54
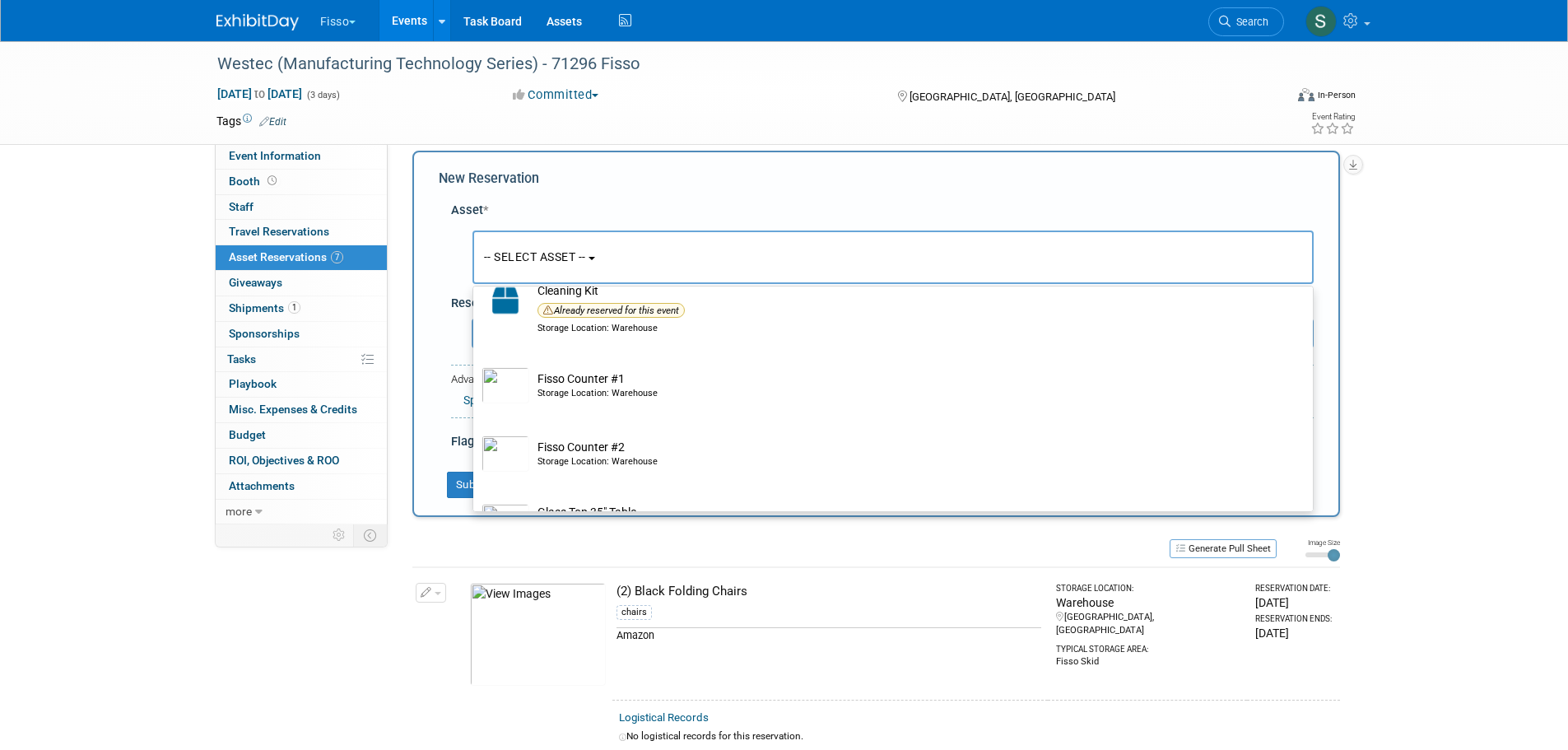
scroll to position [549, 0]
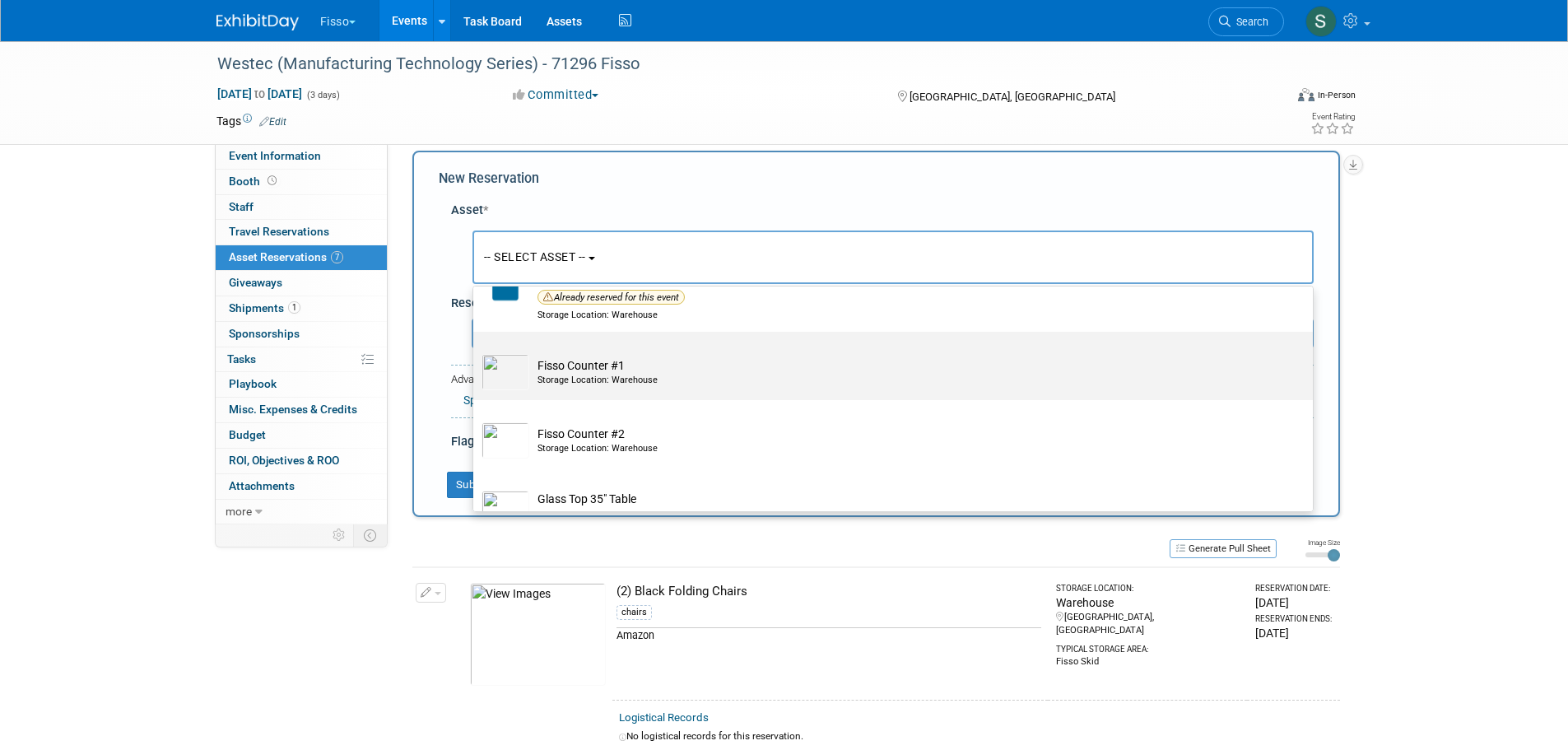
click at [644, 372] on td "Fisso Counter #1 Storage Location: Warehouse" at bounding box center [905, 372] width 751 height 36
click at [476, 351] on input "Fisso Counter #1 Storage Location: Warehouse" at bounding box center [470, 345] width 11 height 11
select select "10729481"
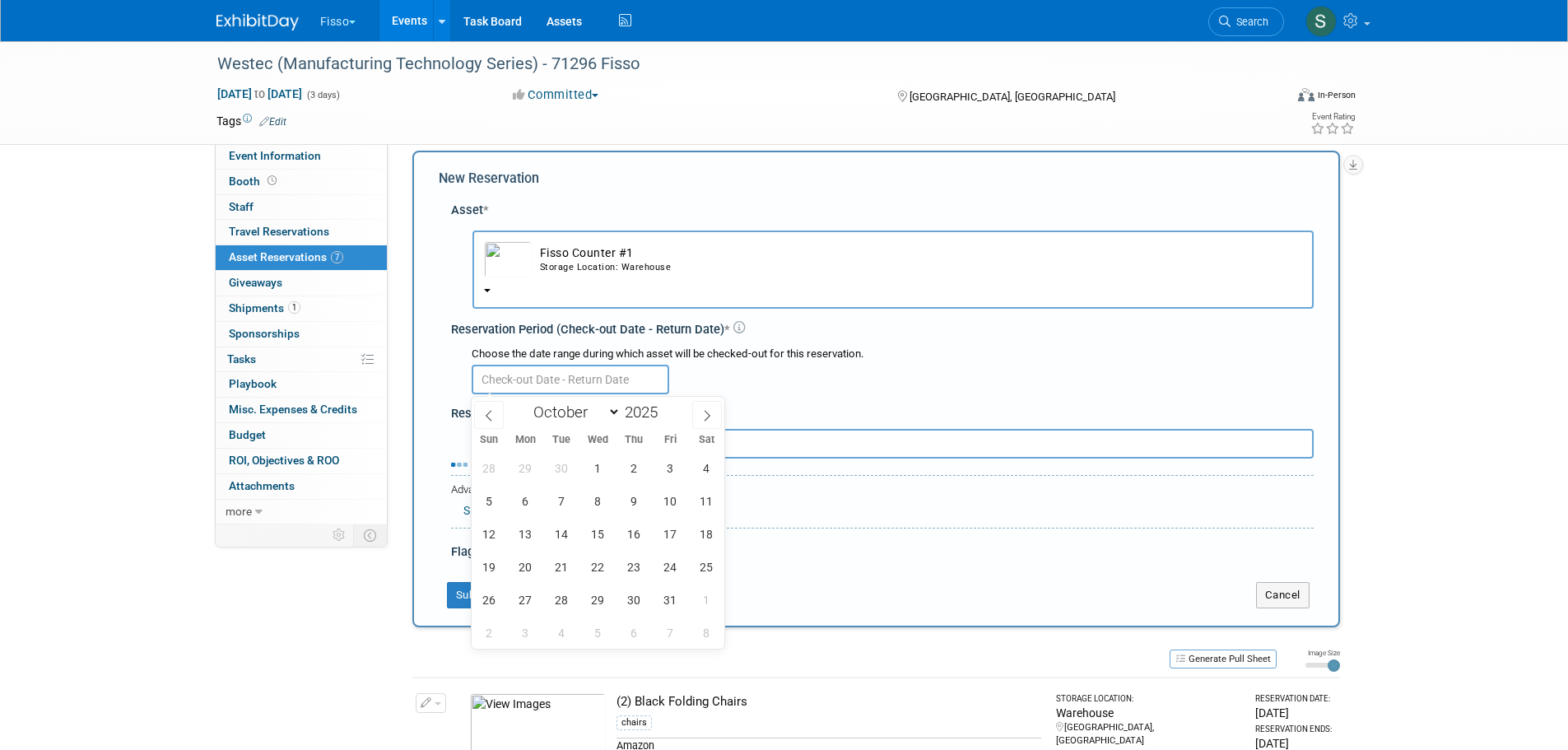
click at [644, 372] on input "text" at bounding box center [570, 379] width 197 height 30
click at [485, 407] on span at bounding box center [489, 415] width 30 height 28
select select "8"
click at [642, 515] on span "11" at bounding box center [634, 501] width 32 height 32
type input "[DATE]"
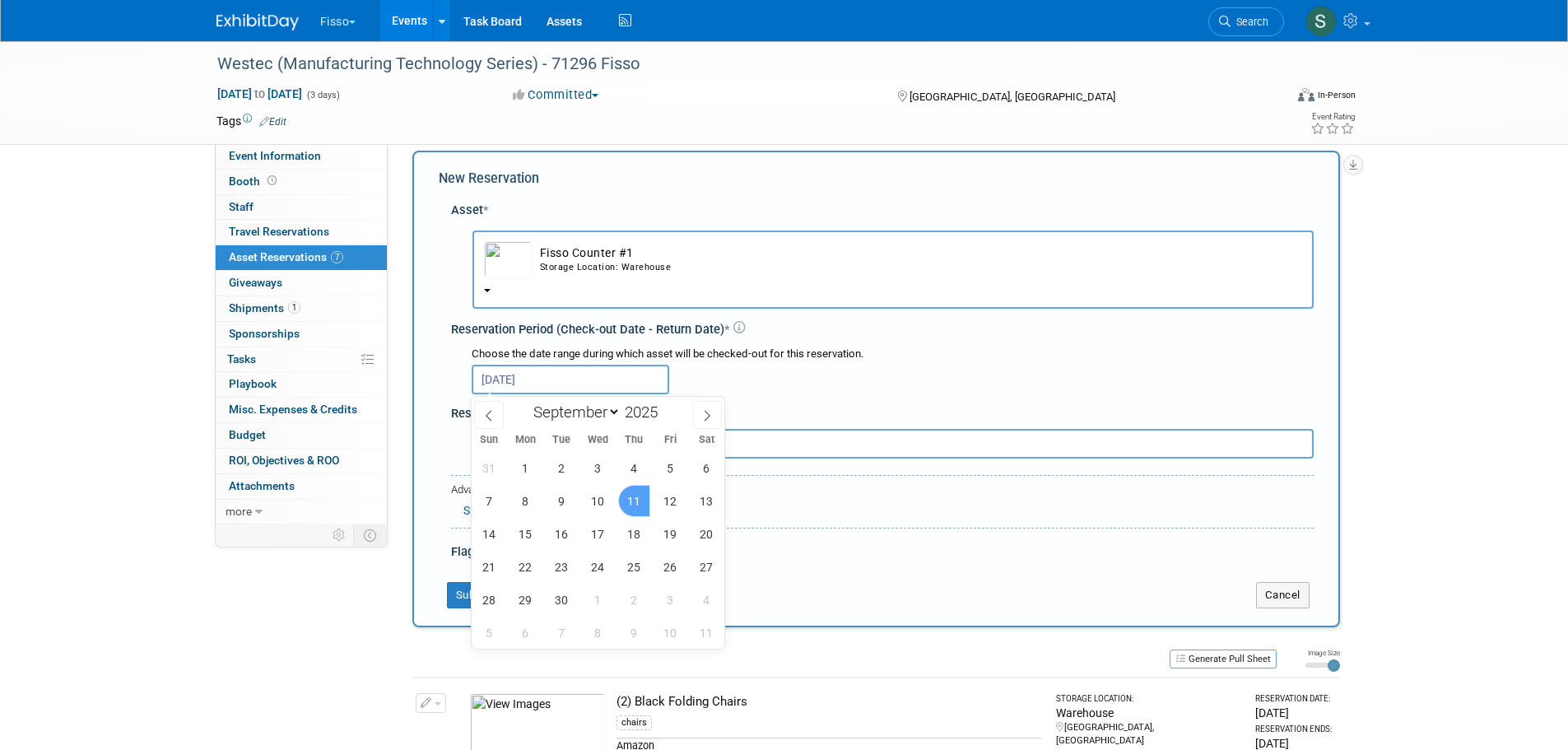
click at [642, 515] on span "11" at bounding box center [634, 501] width 32 height 32
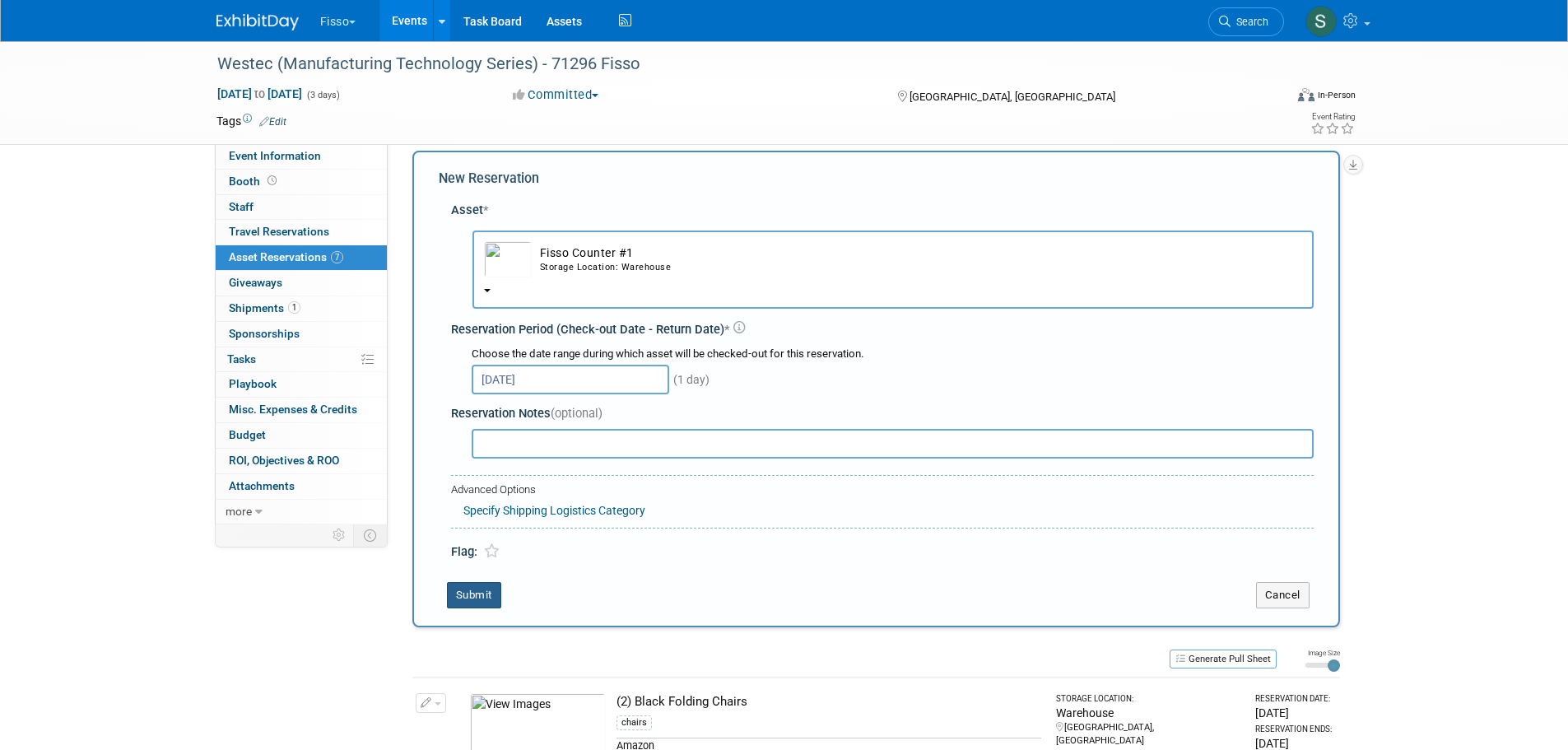
click at [489, 586] on button "Submit" at bounding box center [474, 595] width 55 height 26
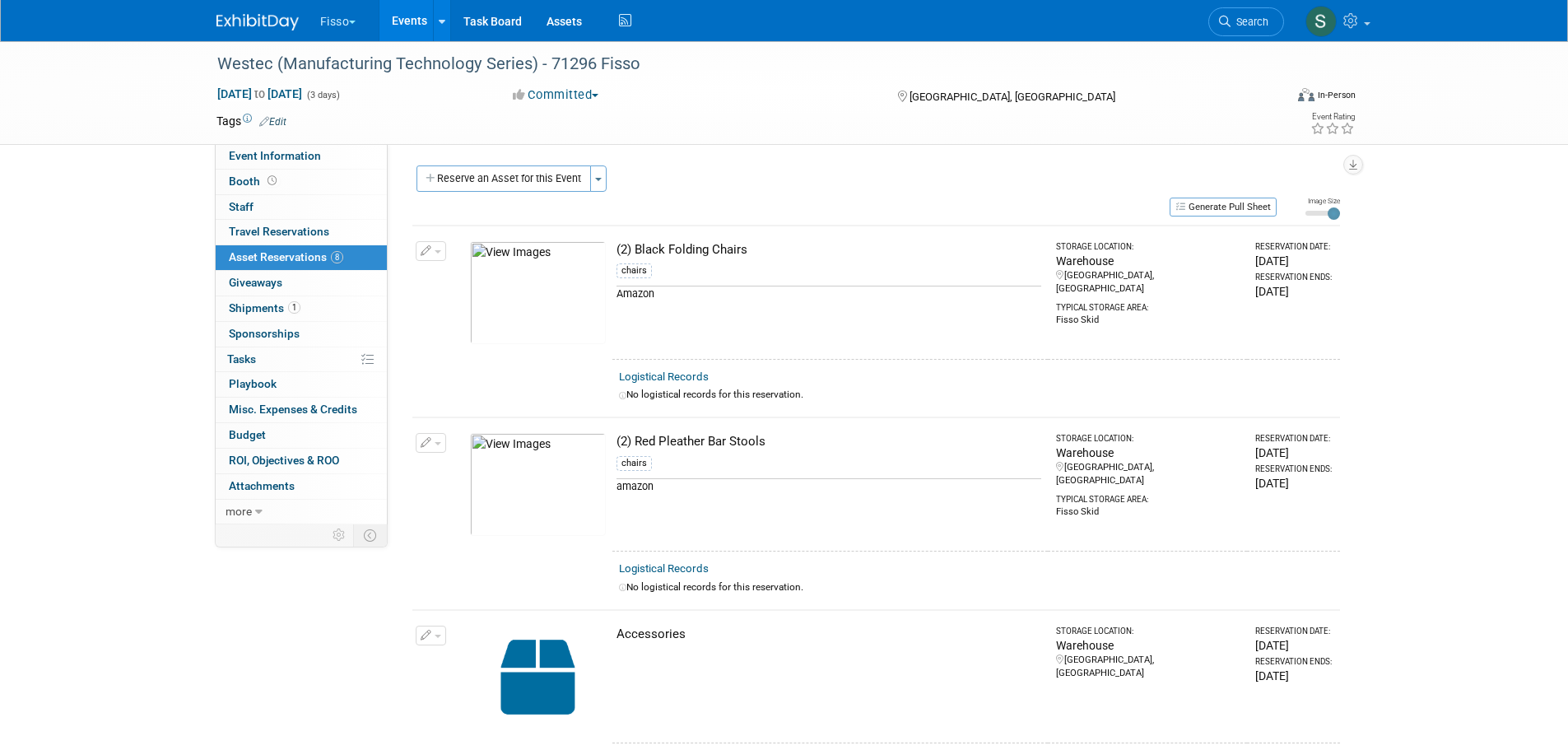
scroll to position [0, 0]
click at [510, 171] on button "Reserve an Asset for this Event" at bounding box center [503, 179] width 174 height 26
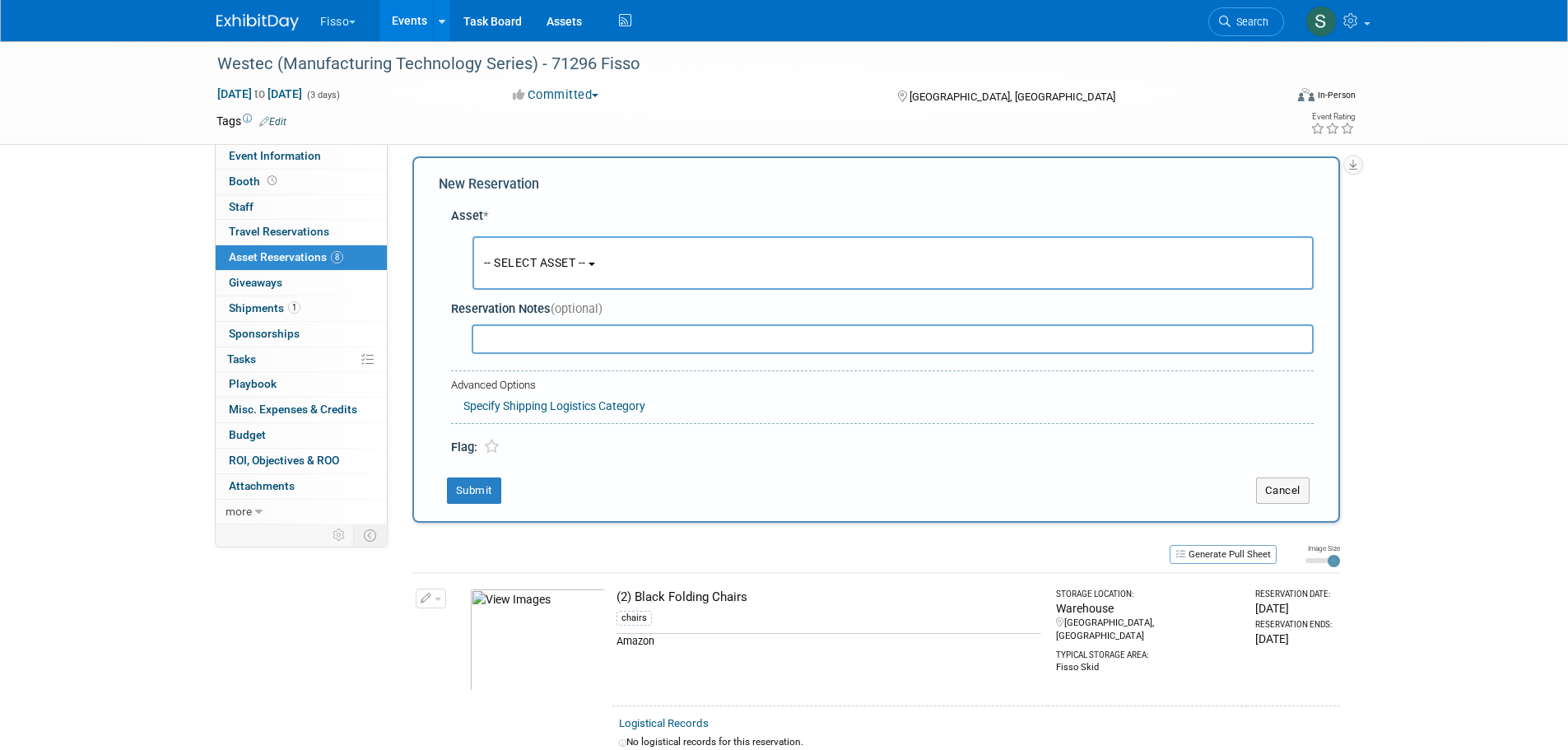
scroll to position [16, 0]
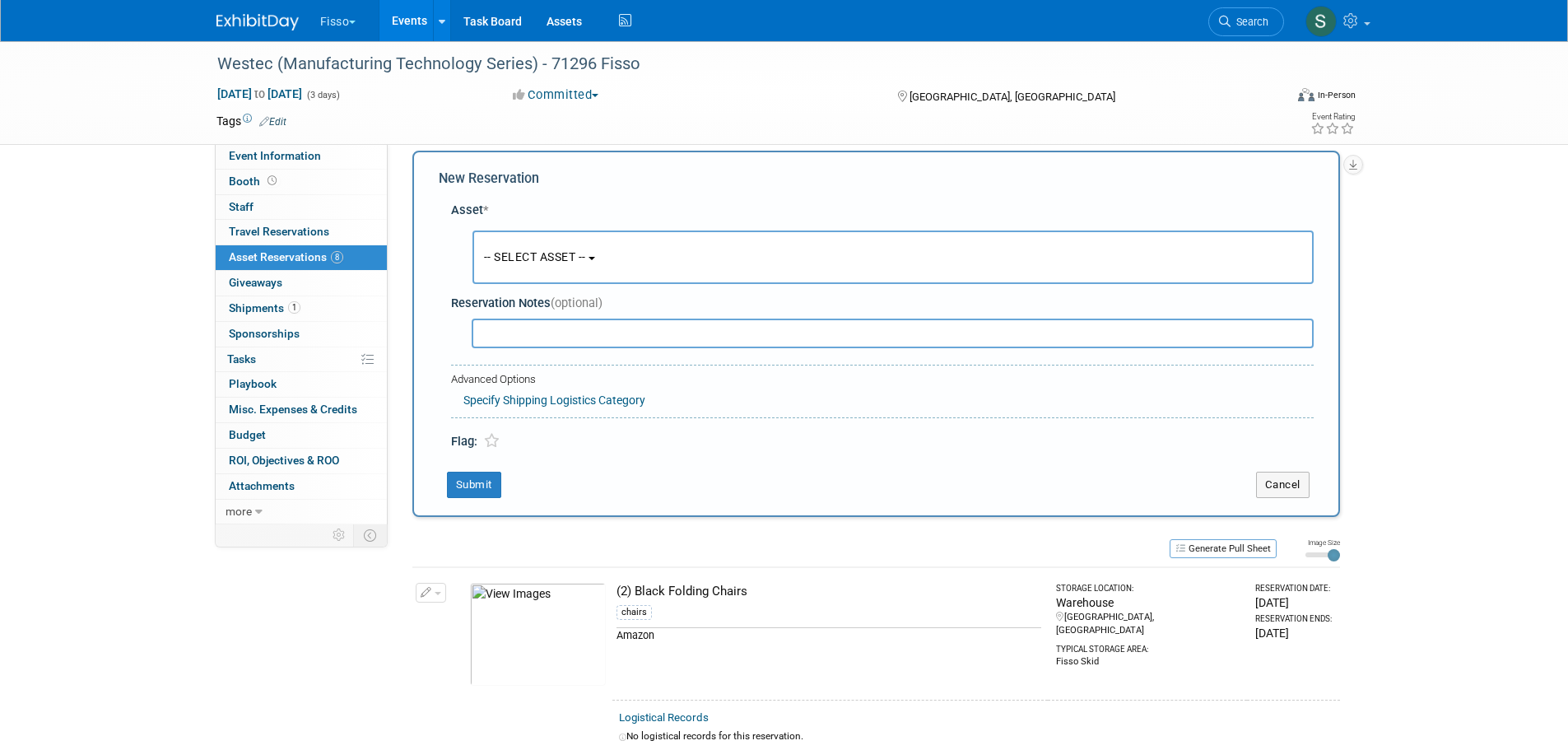
click at [546, 246] on button "-- SELECT ASSET --" at bounding box center [893, 257] width 841 height 54
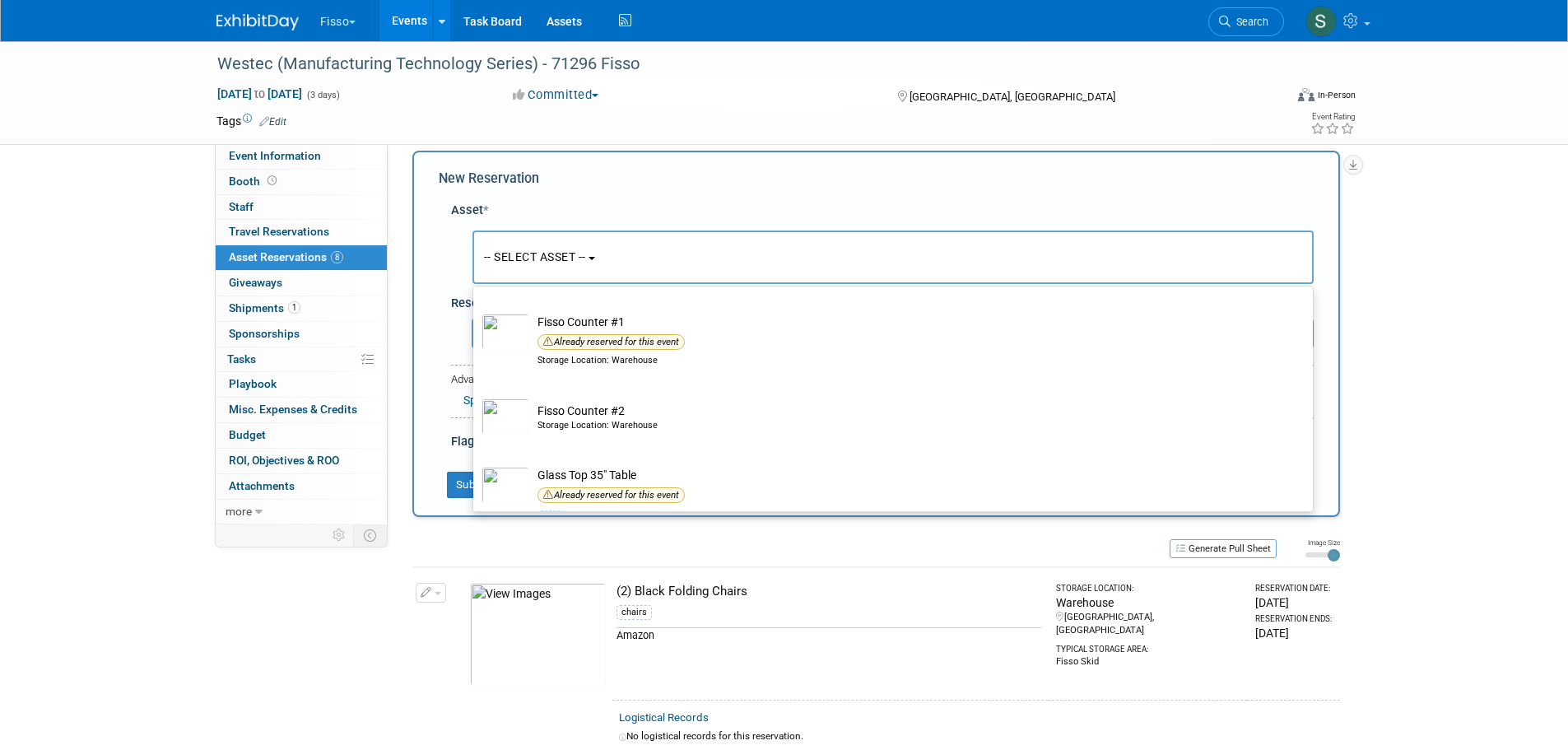
scroll to position [603, 0]
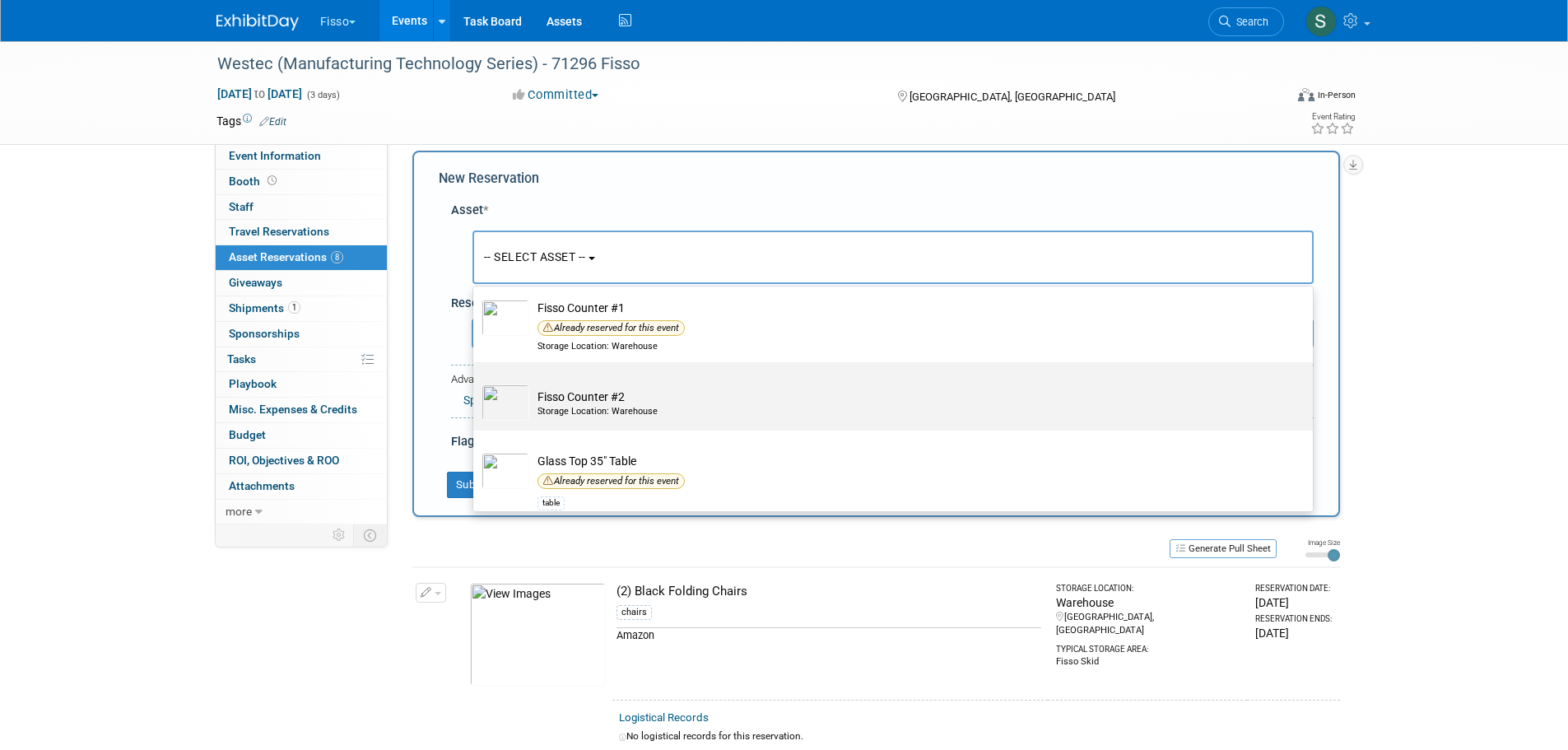
click at [639, 395] on td "Fisso Counter #2 Storage Location: Warehouse" at bounding box center [905, 402] width 751 height 36
click at [476, 382] on input "Fisso Counter #2 Storage Location: Warehouse" at bounding box center [470, 376] width 11 height 11
select select "10729482"
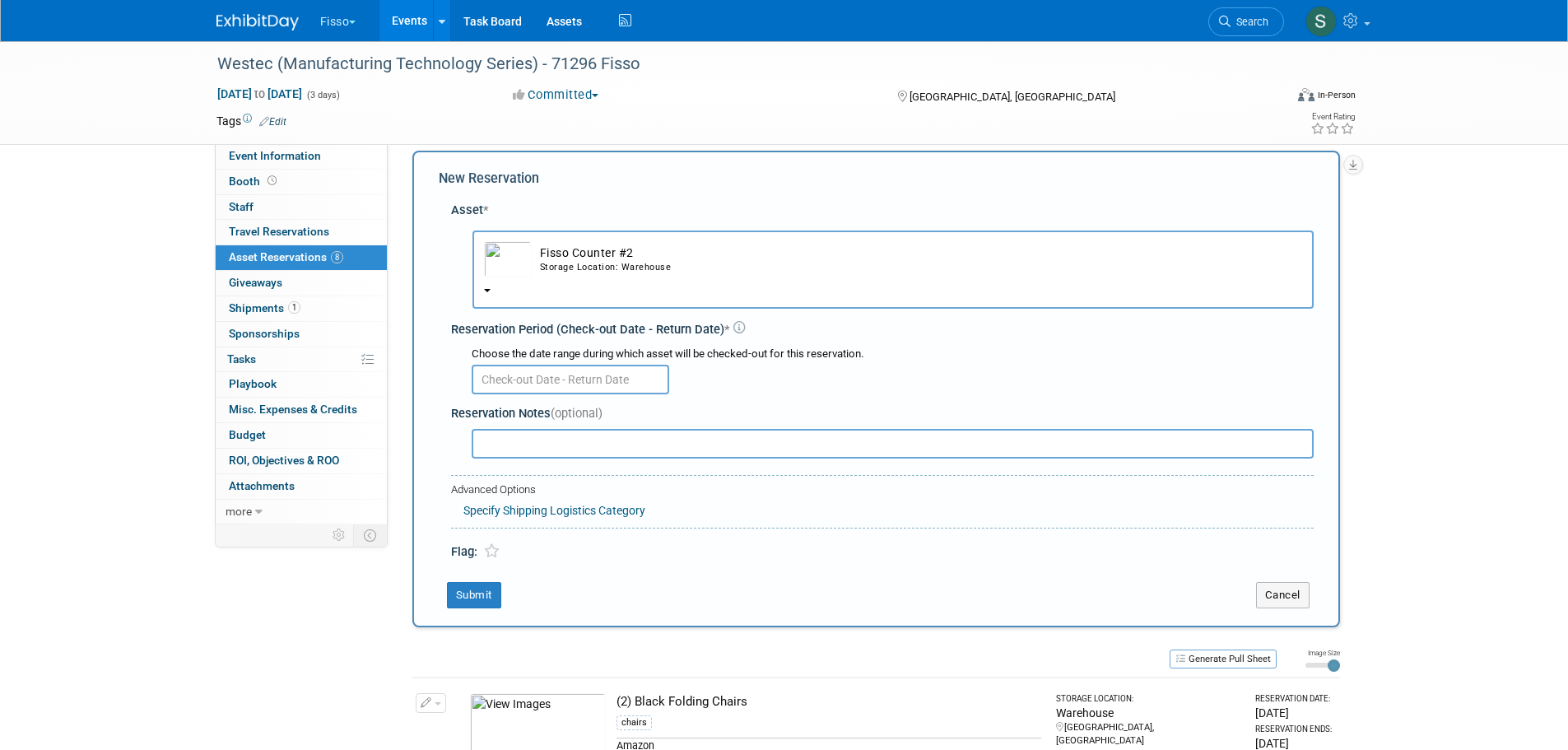
click at [610, 384] on input "text" at bounding box center [570, 379] width 197 height 30
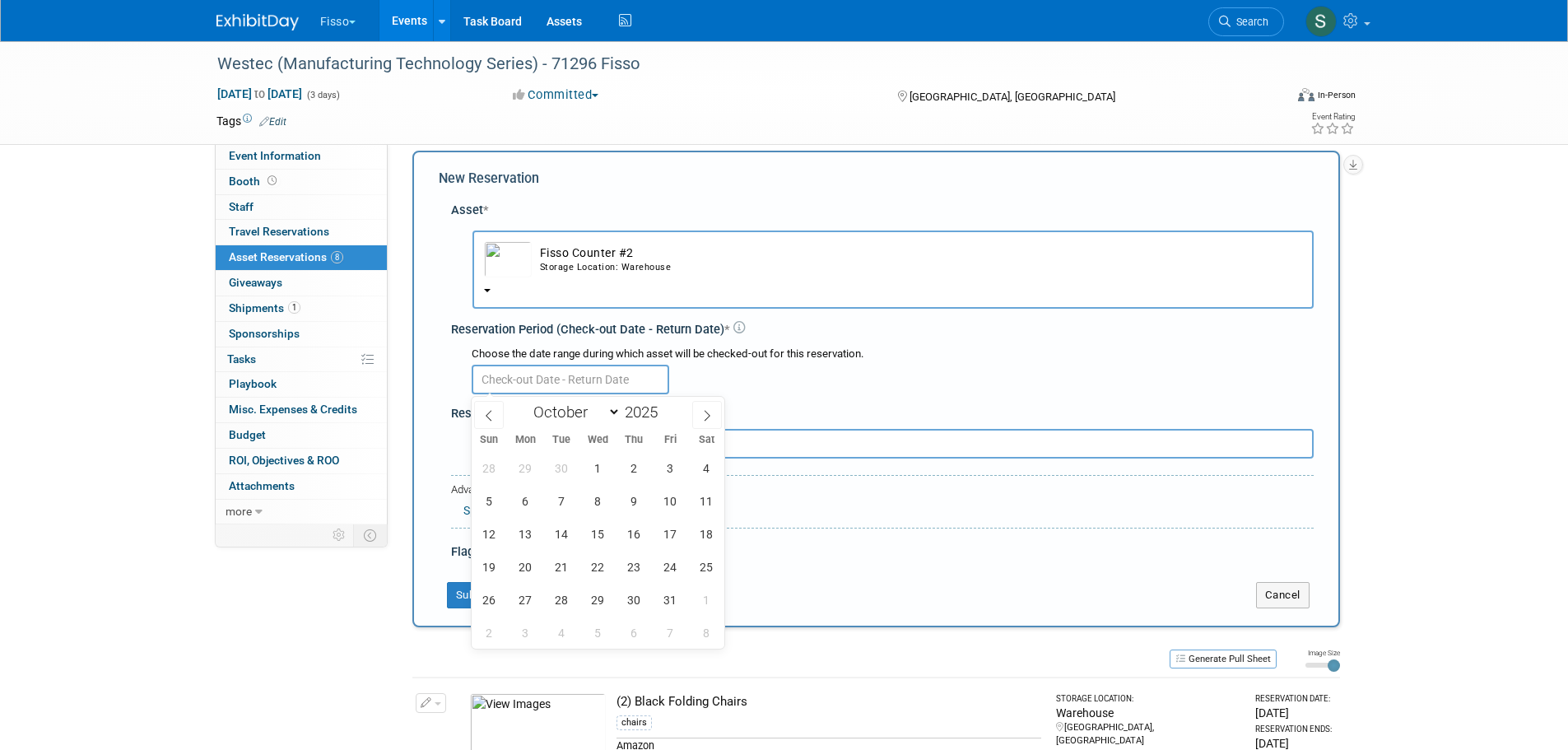
drag, startPoint x: 480, startPoint y: 412, endPoint x: 492, endPoint y: 410, distance: 12.2
click at [481, 412] on span at bounding box center [489, 415] width 30 height 28
select select "8"
click at [646, 495] on span "11" at bounding box center [634, 501] width 32 height 32
type input "[DATE]"
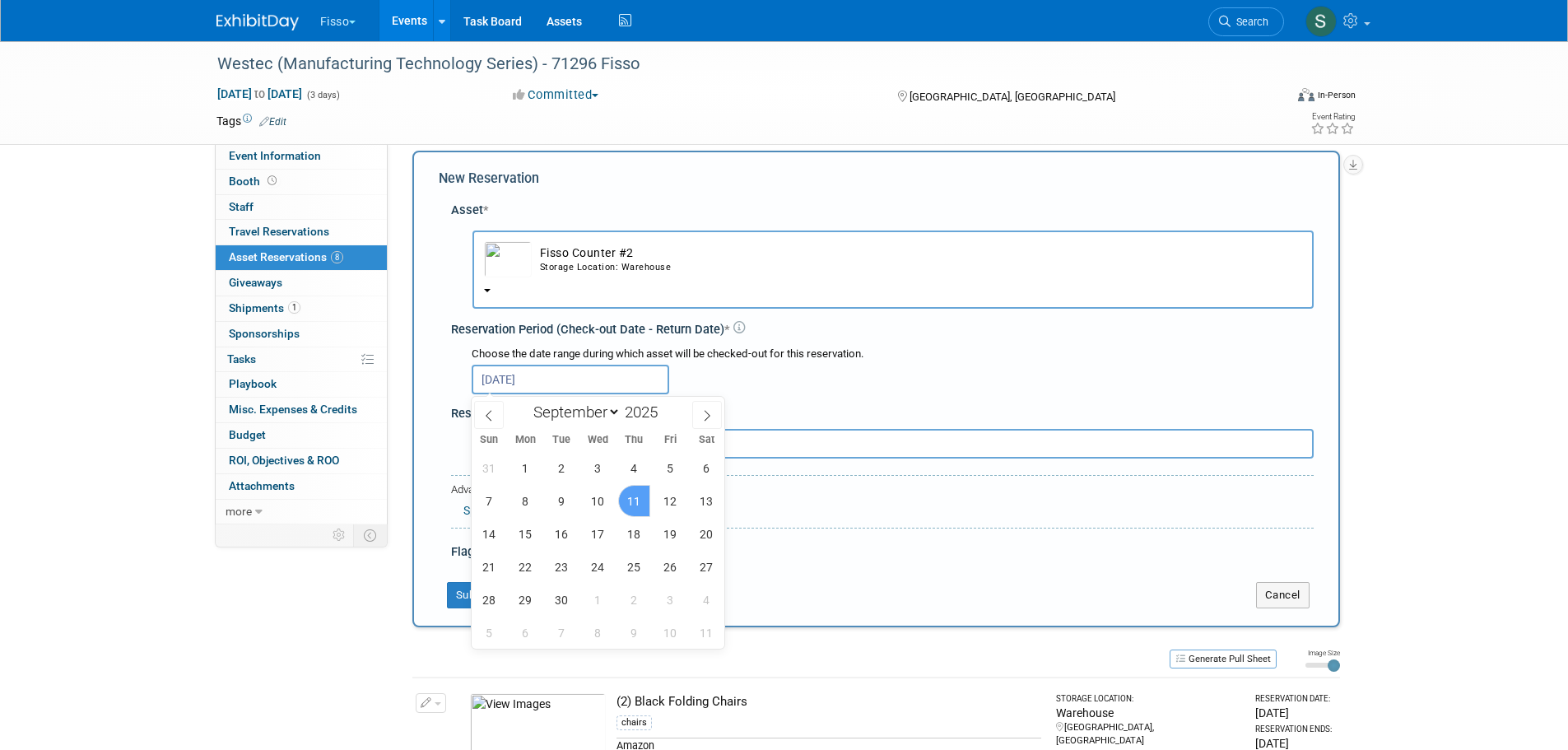
click at [646, 495] on span "11" at bounding box center [634, 501] width 32 height 32
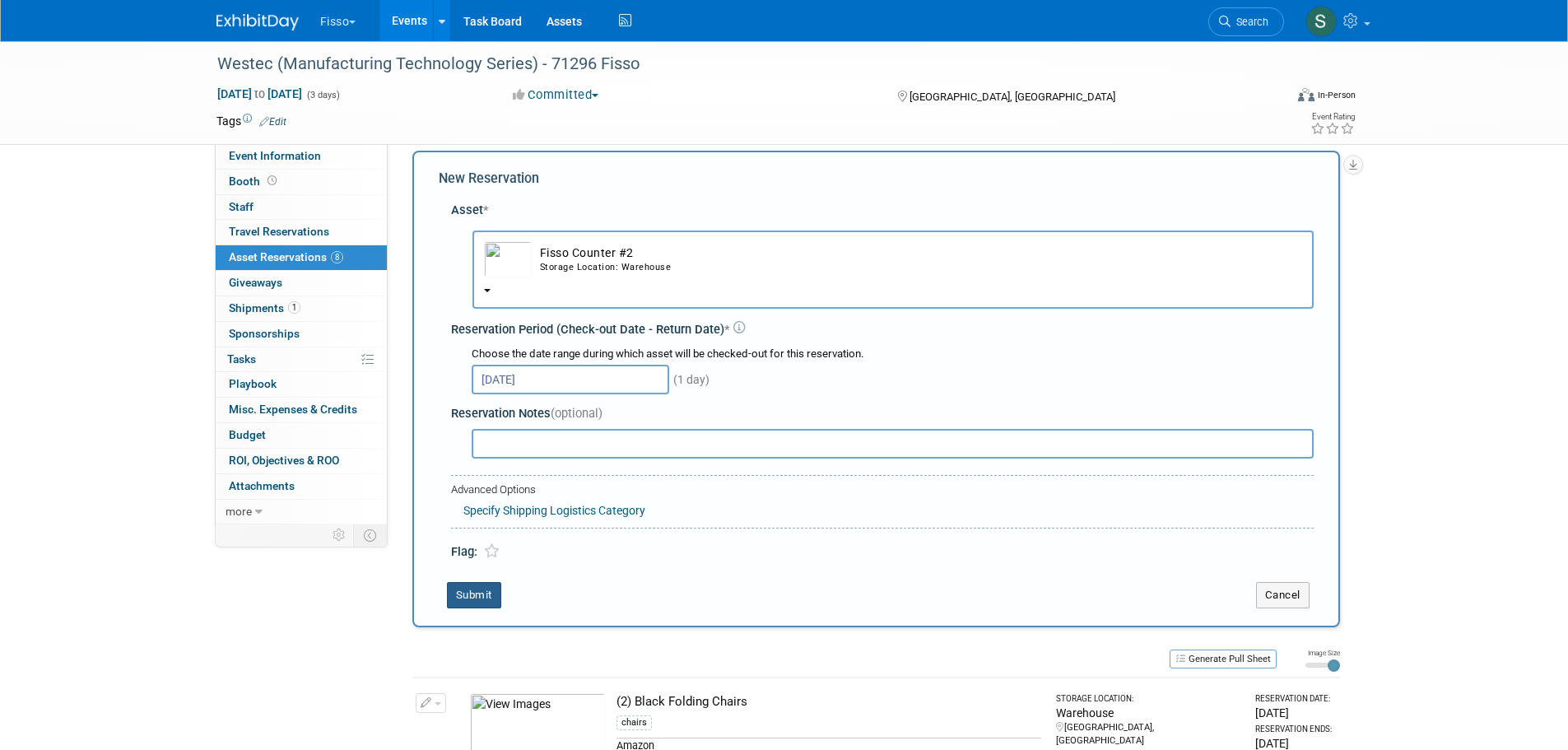
click at [474, 593] on button "Submit" at bounding box center [474, 595] width 55 height 26
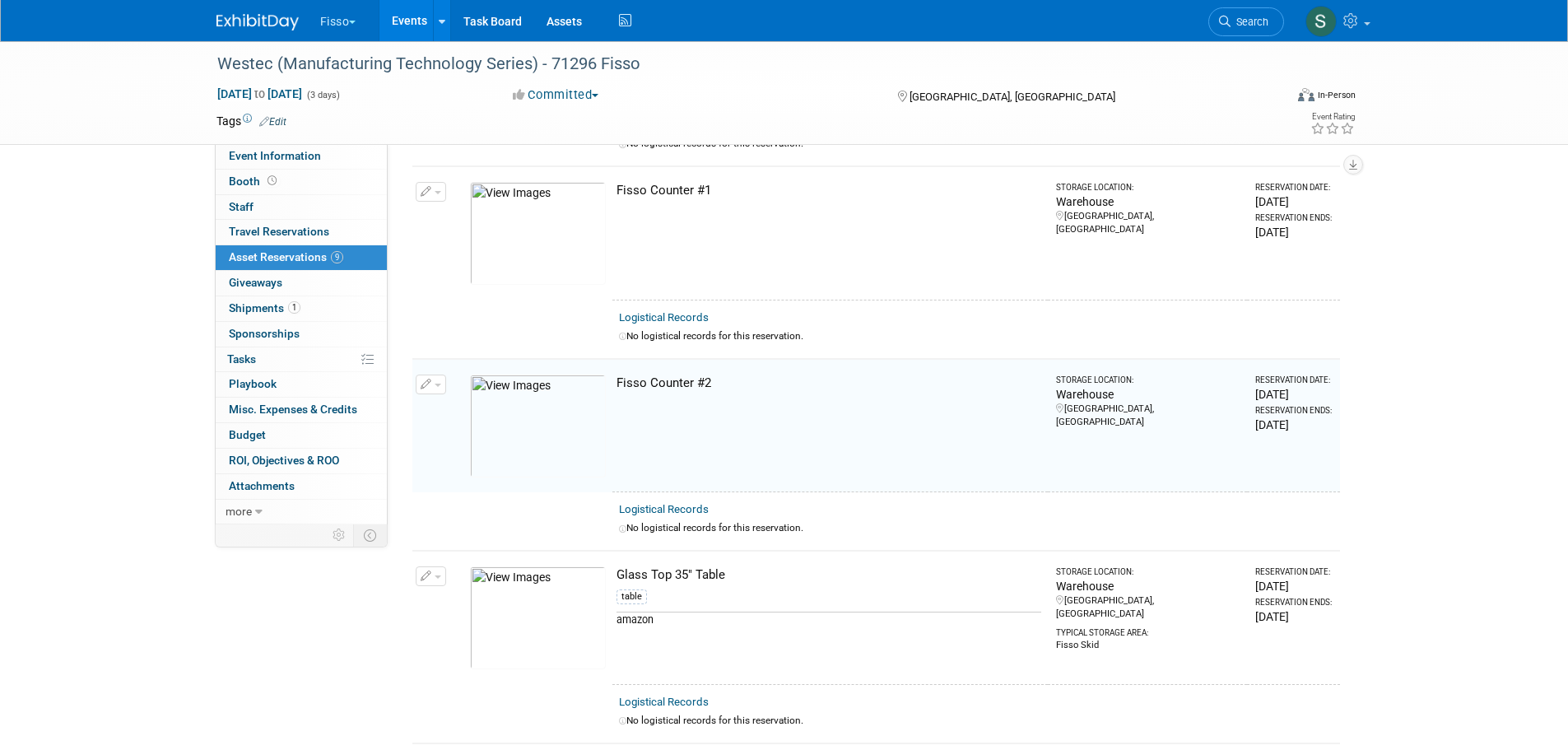
scroll to position [1019, 0]
click at [298, 163] on link "Event Information" at bounding box center [301, 156] width 171 height 25
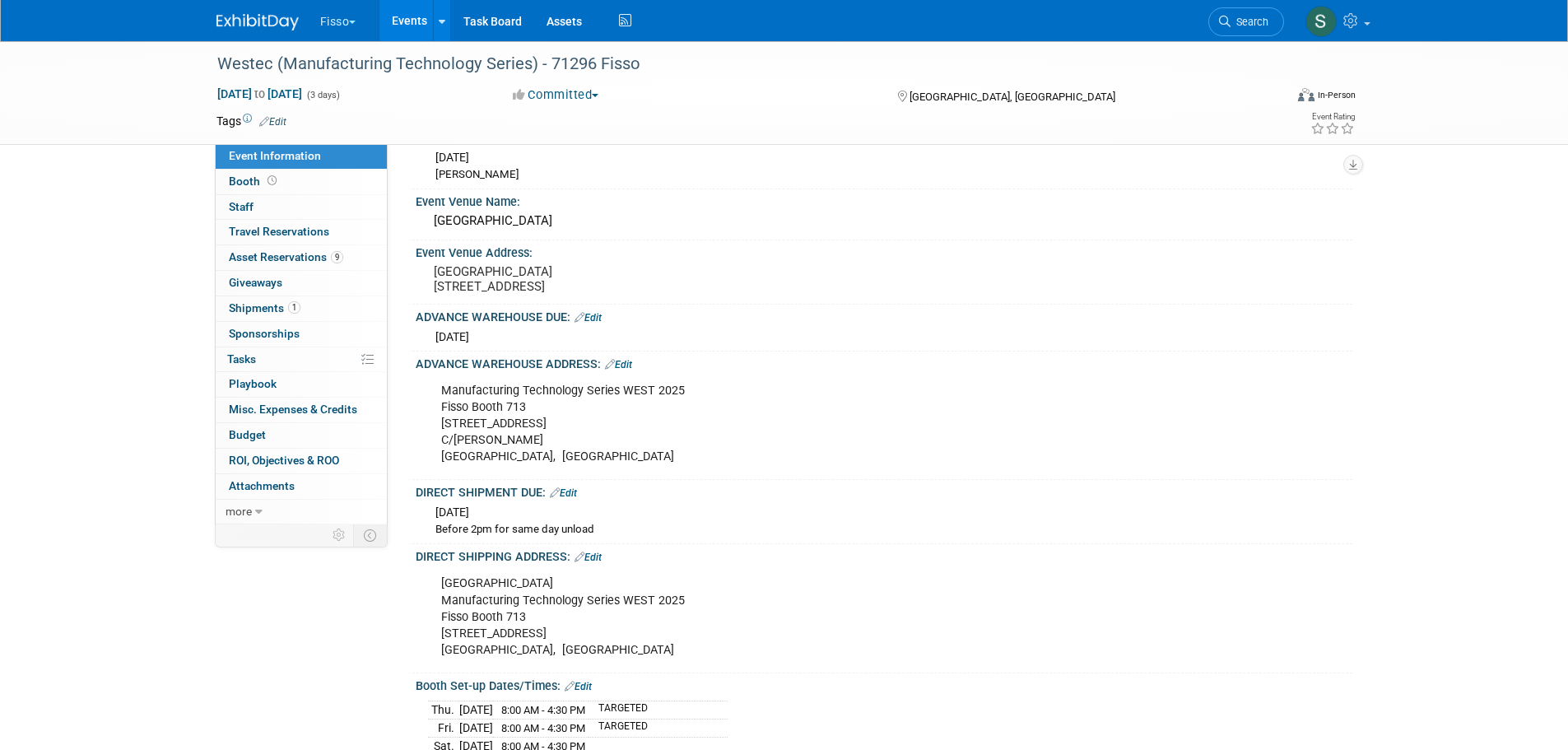
scroll to position [137, 0]
click at [569, 444] on div "Manufacturing Technology Series WEST 2025 Fisso Booth [STREET_ADDRESS][PERSON_N…" at bounding box center [801, 421] width 742 height 99
click at [451, 437] on div "Manufacturing Technology Series WEST 2025 Fisso Booth [STREET_ADDRESS][PERSON_N…" at bounding box center [801, 421] width 742 height 99
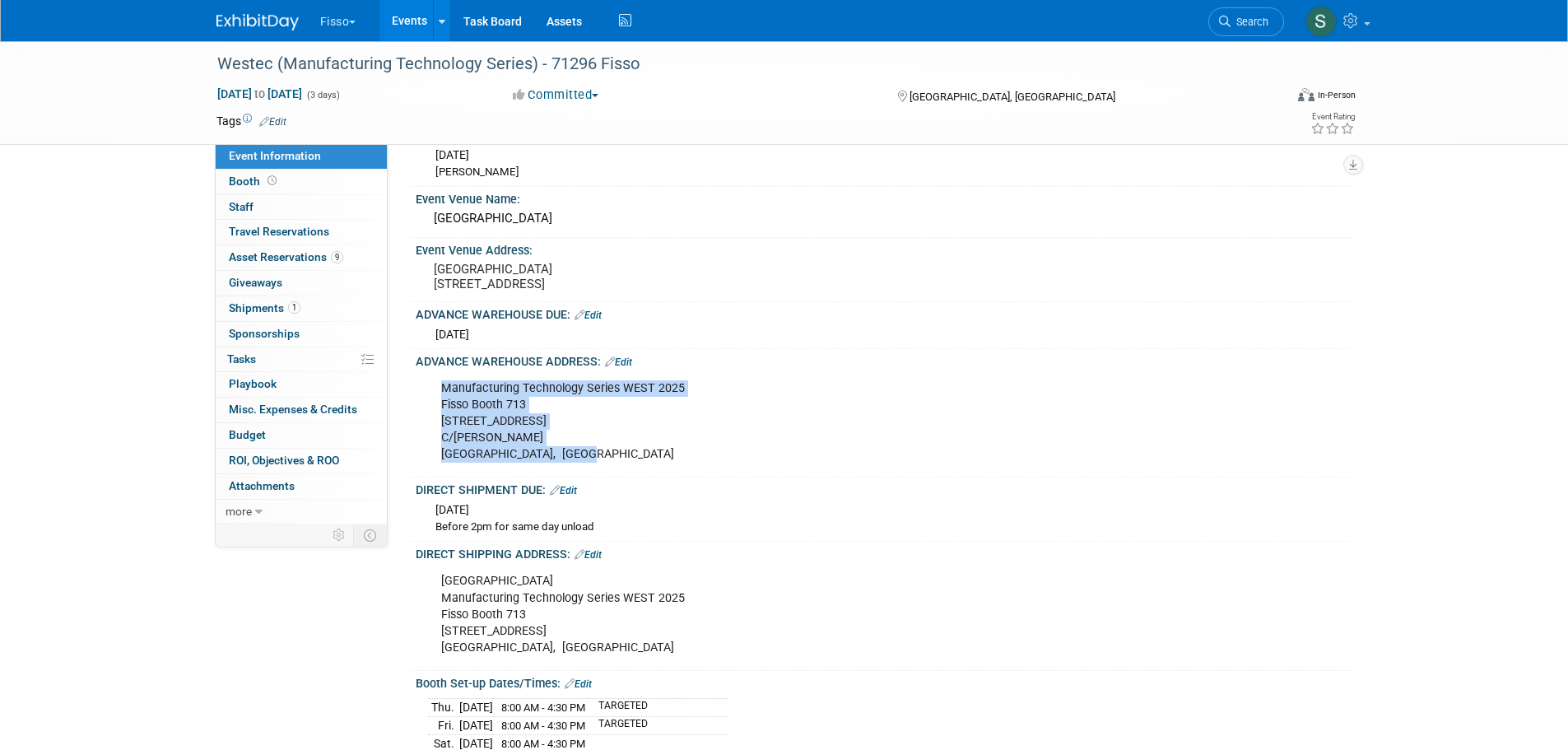
drag, startPoint x: 439, startPoint y: 399, endPoint x: 582, endPoint y: 472, distance: 160.6
click at [582, 471] on div "Manufacturing Technology Series WEST 2025 Fisso Booth [STREET_ADDRESS][PERSON_N…" at bounding box center [801, 421] width 742 height 99
copy div "Manufacturing Technology Series WEST 2025 Fisso Booth [STREET_ADDRESS][PERSON_N…"
click at [286, 254] on span "Asset Reservations 9" at bounding box center [286, 257] width 114 height 13
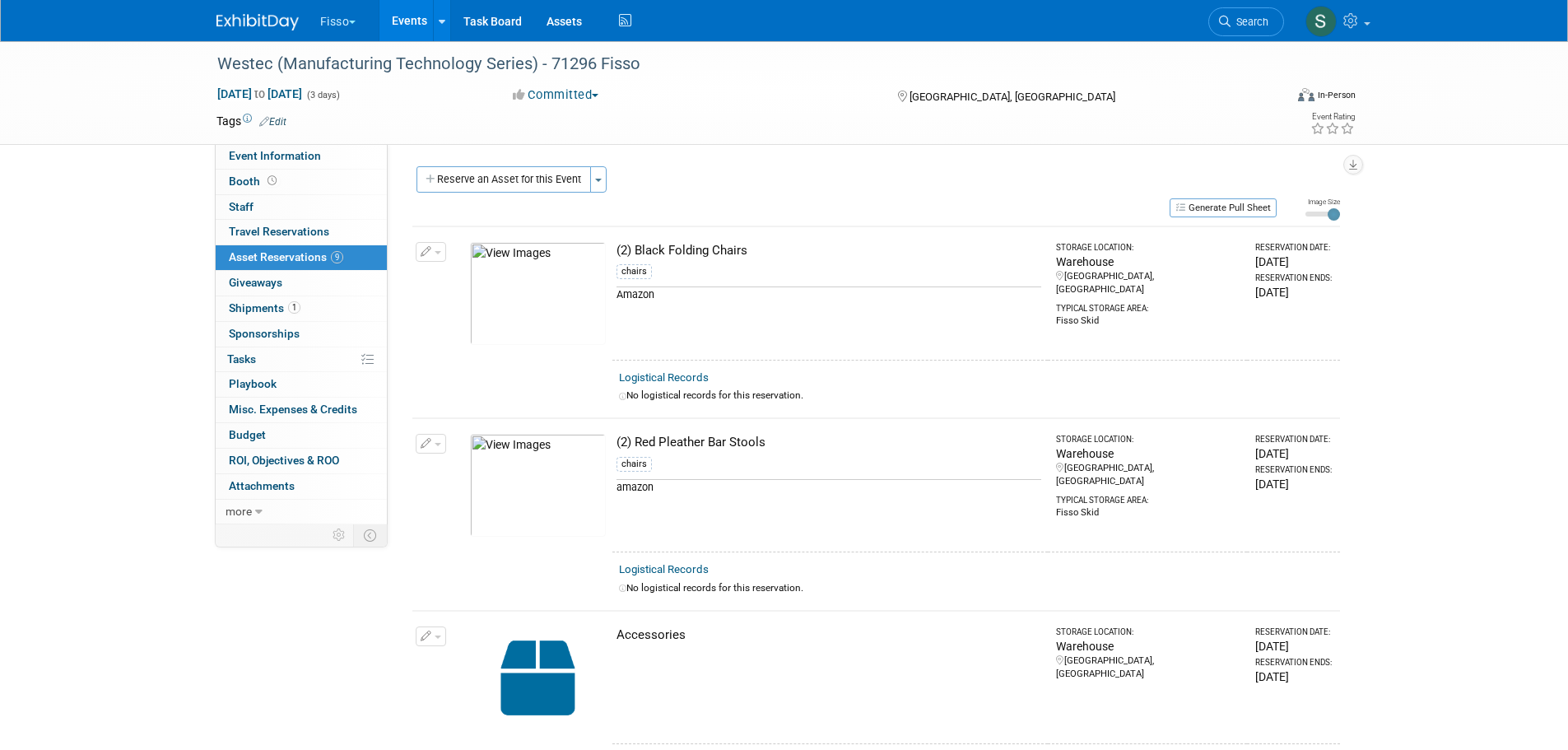
click at [1205, 201] on button "Generate Pull Sheet" at bounding box center [1224, 207] width 107 height 19
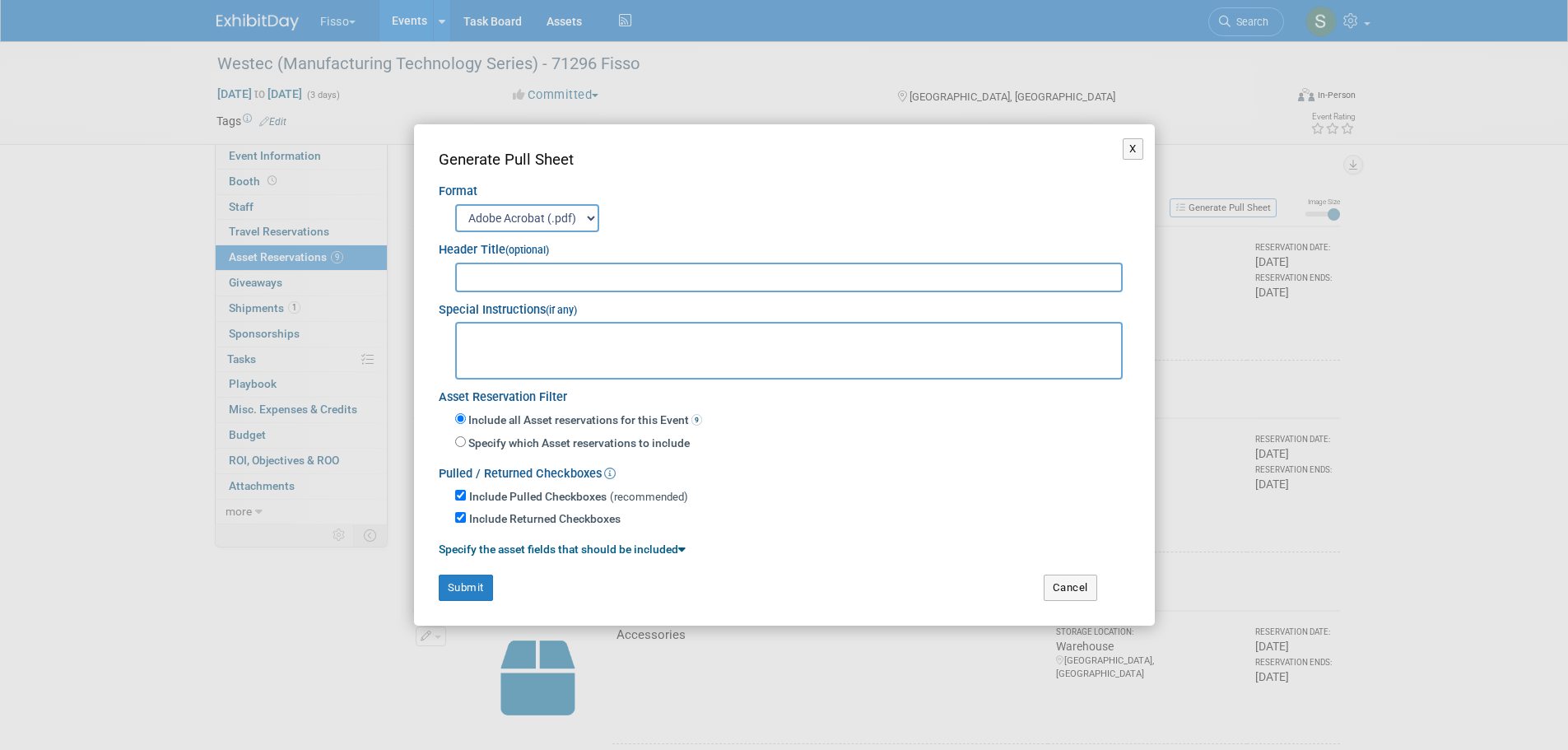
click at [649, 274] on input "text" at bounding box center [789, 278] width 668 height 30
type input "Westec - Fisso 71296"
paste textarea "Manufacturing Technology Series WEST 2025 Fisso Booth [STREET_ADDRESS][PERSON_N…"
type textarea "Manufacturing Technology Series WEST 2025 Fisso Booth [STREET_ADDRESS][PERSON_N…"
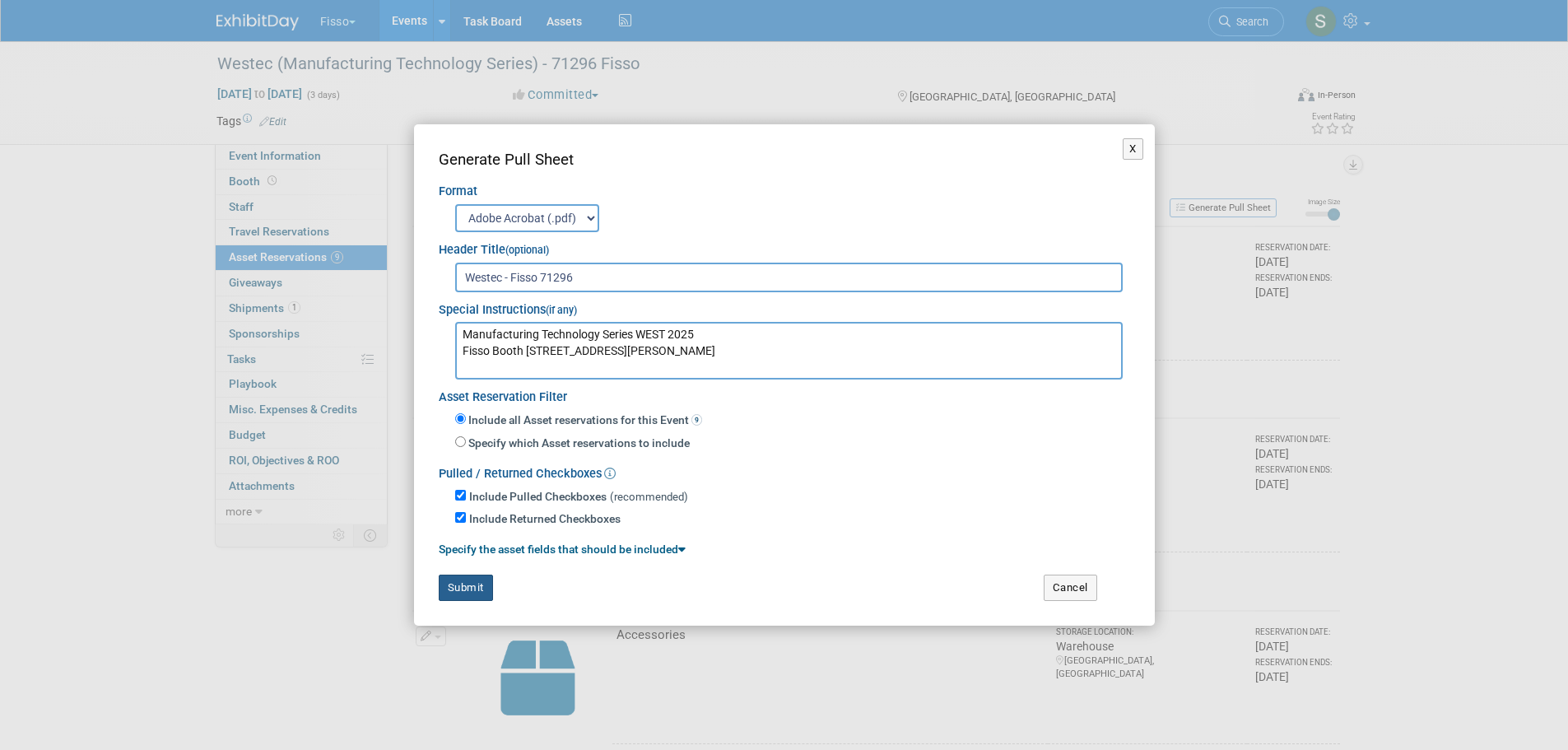
click at [463, 594] on button "Submit" at bounding box center [466, 587] width 55 height 26
